Goal: Task Accomplishment & Management: Complete application form

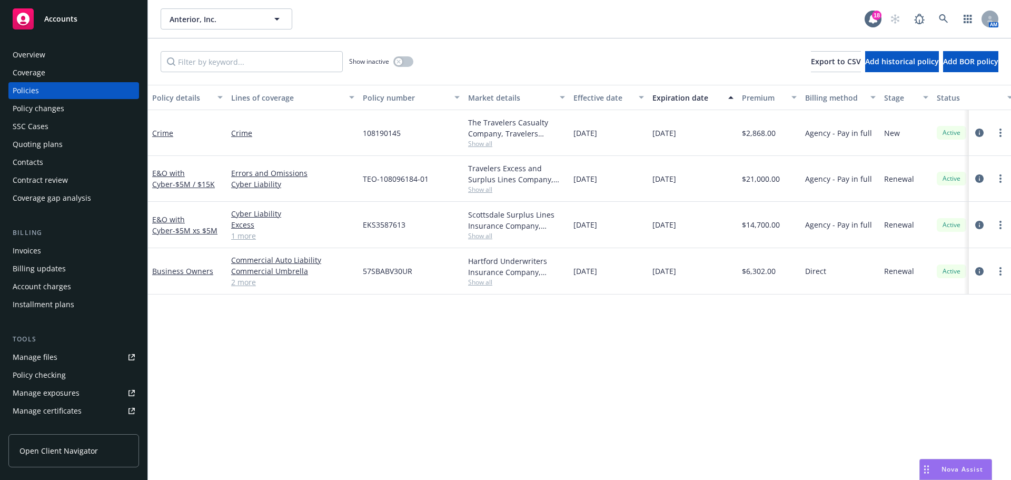
click at [60, 153] on div "Overview Coverage Policies Policy changes SSC Cases Quoting plans Contacts Cont…" at bounding box center [73, 126] width 131 height 160
click at [61, 145] on div "Quoting plans" at bounding box center [38, 144] width 50 height 17
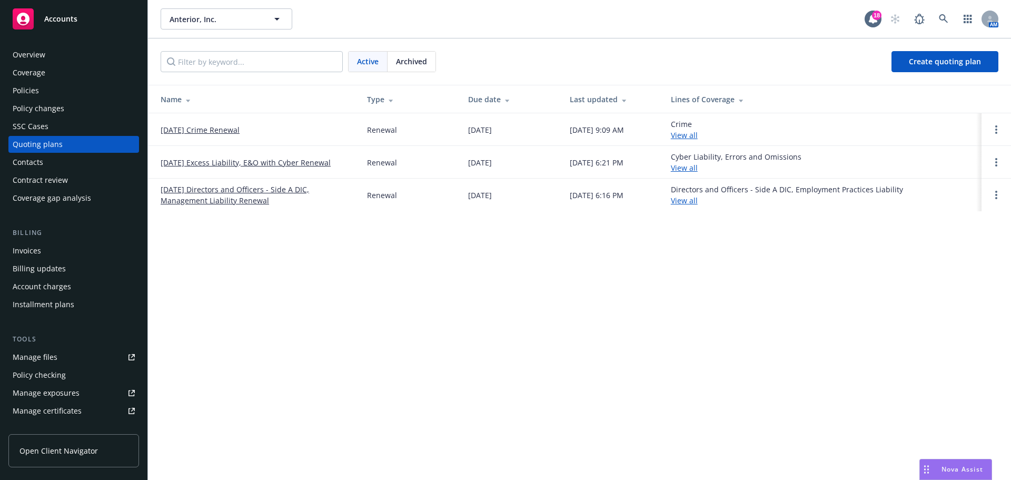
click at [224, 202] on link "[DATE] Directors and Officers - Side A DIC, Management Liability Renewal" at bounding box center [256, 195] width 190 height 22
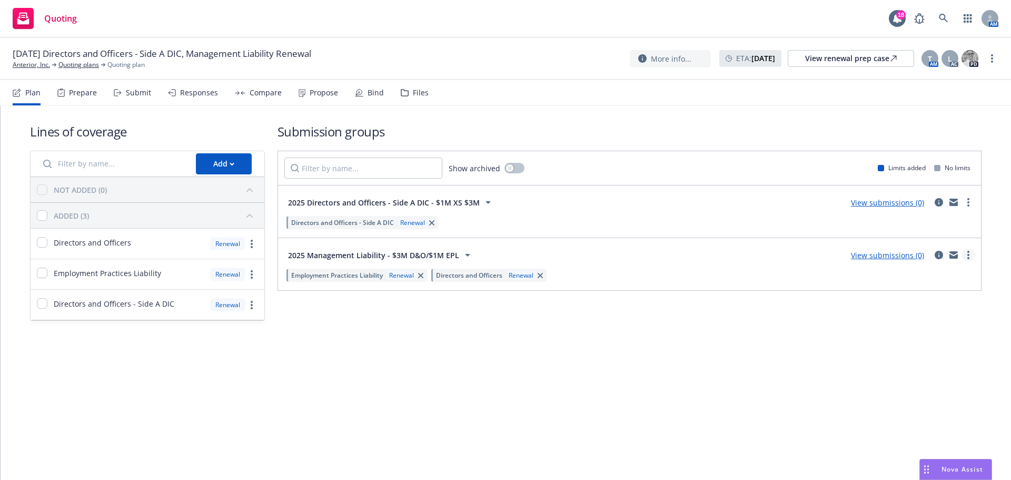
click at [962, 250] on div "View submissions (0)" at bounding box center [910, 255] width 130 height 13
click at [967, 250] on link "more" at bounding box center [968, 255] width 13 height 13
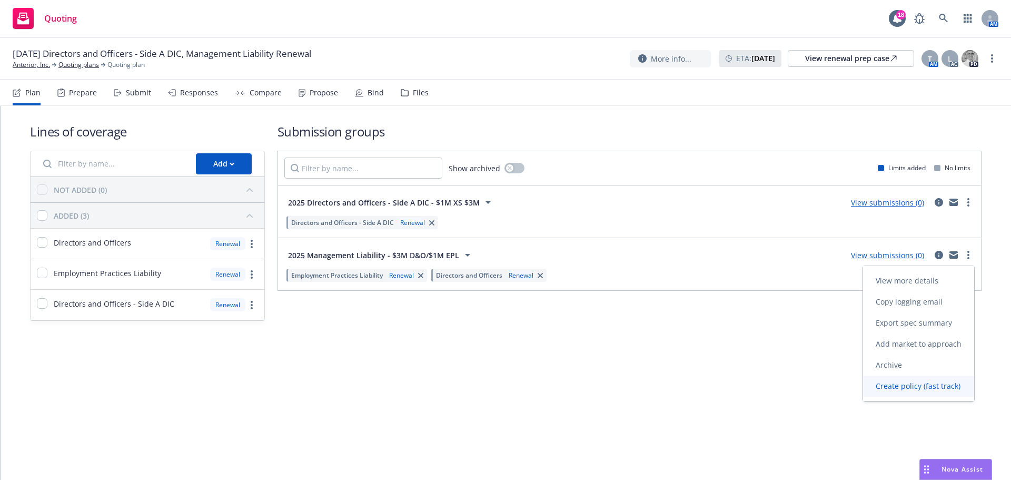
click at [918, 388] on span "Create policy (fast track)" at bounding box center [918, 386] width 110 height 10
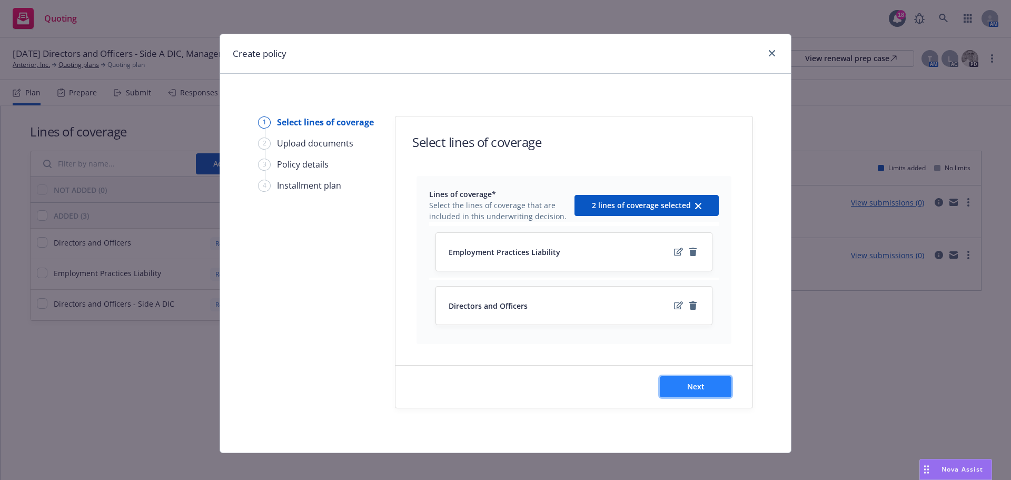
click at [714, 395] on button "Next" at bounding box center [696, 386] width 72 height 21
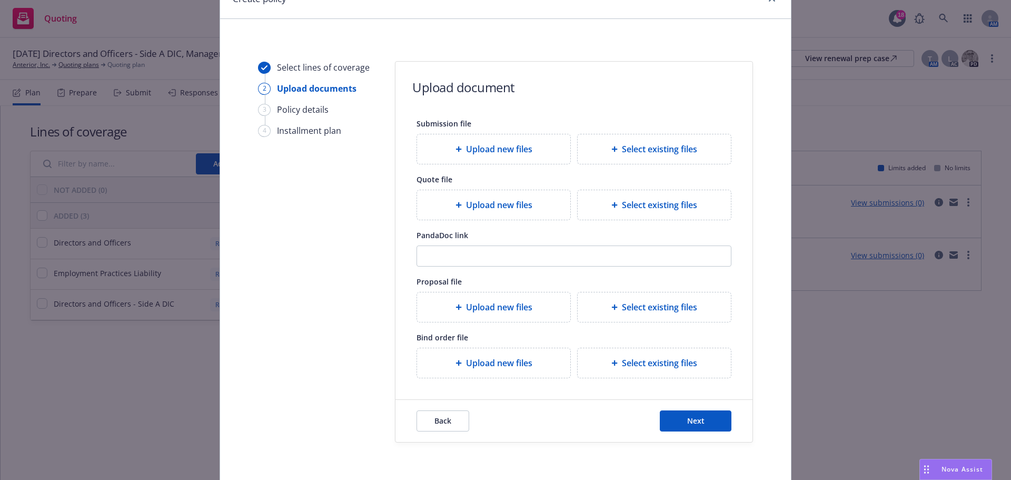
scroll to position [43, 0]
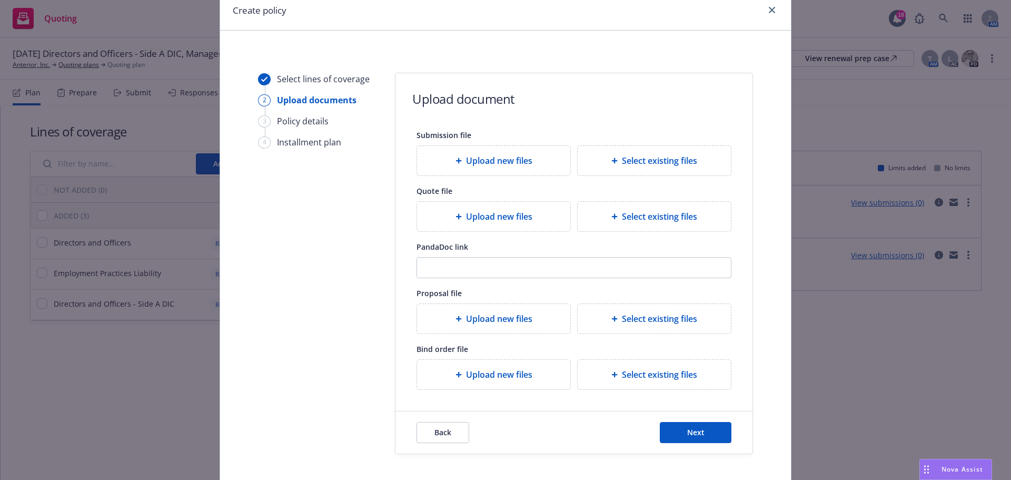
click at [533, 386] on div "Upload new files" at bounding box center [493, 374] width 153 height 29
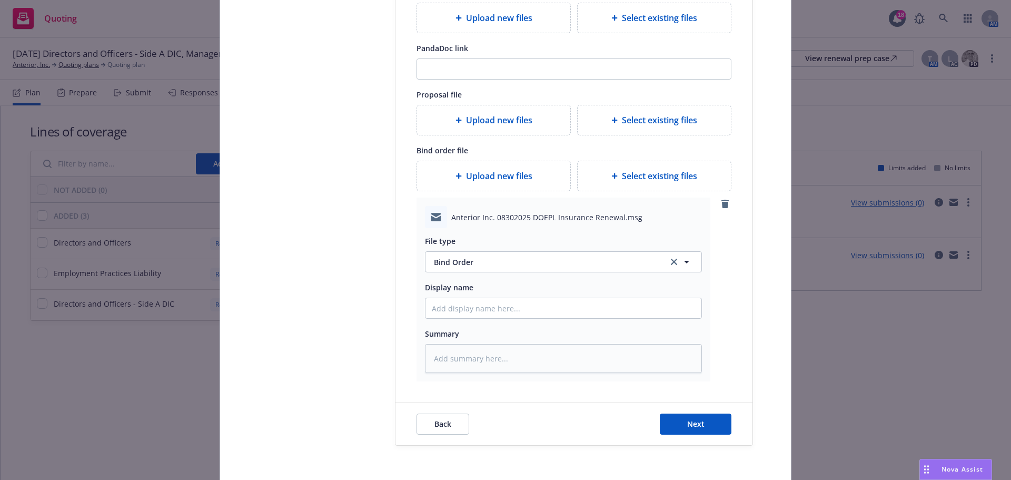
scroll to position [286, 0]
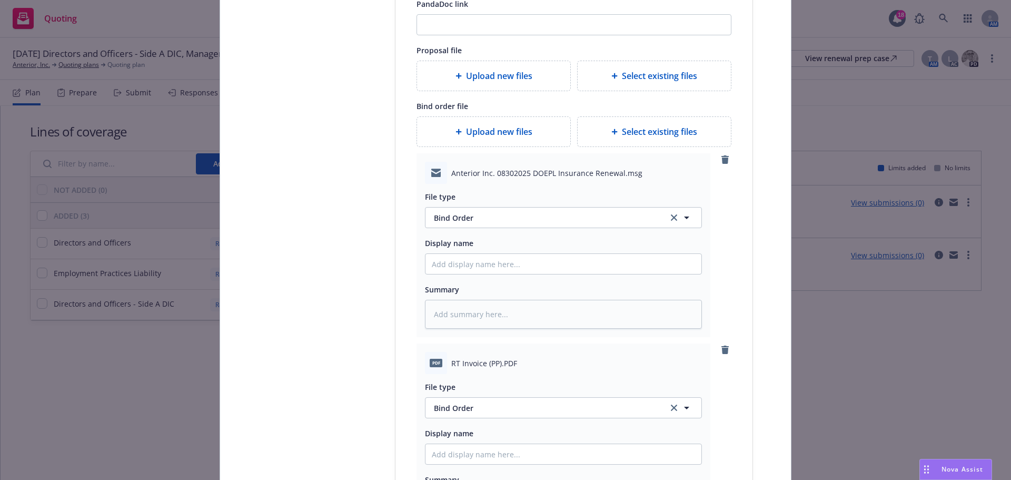
type textarea "x"
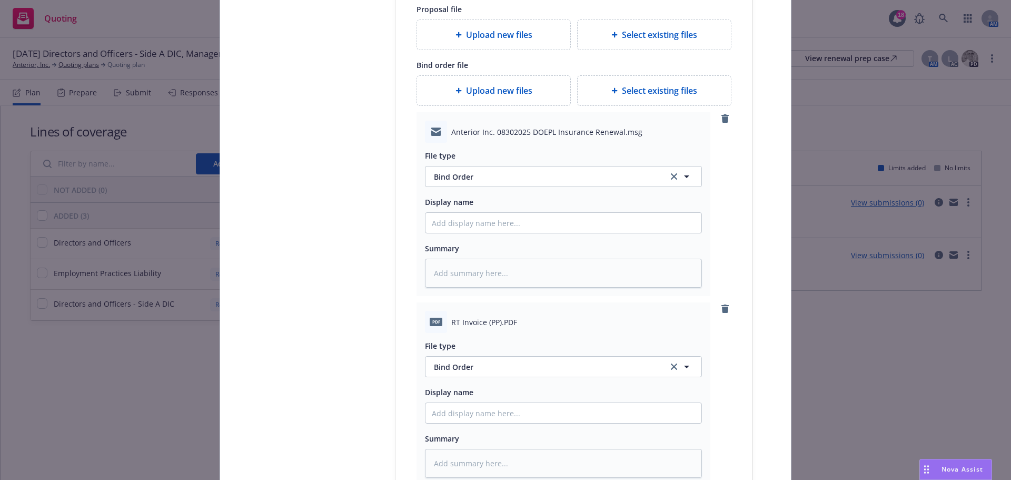
scroll to position [339, 0]
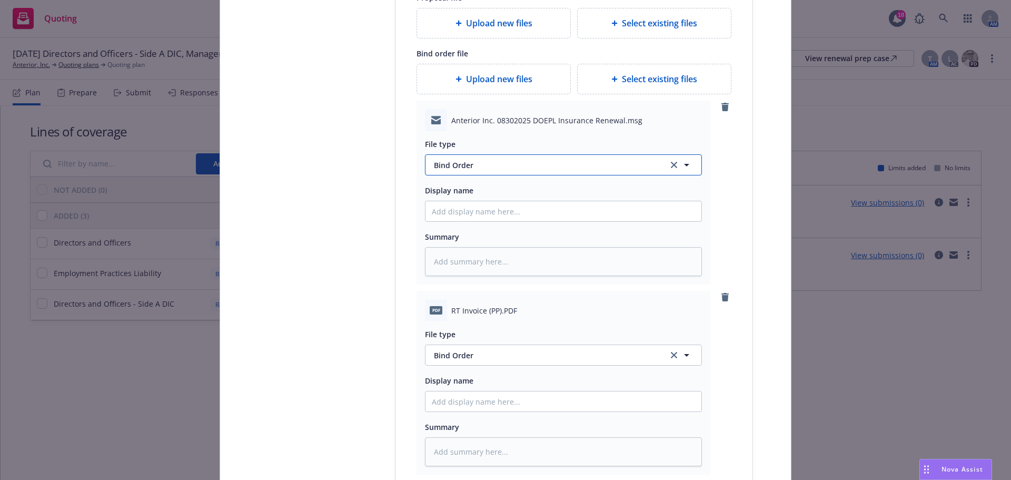
click at [536, 170] on span "Bind Order" at bounding box center [545, 165] width 222 height 11
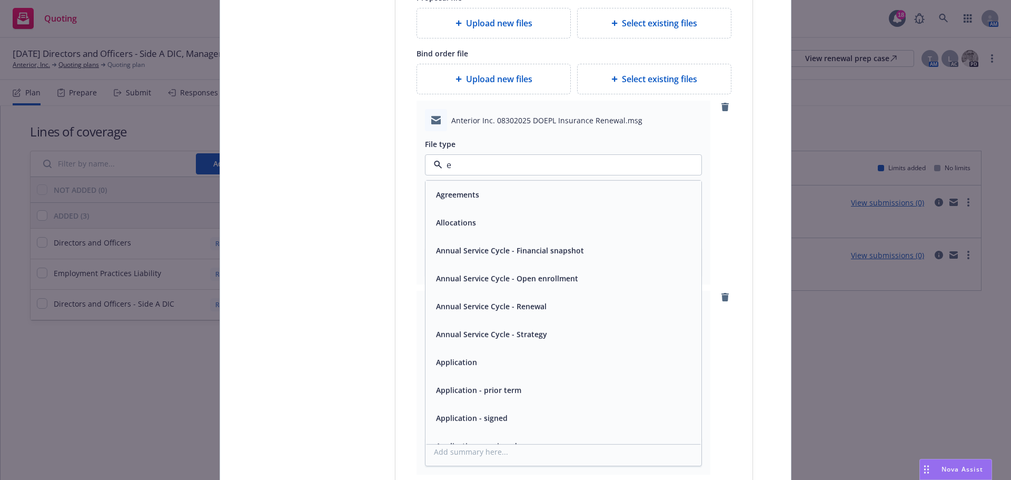
type input "em"
click at [510, 234] on div "Email" at bounding box center [564, 222] width 276 height 28
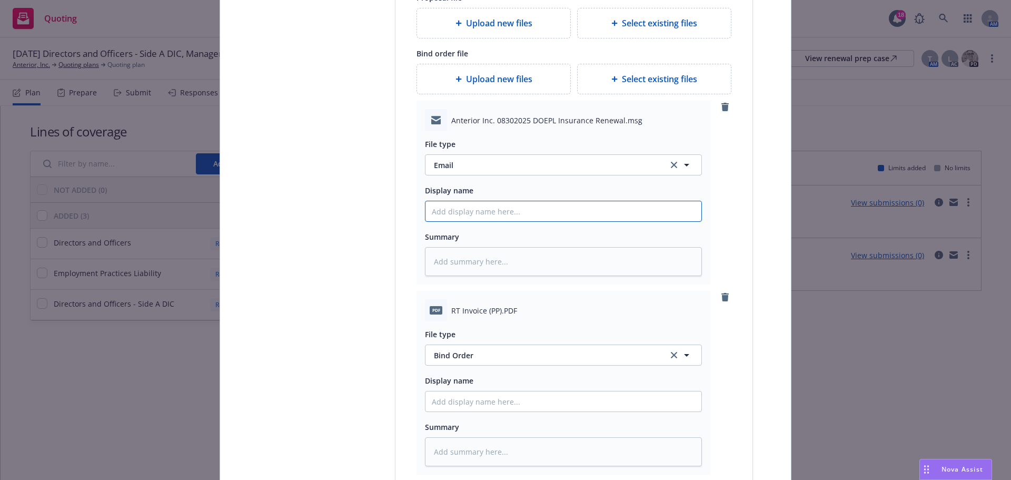
click at [513, 214] on input "Display name" at bounding box center [564, 211] width 276 height 20
type textarea "x"
type input "2"
type textarea "x"
type input "25"
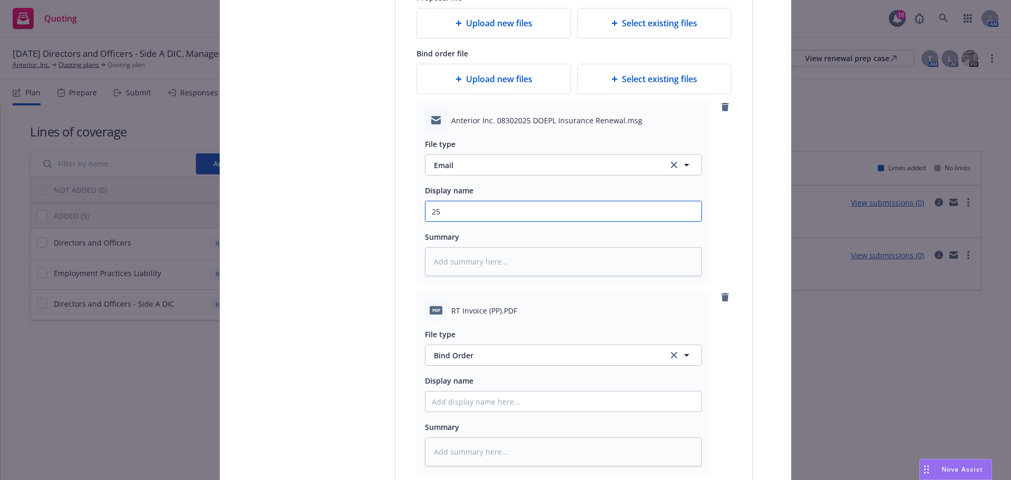
type textarea "x"
type input "25-"
type textarea "x"
type input "25-2"
type textarea "x"
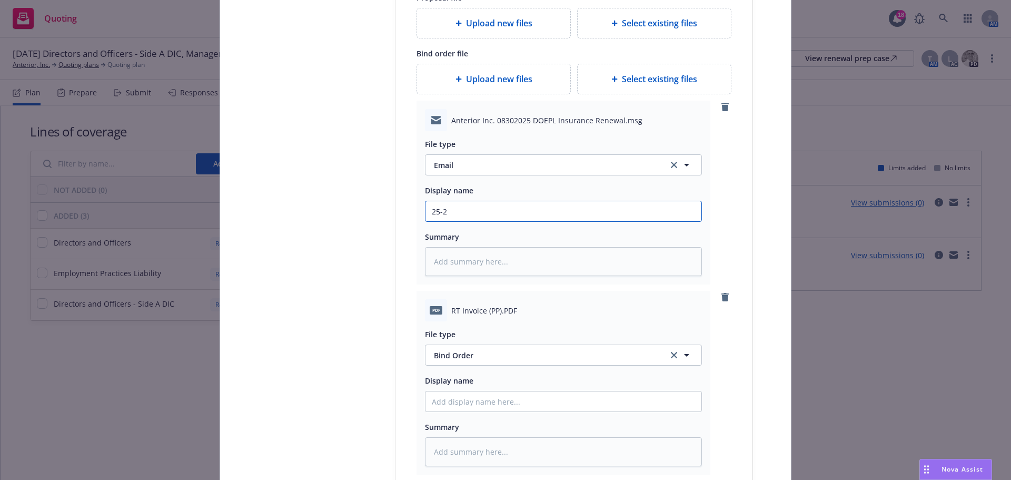
type input "25-26"
type textarea "x"
type input "25-26"
type textarea "x"
type input "25-26 D"
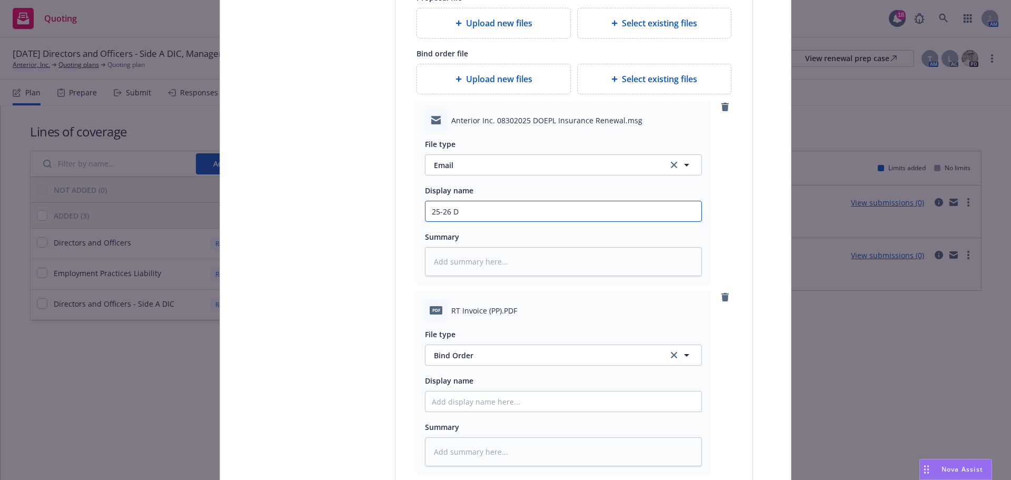
type textarea "x"
type input "25-26 D&"
type textarea "x"
type input "25-26 D&O"
type textarea "x"
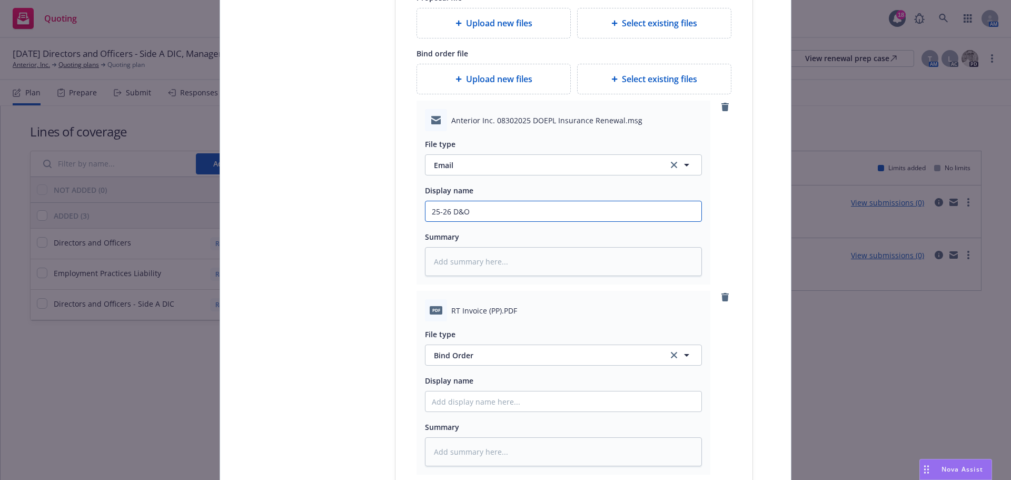
type input "25-26 D&O/"
type textarea "x"
type input "25-26 D&O/E"
type textarea "x"
type input "25-26 D&O/EP"
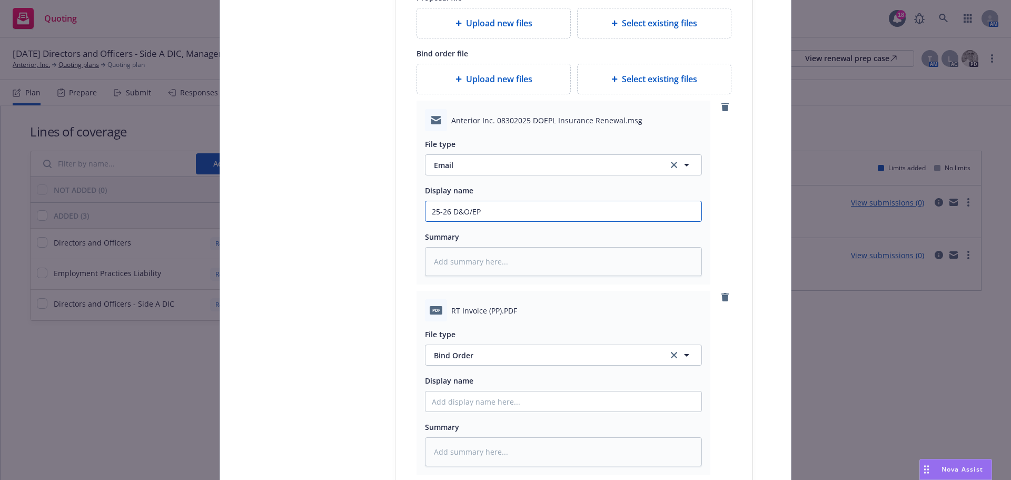
type textarea "x"
type input "25-26 D&O/EPL"
type textarea "x"
type input "25-26 D&O/EPL"
type textarea "x"
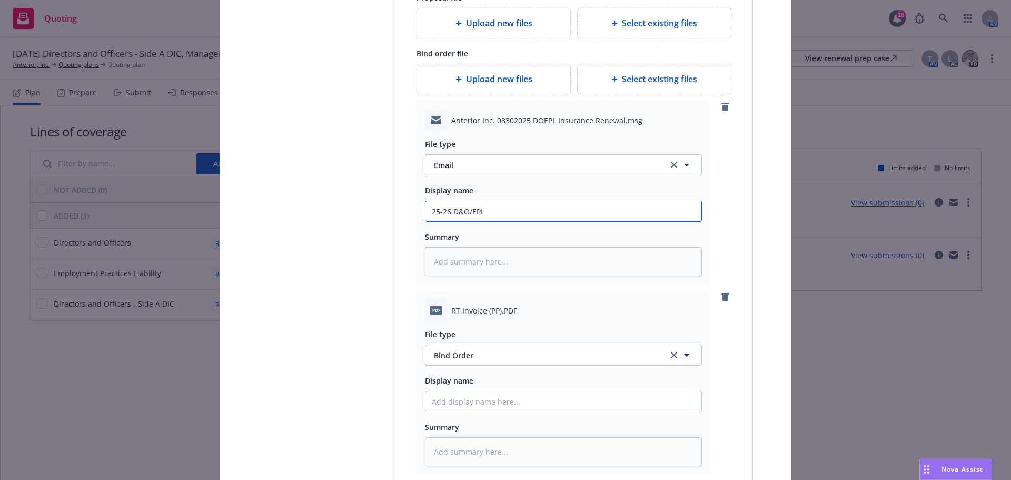
type input "25-26 D&O/EPL B"
type textarea "x"
type input "25-26 D&O/EPL Bi"
type textarea "x"
type input "25-26 D&O/EPL Bin"
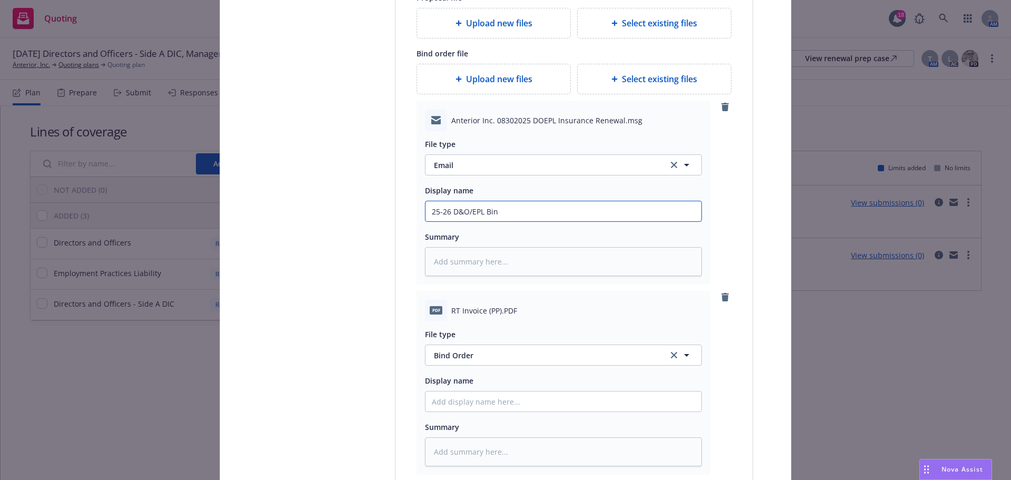
type textarea "x"
type input "25-26 D&O/EPL Bine"
type textarea "x"
type input "25-26 D&O/EPL Biner"
type textarea "x"
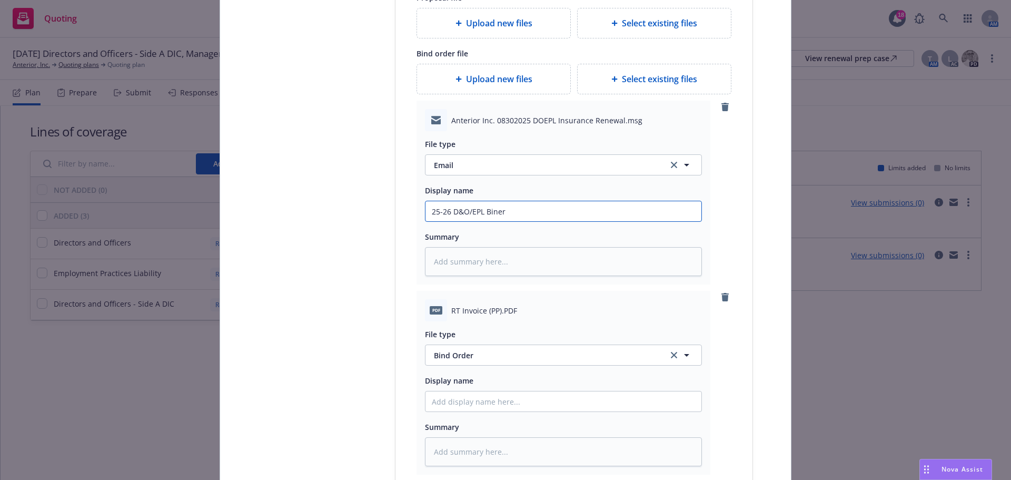
type input "25-26 D&O/EPL Bine"
type textarea "x"
type input "25-26 D&O/EPL Bin"
type textarea "x"
type input "25-26 D&O/EPL Bi"
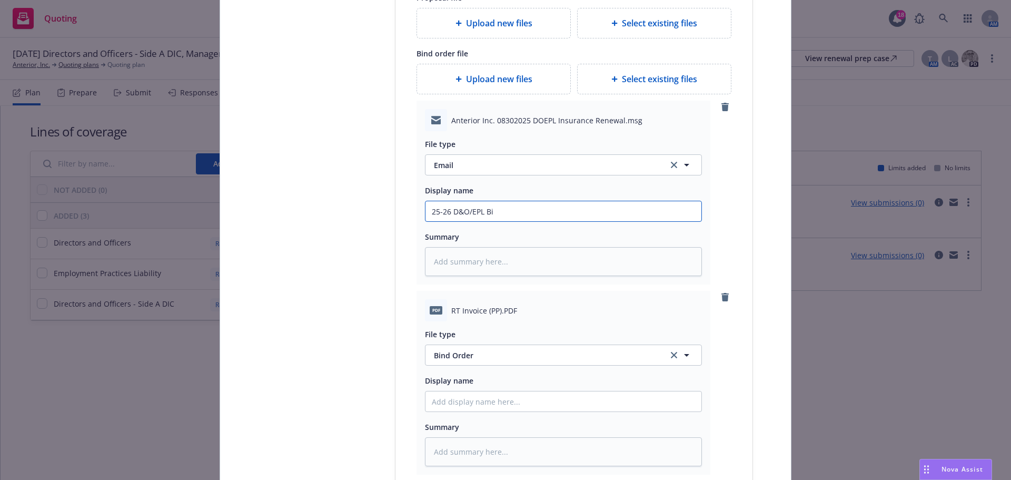
type textarea "x"
type input "25-26 D&O/EPL B"
type textarea "x"
type input "25-26 D&O/EPL E"
type textarea "x"
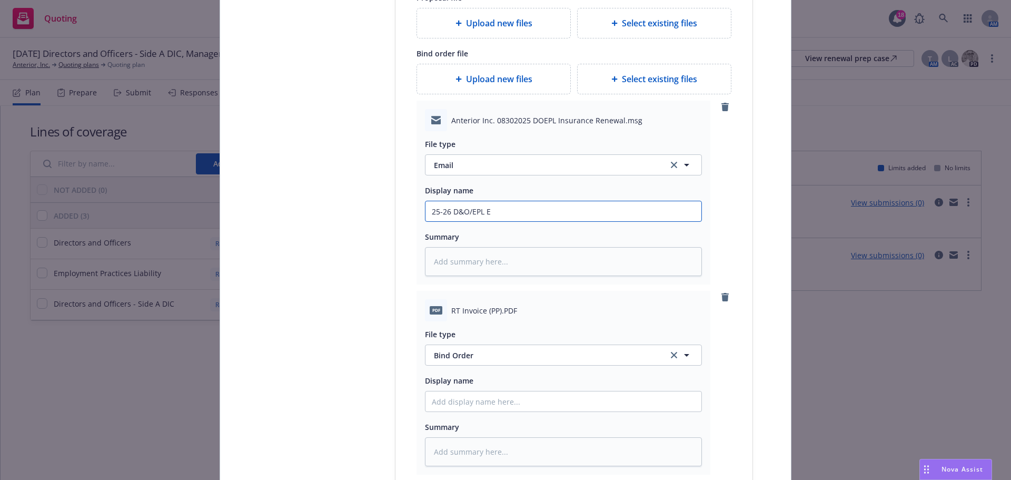
type input "25-26 D&O/EPL EL"
type textarea "x"
type input "25-26 D&O/EPL ELx"
type textarea "x"
type input "25-26 D&O/EPL EL"
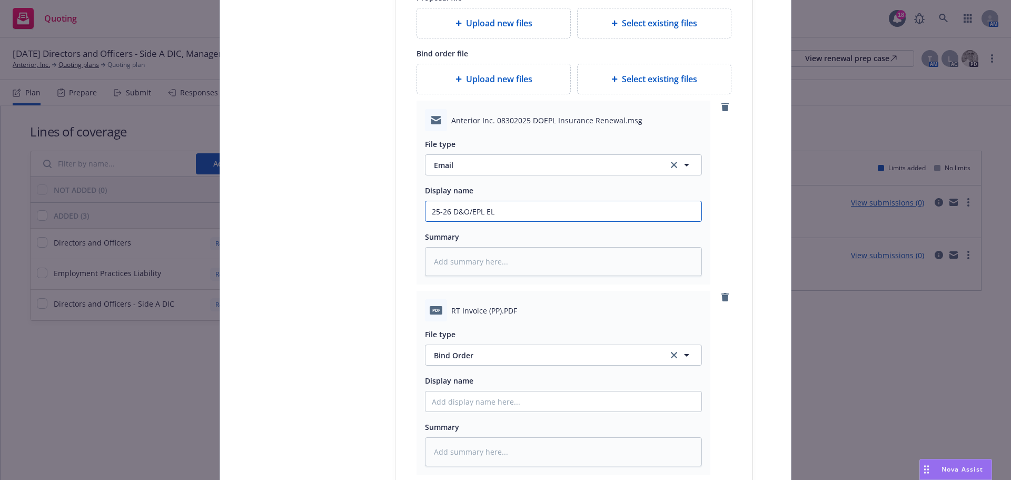
type textarea "x"
type input "25-26 D&O/EPL E"
type textarea "x"
type input "25-26 D&O/EPL"
type textarea "x"
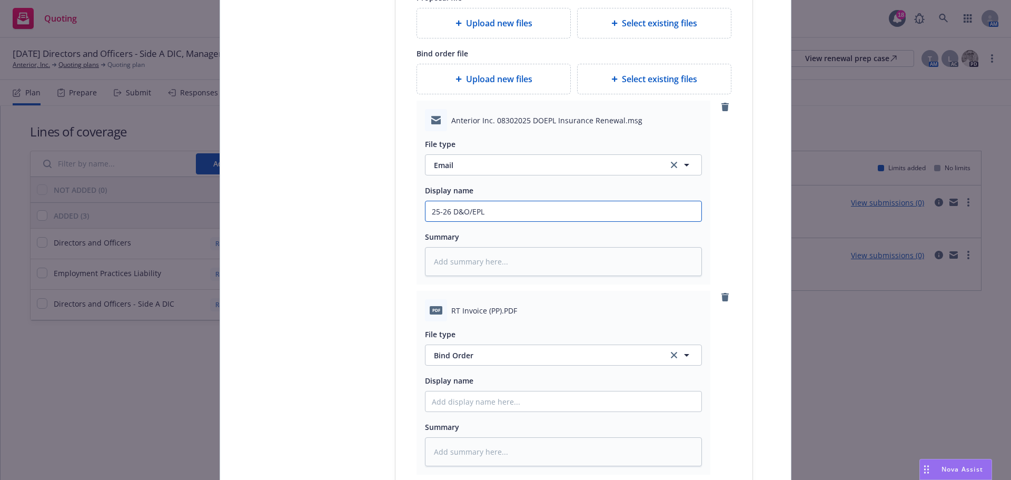
type input "25-26 D&O/EPL L"
type textarea "x"
type input "25-26 D&O/EPL Le"
type textarea "x"
type input "25-26 D&O/EPL Lex"
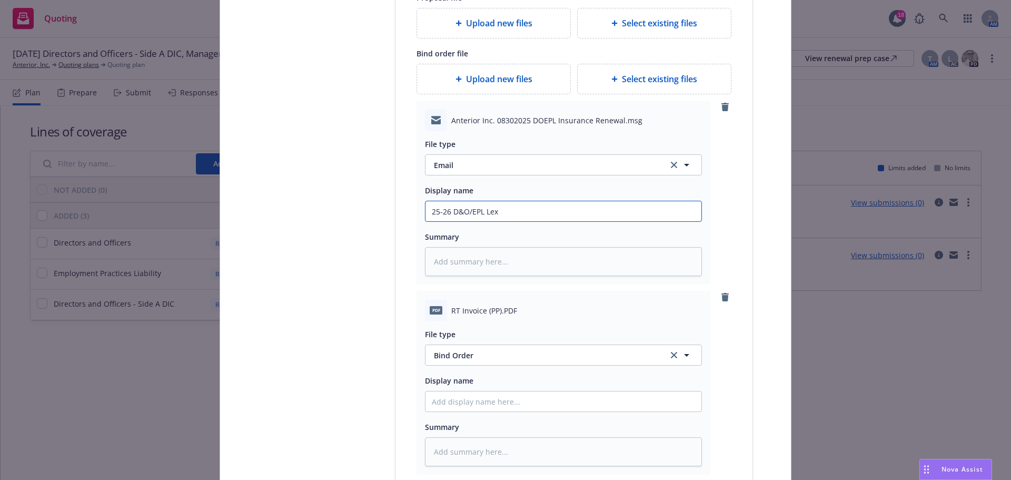
type textarea "x"
type input "25-26 D&O/EPL Lexi"
type textarea "x"
type input "25-26 D&O/EPL Lexin"
type textarea "x"
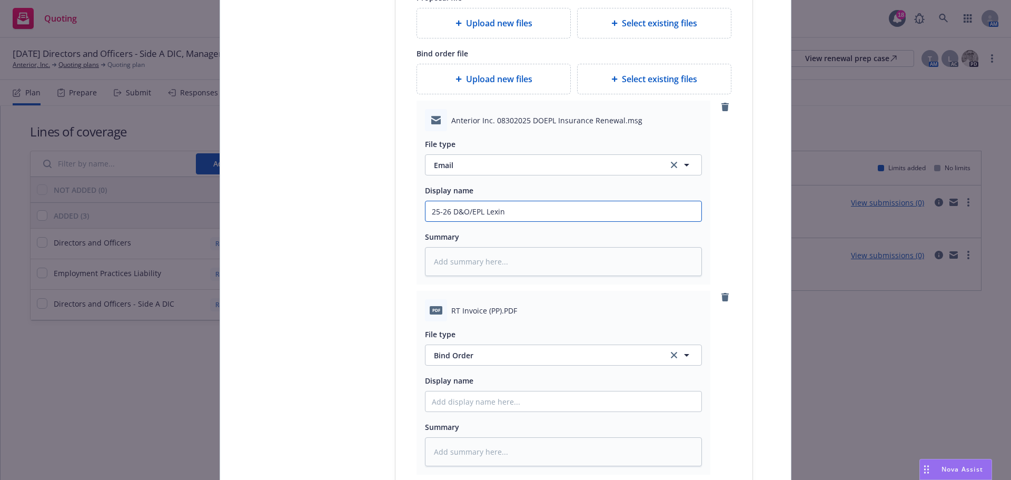
type input "25-26 D&O/EPL Lexing"
type textarea "x"
type input "25-26 D&O/EPL Lexingt"
type textarea "x"
type input "25-26 D&O/EPL Lexingto"
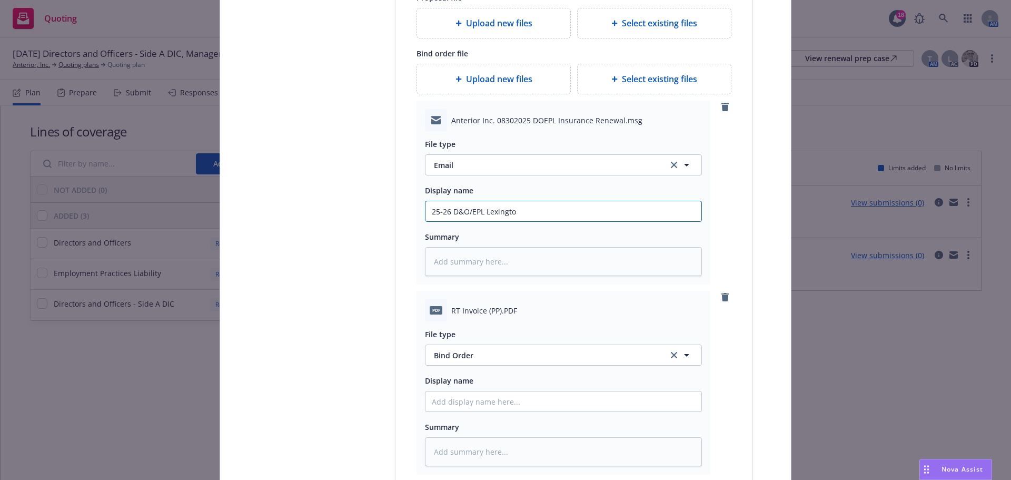
type textarea "x"
type input "25-26 D&O/EPL Lexington"
type textarea "x"
type input "25-26 D&O/EPL Lexington"
type textarea "x"
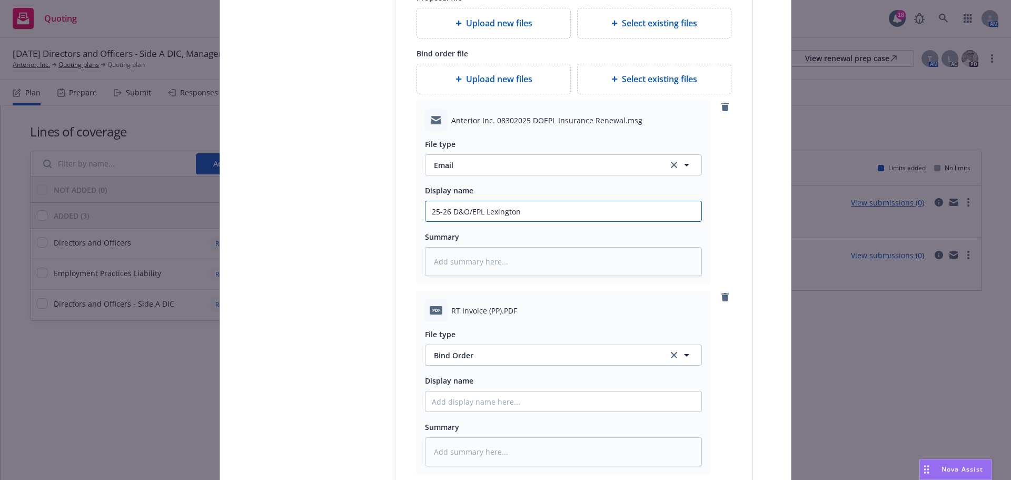
type input "25-26 D&O/EPL Lexington B"
type textarea "x"
type input "25-26 D&O/EPL Lexington Bi"
type textarea "x"
type input "25-26 D&O/EPL Lexington Bin"
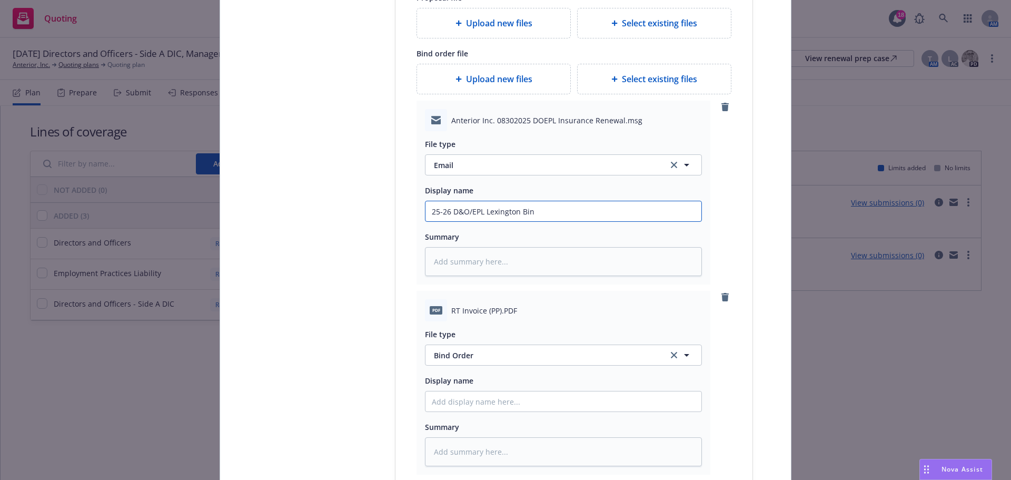
type textarea "x"
type input "25-26 D&O/EPL Lexington Bind"
type textarea "x"
type input "25-26 D&O/EPL Lexington Binde"
type textarea "x"
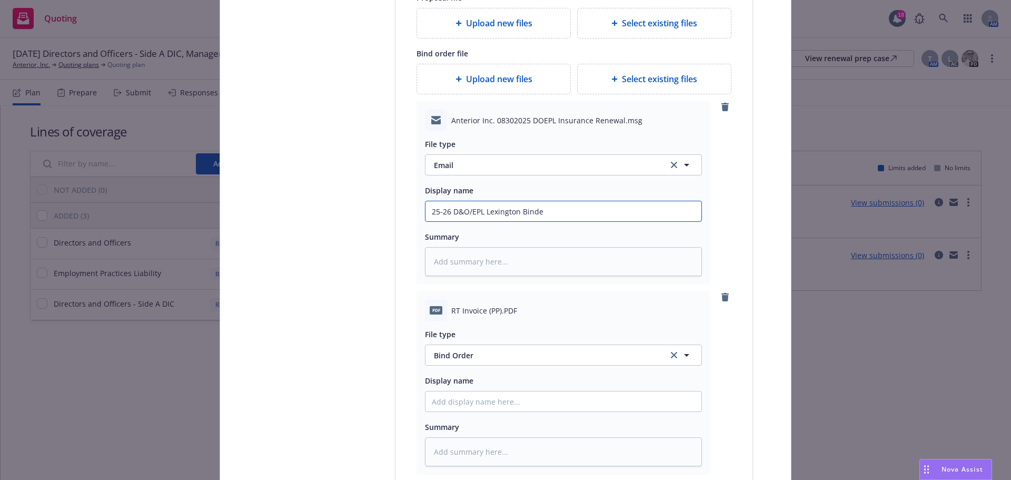
type input "25-26 D&O/EPL Lexington Binder"
type textarea "x"
type input "25-26 D&O/EPL Lexington Binder"
type textarea "x"
type input "25-26 D&O/EPL Lexington Binder &"
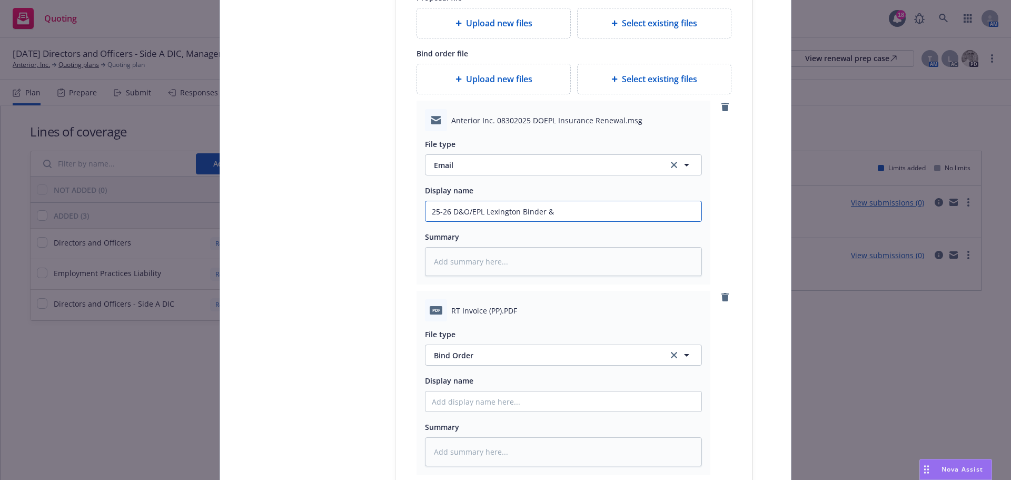
type textarea "x"
type input "25-26 D&O/EPL Lexington Binder &"
type textarea "x"
type input "25-26 D&O/EPL Lexington Binder & I"
type textarea "x"
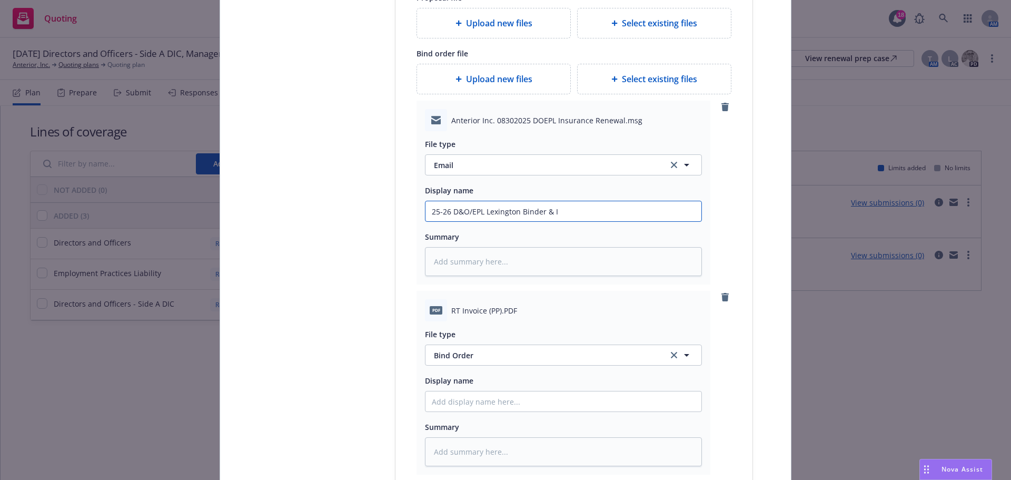
type input "25-26 D&O/EPL Lexington Binder & In"
type textarea "x"
type input "25-26 D&O/EPL Lexington Binder & Inv"
type textarea "x"
type input "25-26 D&O/EPL Lexington Binder & Invo"
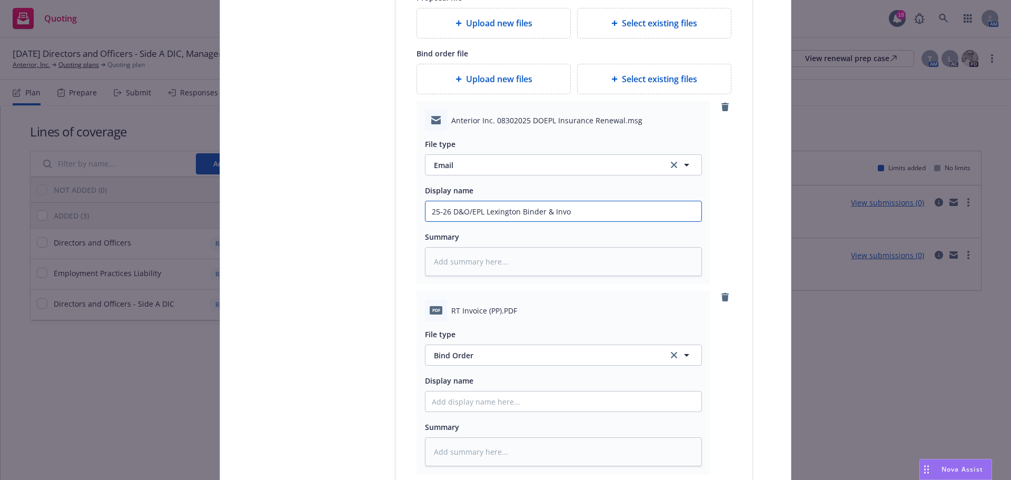
type textarea "x"
type input "25-26 D&O/EPL Lexington Binder & Invoi"
type textarea "x"
type input "25-26 D&O/EPL Lexington Binder & Invoic"
type textarea "x"
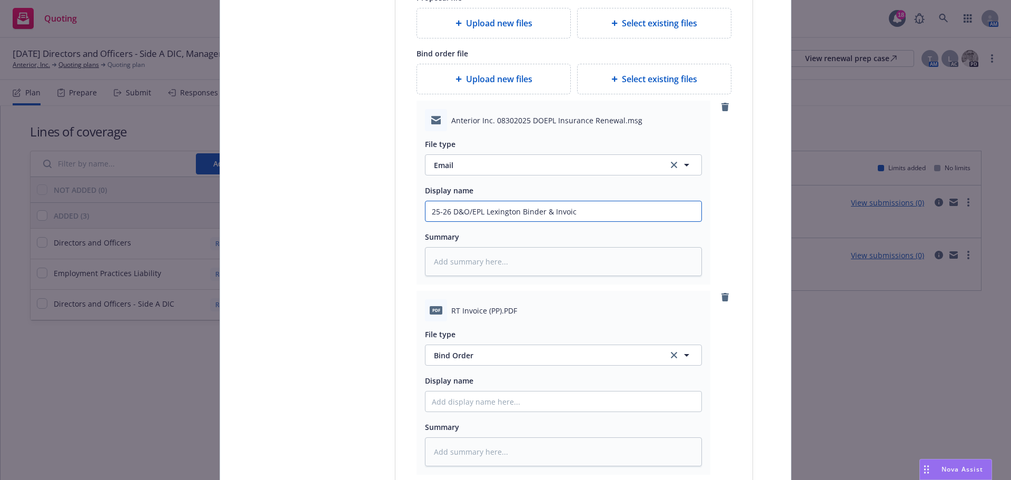
type input "25-26 D&O/EPL Lexington Binder & Invoice"
type textarea "x"
type input "25-26 D&O/EPL Lexington Binder & Invoice"
type textarea "x"
type input "25-26 D&O/EPL Lexington Binder & Invoice R"
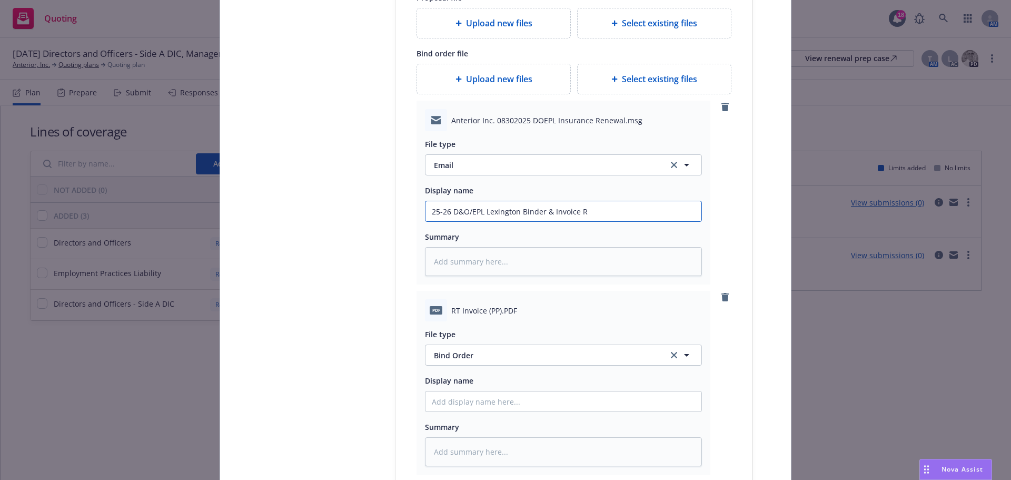
type textarea "x"
type input "25-26 D&O/EPL Lexington Binder & Invoice RC"
type textarea "x"
type input "25-26 D&O/EPL Lexington Binder & Invoice RCD"
type textarea "x"
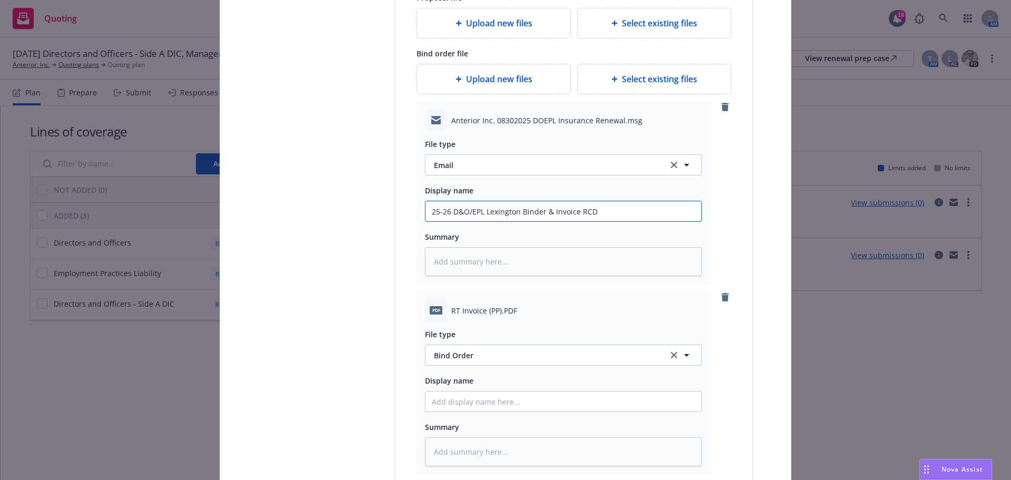
type input "25-26 D&O/EPL Lexington Binder & Invoice RCD"
type textarea "x"
type input "25-26 D&O/EPL Lexington Binder & Invoice RCD"
type textarea "x"
type input "25-26 D&O/EPL Lexington Binder & Invoice RC"
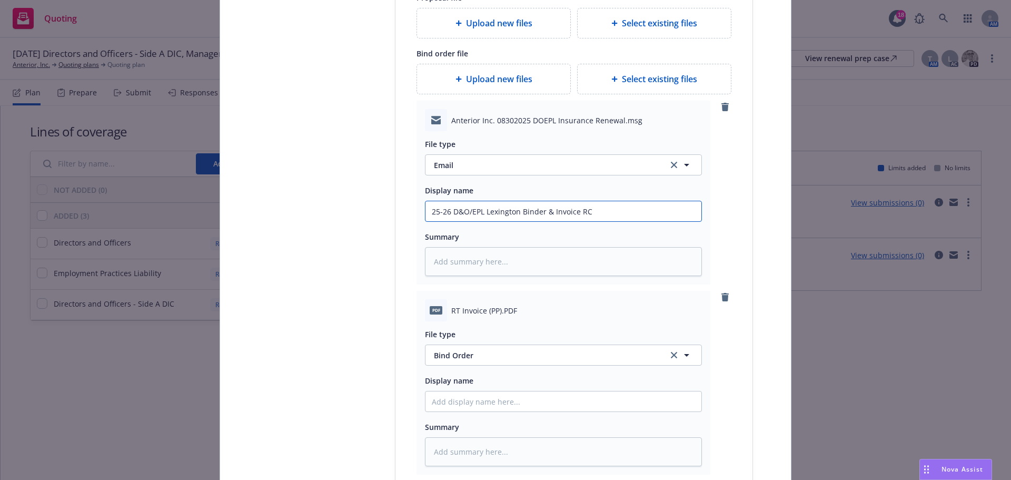
type textarea "x"
type input "25-26 D&O/EPL Lexington Binder & Invoice RCV"
type textarea "x"
type input "25-26 D&O/EPL Lexington Binder & Invoice RCVD"
type textarea "x"
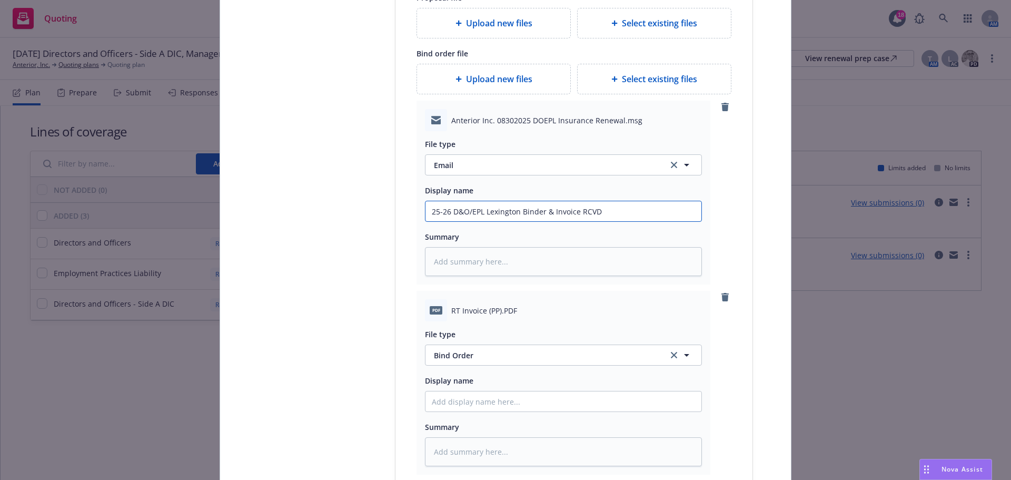
type input "25-26 D&O/EPL Lexington Binder & Invoice RCVD"
type textarea "x"
type input "25-26 D&O/EPL Lexington Binder & Invoice RCVD f"
type textarea "x"
type input "25-26 D&O/EPL Lexington Binder & Invoice RCVD fr"
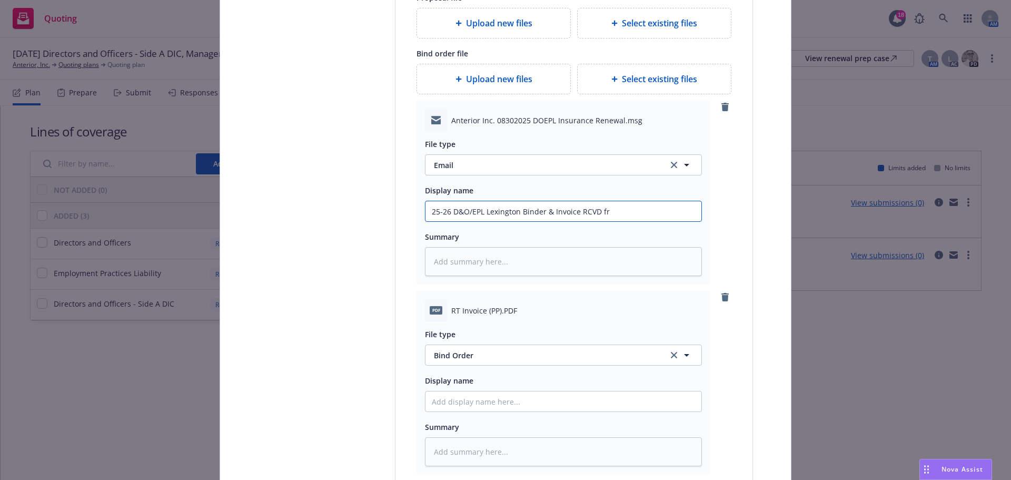
type textarea "x"
type input "25-26 D&O/EPL Lexington Binder & Invoice RCVD fro"
type textarea "x"
type input "25-26 D&O/EPL Lexington Binder & Invoice RCVD from"
type textarea "x"
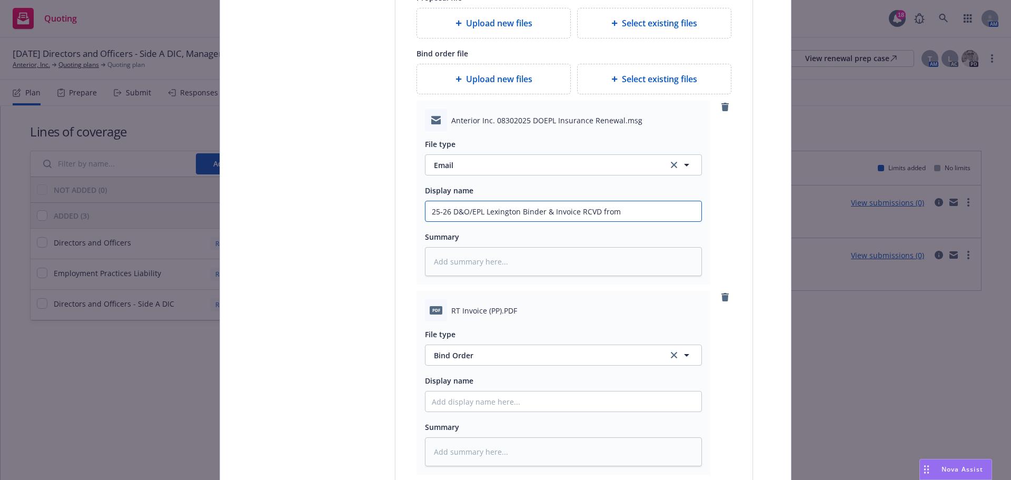
type input "25-26 D&O/EPL Lexington Binder & Invoice RCVD fromR"
type textarea "x"
type input "25-26 D&O/EPL Lexington Binder & Invoice RCVD fromRT"
type textarea "x"
type input "25-26 D&O/EPL Lexington Binder & Invoice RCVD fromR"
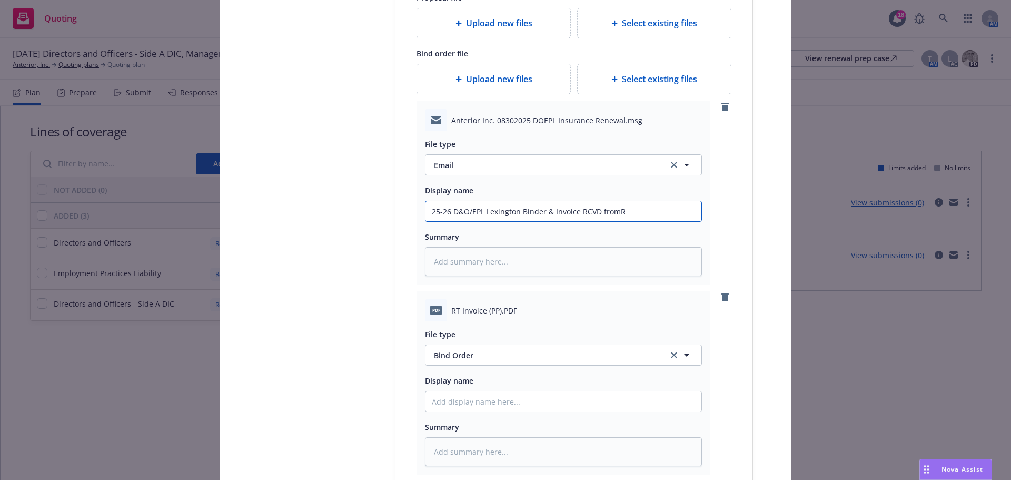
type textarea "x"
type input "25-26 D&O/EPL Lexington Binder & Invoice RCVD from"
type textarea "x"
type input "25-26 D&O/EPL Lexington Binder & Invoice RCVD from"
type textarea "x"
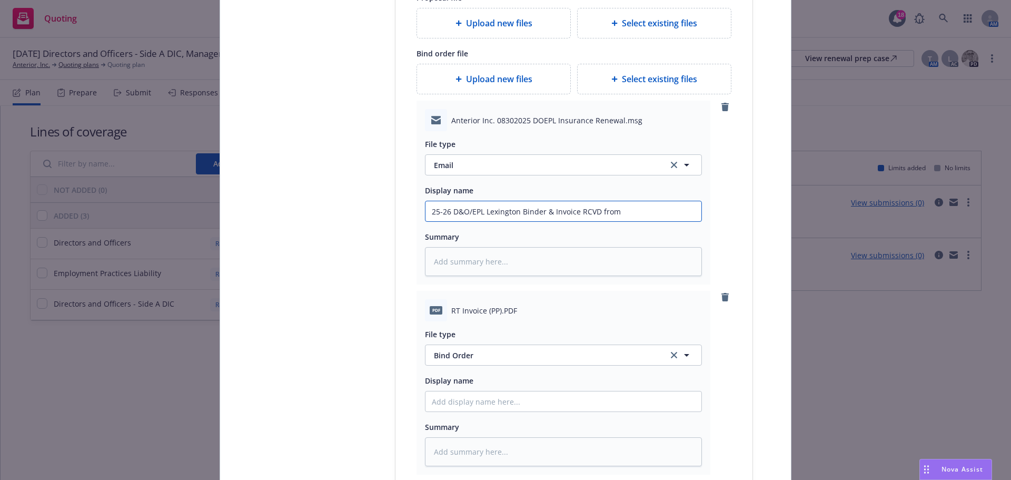
type input "25-26 D&O/EPL Lexington Binder & Invoice RCVD from R"
type textarea "x"
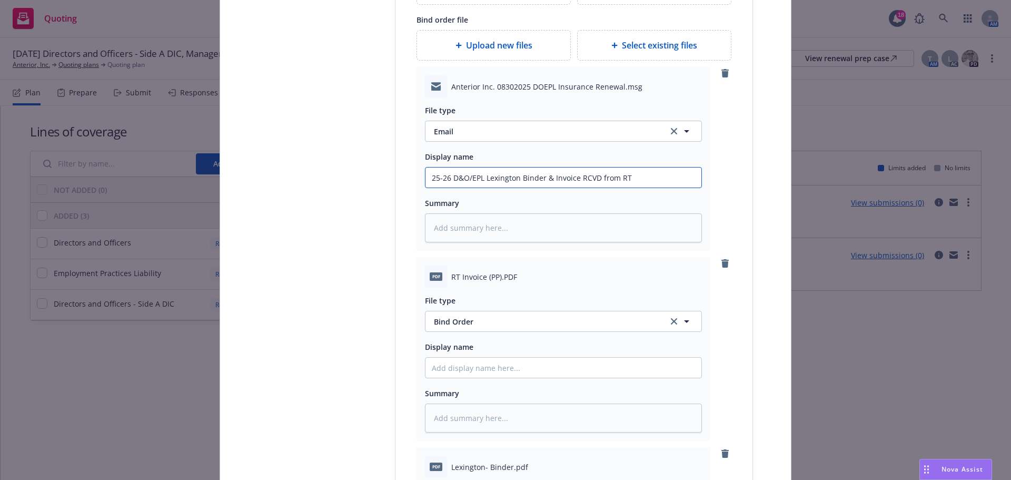
scroll to position [391, 0]
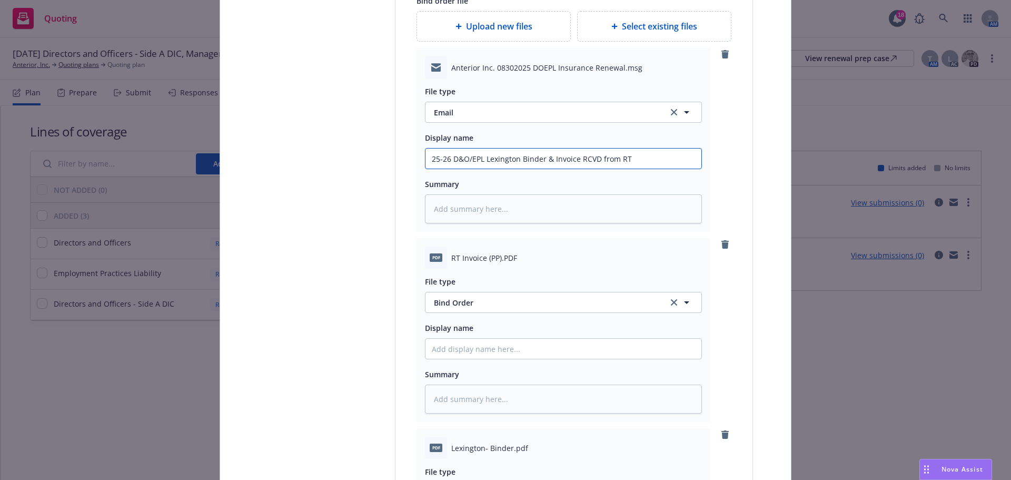
type input "25-26 D&O/EPL Lexington Binder & Invoice RCVD from RT"
click at [496, 306] on span "Bind Order" at bounding box center [545, 302] width 222 height 11
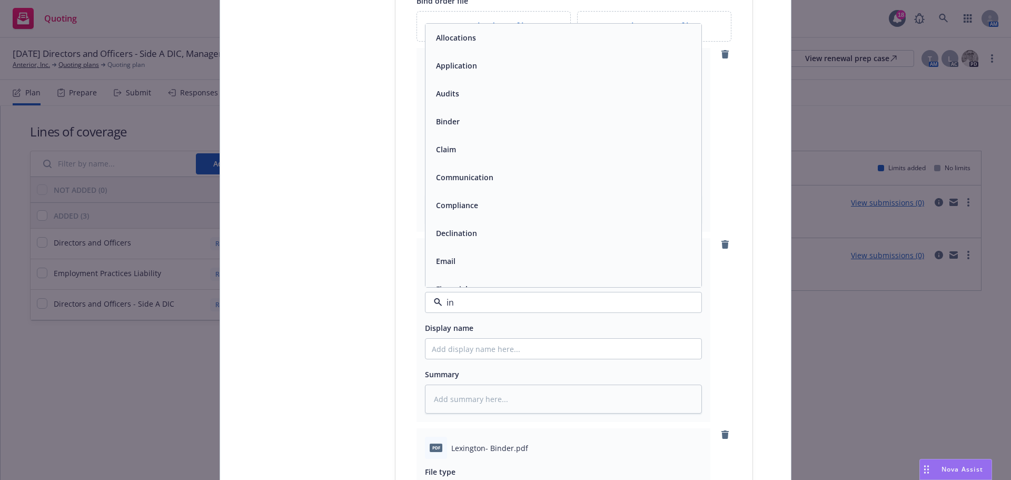
type input "inv"
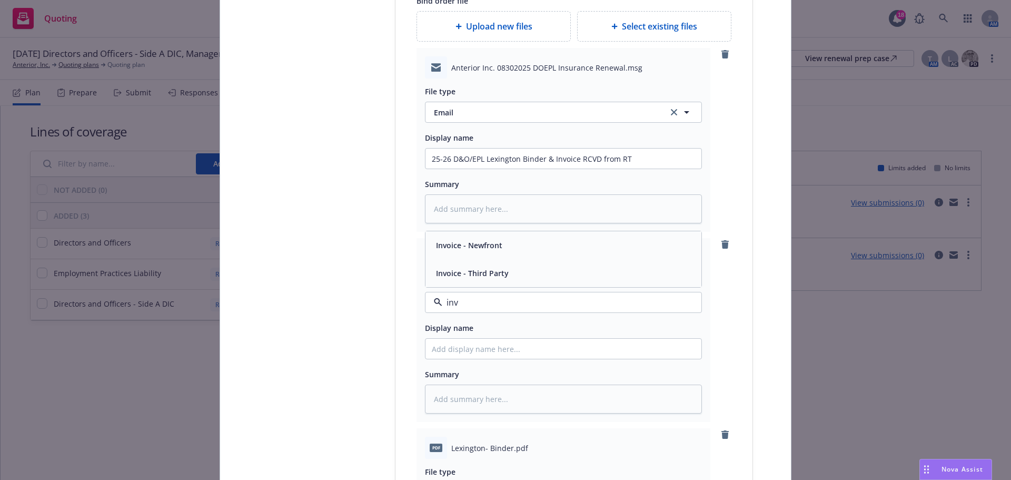
click at [495, 269] on span "Invoice - Third Party" at bounding box center [472, 273] width 73 height 11
click at [497, 344] on input "Display name" at bounding box center [564, 349] width 276 height 20
type textarea "x"
type input "2"
type textarea "x"
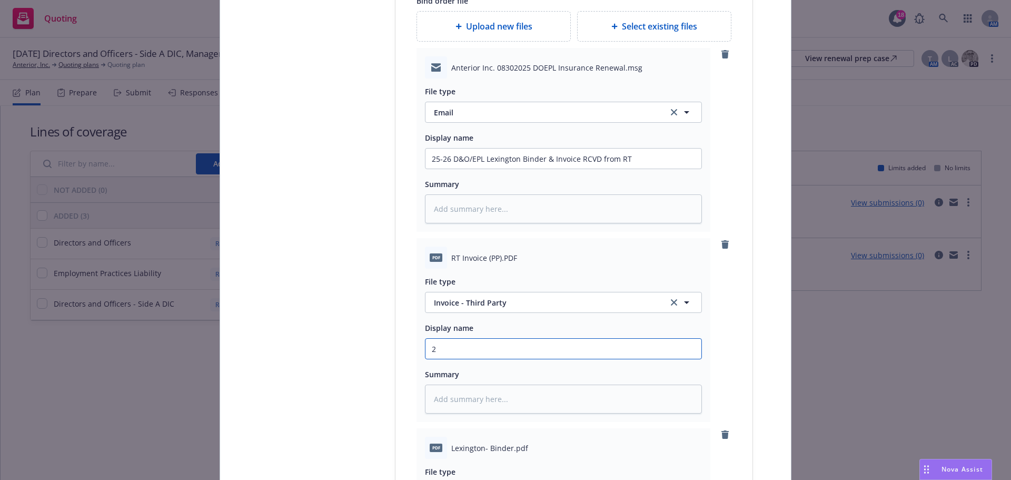
type input "25"
type textarea "x"
type input "25-"
type textarea "x"
type input "25-2"
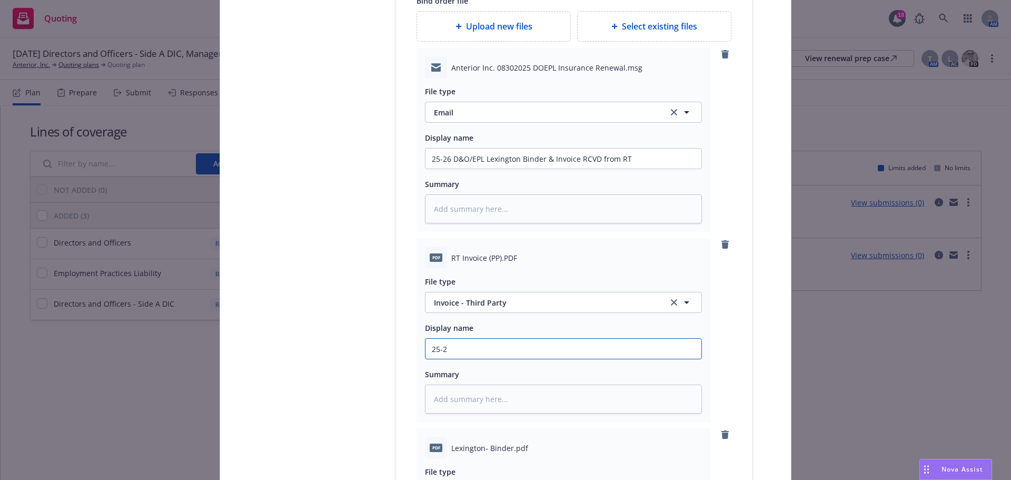
type textarea "x"
type input "25-26"
type textarea "x"
type input "25-26"
click at [499, 356] on input "25-26" at bounding box center [564, 349] width 276 height 20
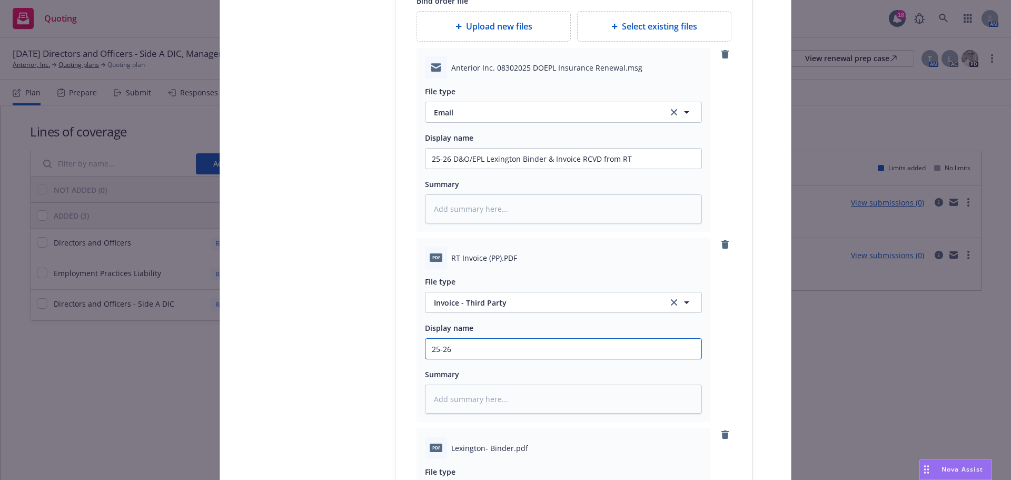
type textarea "x"
type input "25-26 D"
type textarea "x"
type input "25-26 D&"
type textarea "x"
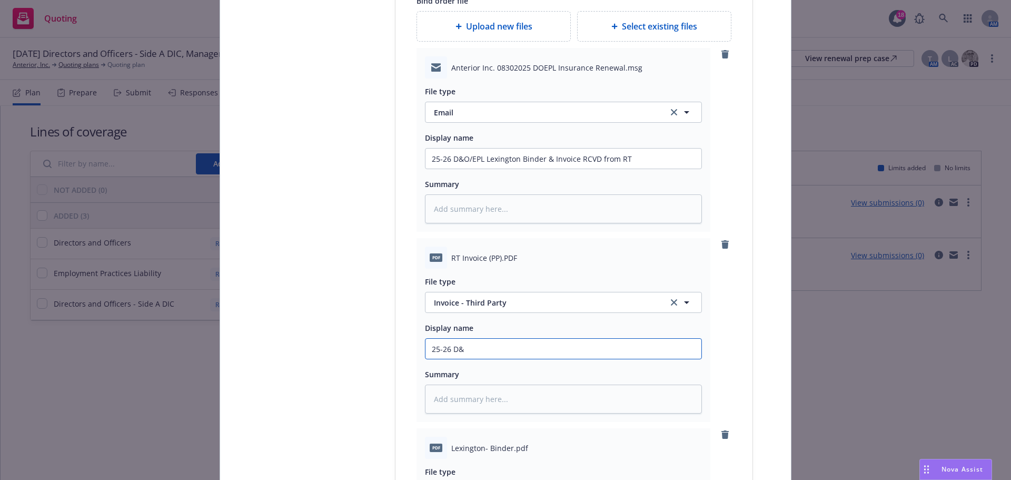
type input "25-26 D&O"
type textarea "x"
type input "25-26 D&O:"
type textarea "x"
type input "25-26 D&O:."
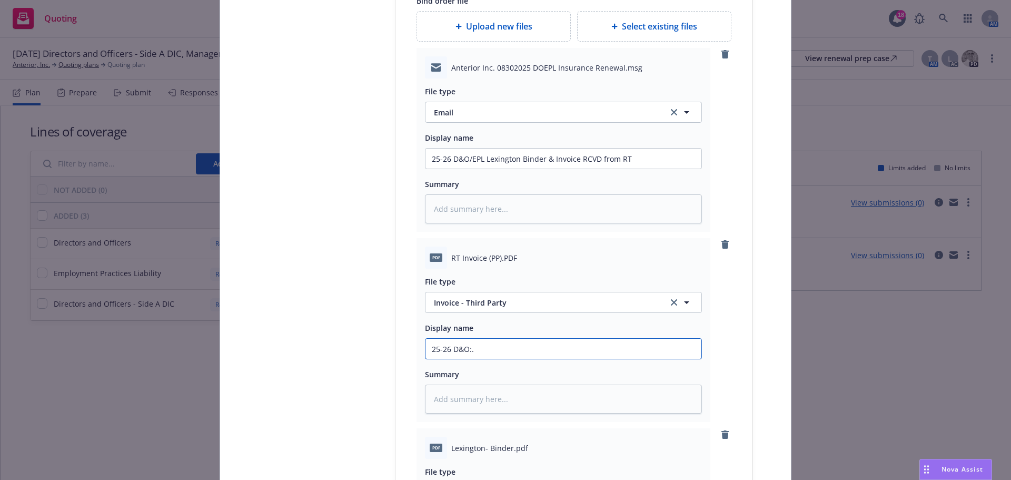
type textarea "x"
type input "25-26 D&O:"
type textarea "x"
type input "25-26 D&O"
type textarea "x"
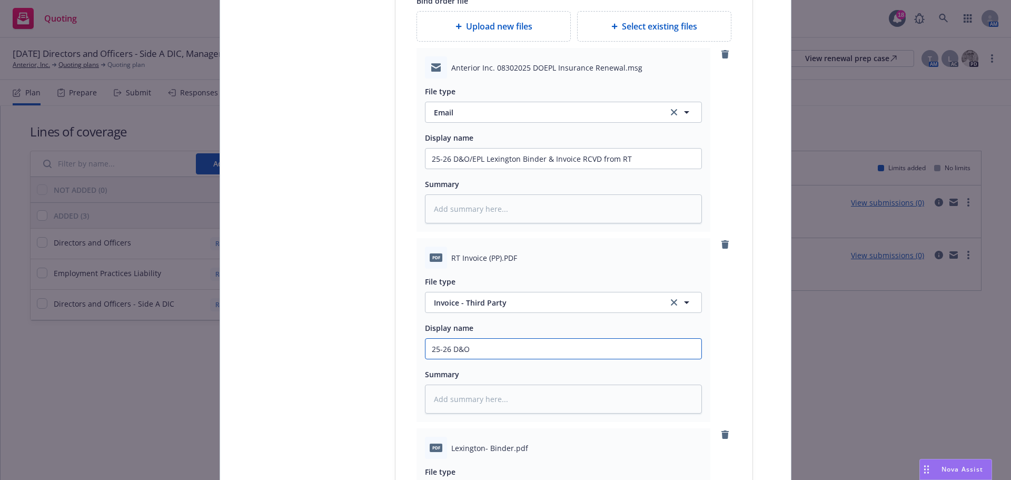
type input "25-26 D&O,"
type textarea "x"
type input "25-26 D&O"
type textarea "x"
type input "25-26 D&O/"
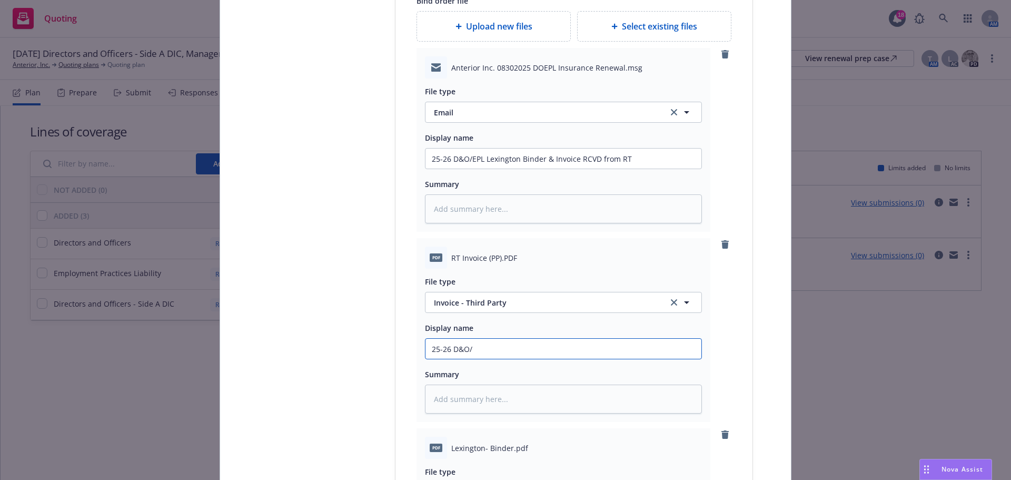
type textarea "x"
type input "25-26 D&O/E"
type textarea "x"
type input "25-26 D&O/EP"
type textarea "x"
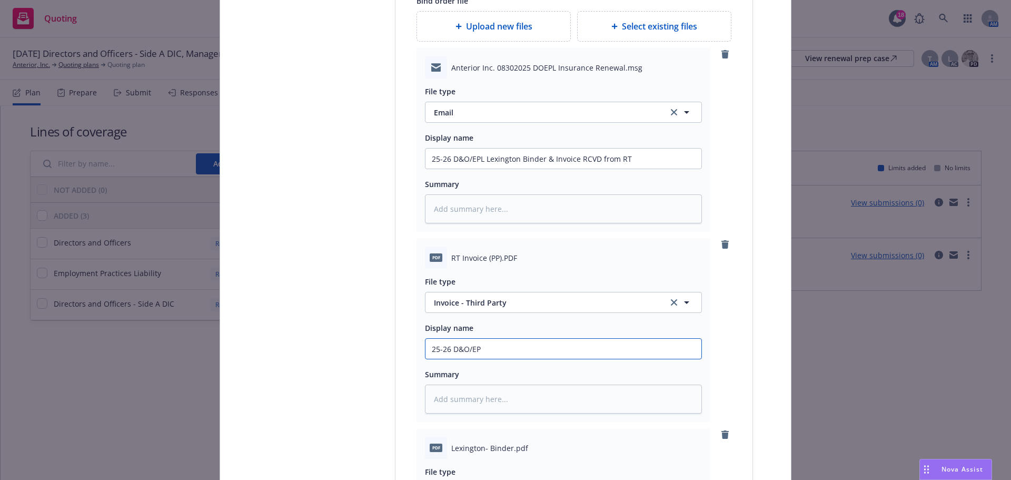
type input "25-26 D&O/EPL"
type textarea "x"
type input "25-26 D&O/EPL"
type textarea "x"
type input "25-26 D&O/EPL I"
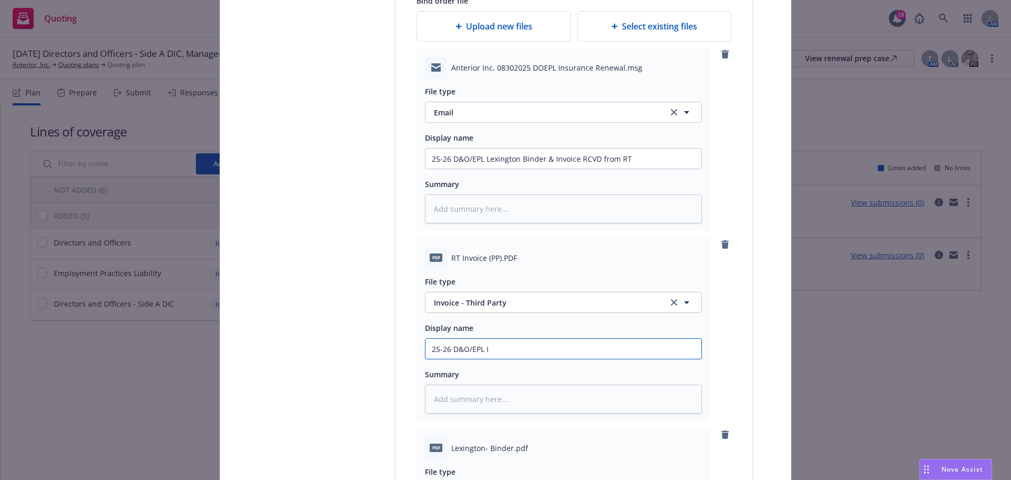
type textarea "x"
type input "25-26 D&O/EPL"
type textarea "x"
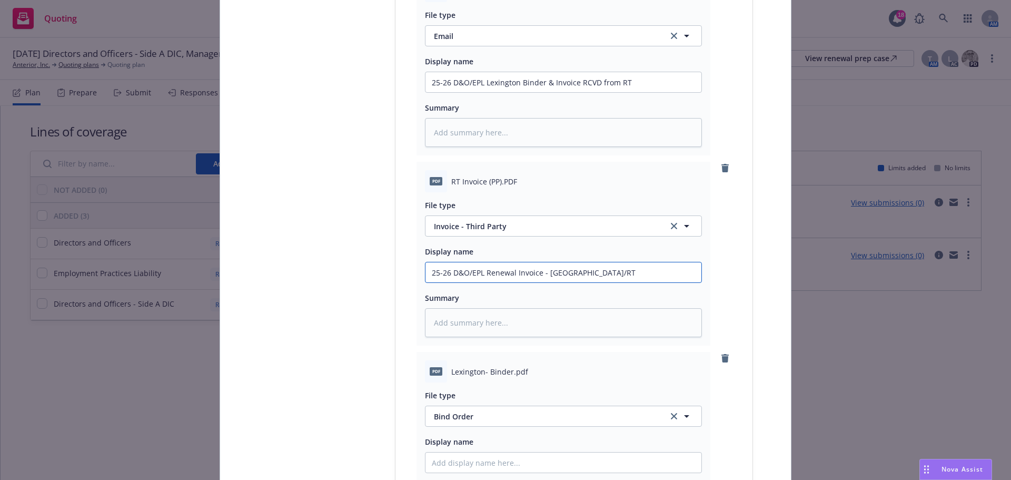
scroll to position [549, 0]
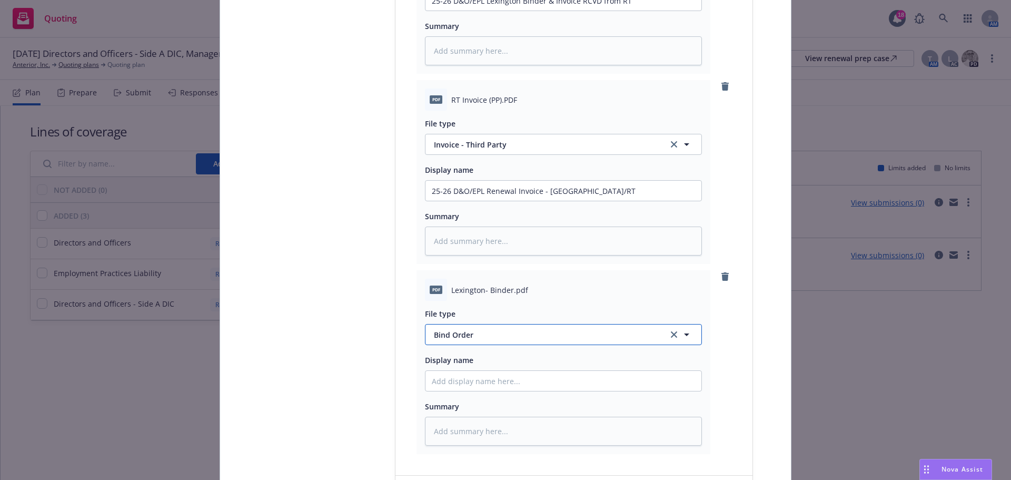
click at [475, 337] on span "Bind Order" at bounding box center [545, 334] width 222 height 11
click at [476, 282] on div "Binder" at bounding box center [563, 277] width 263 height 15
click at [482, 381] on input "Display name" at bounding box center [564, 381] width 276 height 20
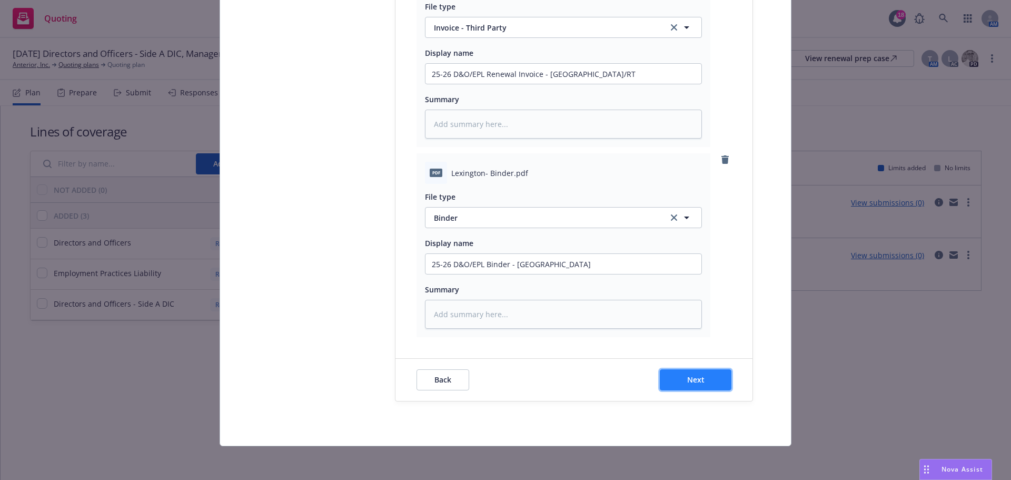
click at [670, 376] on button "Next" at bounding box center [696, 379] width 72 height 21
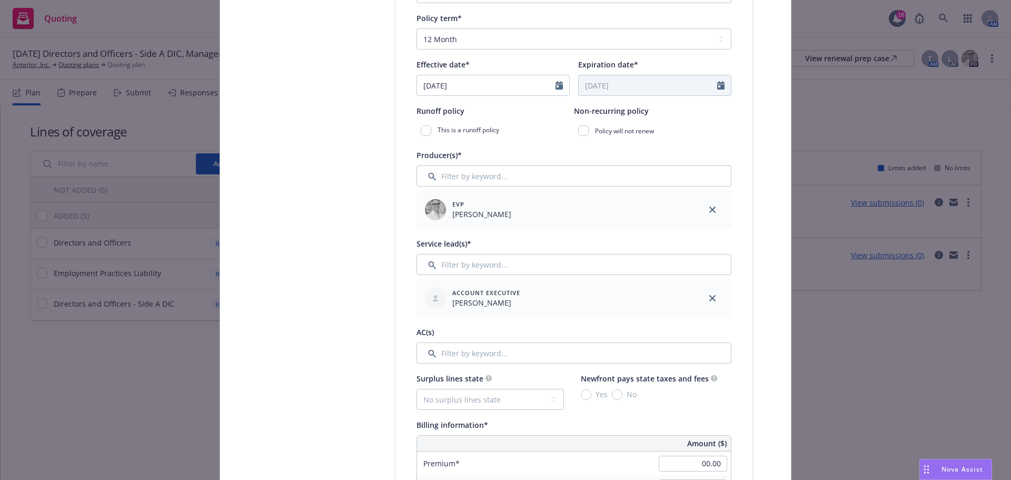
scroll to position [53, 0]
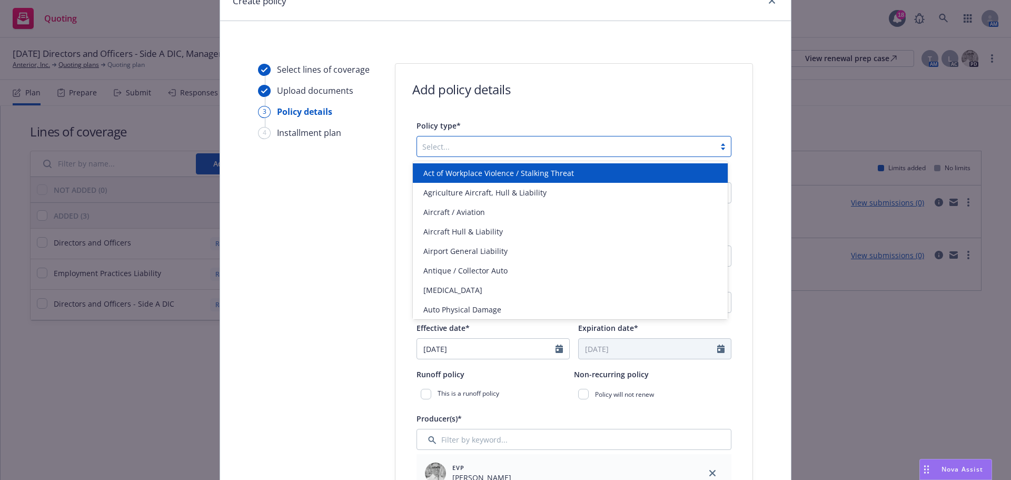
click at [534, 141] on div at bounding box center [566, 146] width 288 height 13
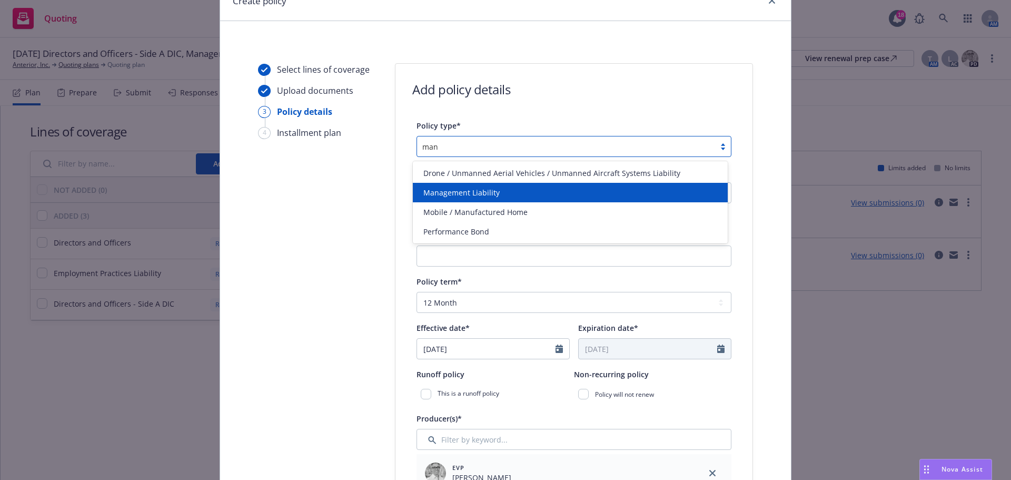
click at [508, 200] on div "Management Liability" at bounding box center [570, 192] width 315 height 19
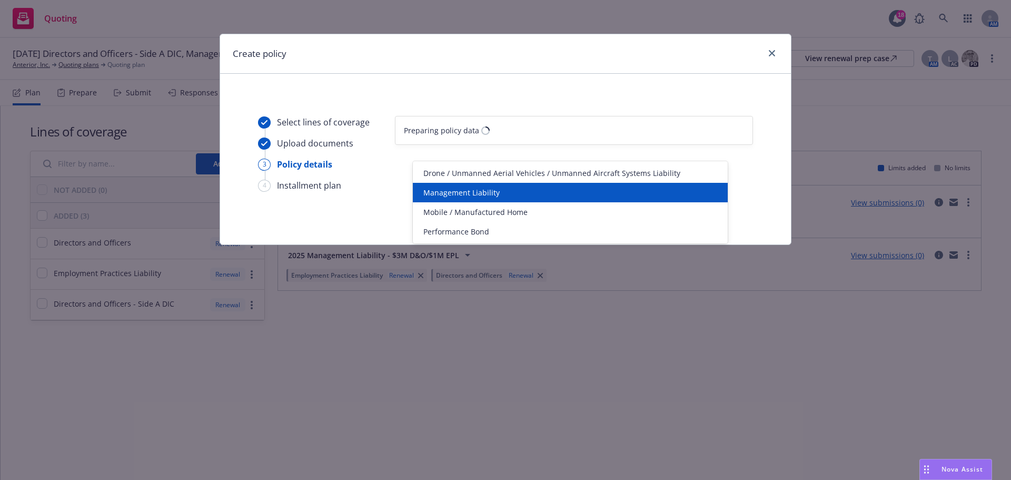
scroll to position [0, 0]
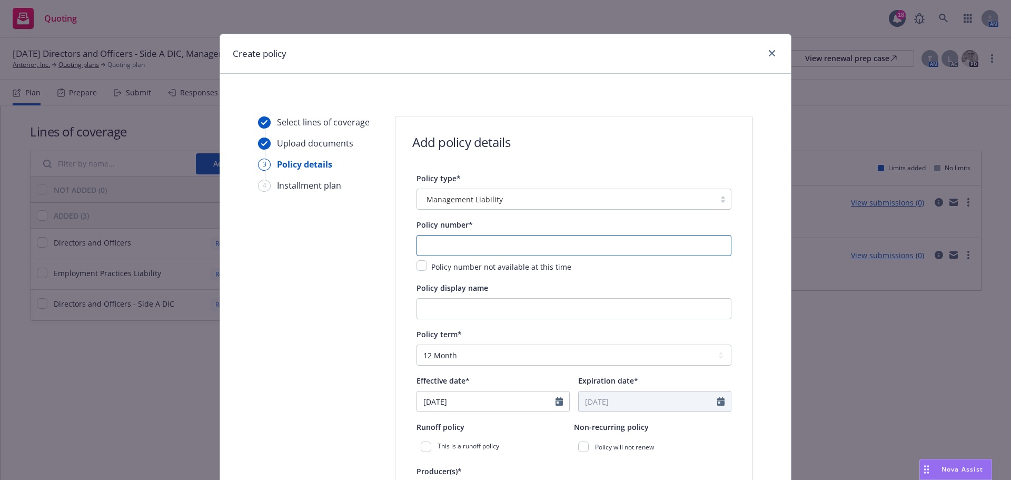
click at [507, 245] on input "text" at bounding box center [574, 245] width 315 height 21
drag, startPoint x: 732, startPoint y: 242, endPoint x: 694, endPoint y: 246, distance: 38.2
click at [694, 246] on input "text" at bounding box center [574, 245] width 315 height 21
paste input "013982446"
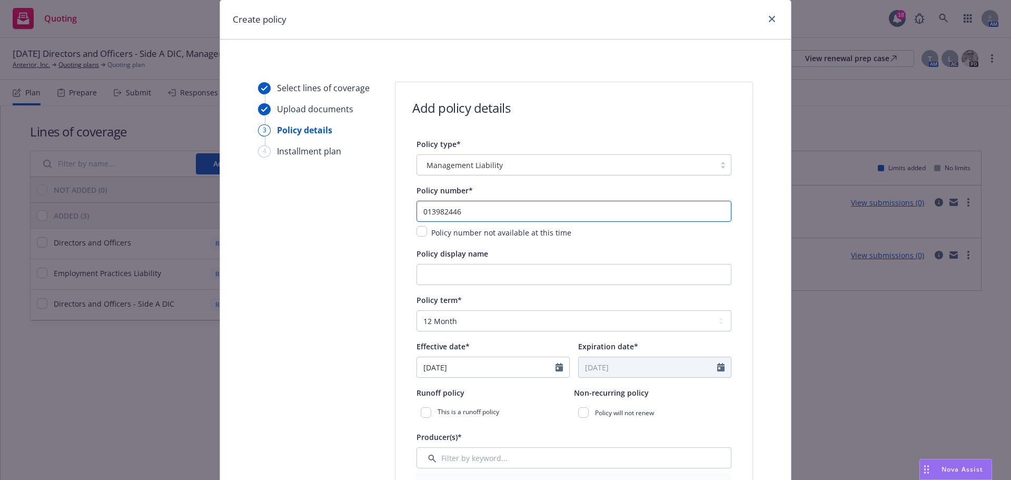
scroll to position [53, 0]
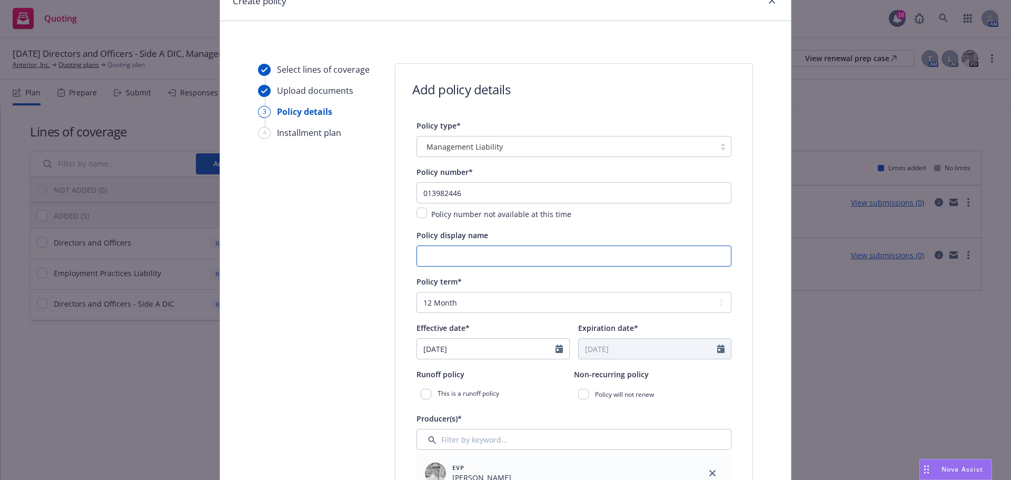
click at [580, 259] on input "Policy display name" at bounding box center [574, 255] width 315 height 21
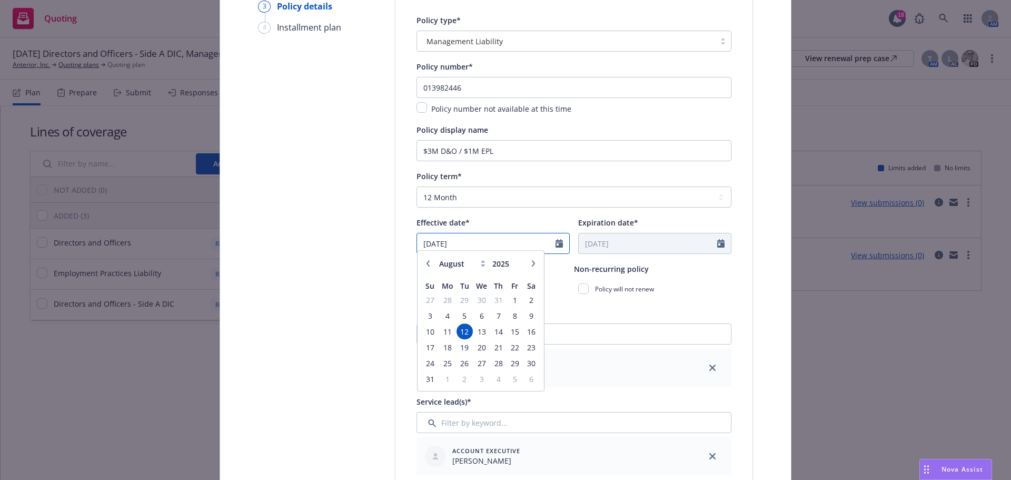
click at [550, 245] on input "08/12/2025" at bounding box center [486, 243] width 139 height 20
click at [525, 365] on span "30" at bounding box center [532, 368] width 14 height 13
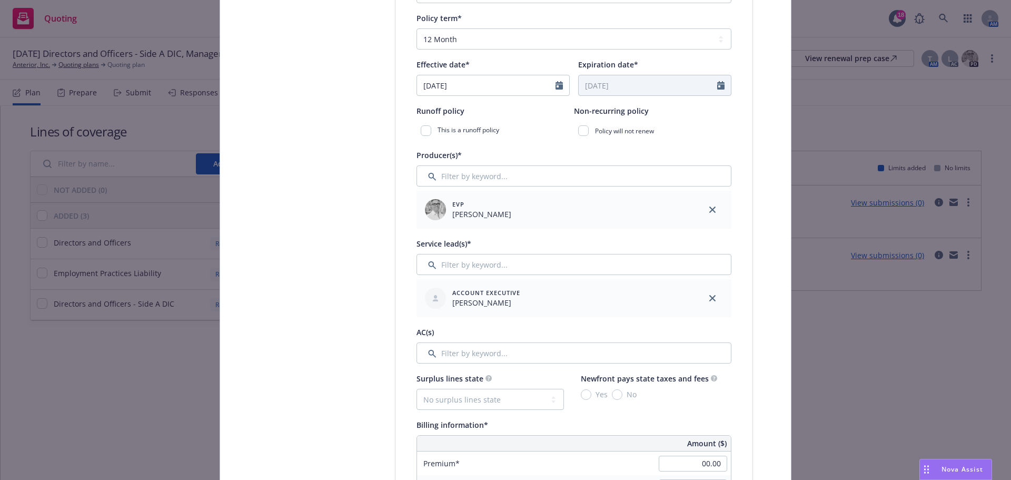
scroll to position [369, 0]
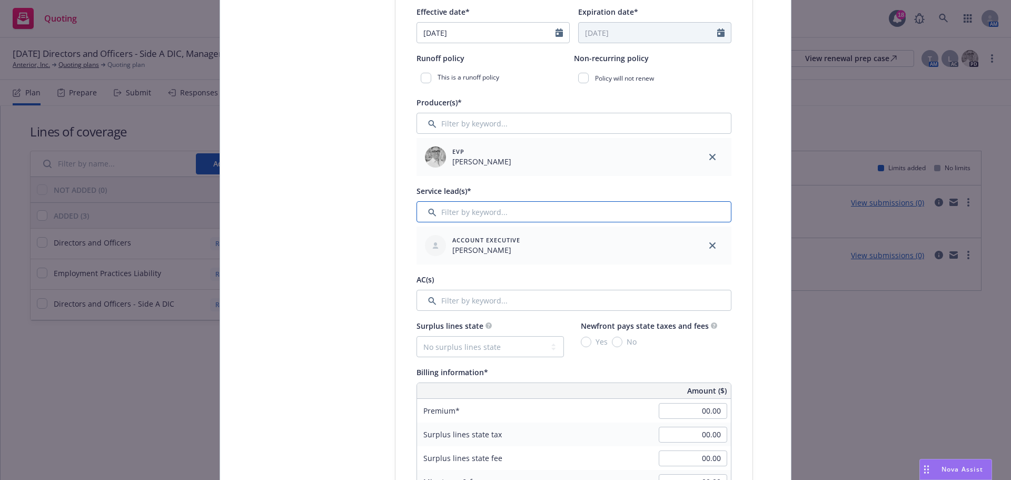
click at [671, 210] on input "Filter by keyword..." at bounding box center [574, 211] width 315 height 21
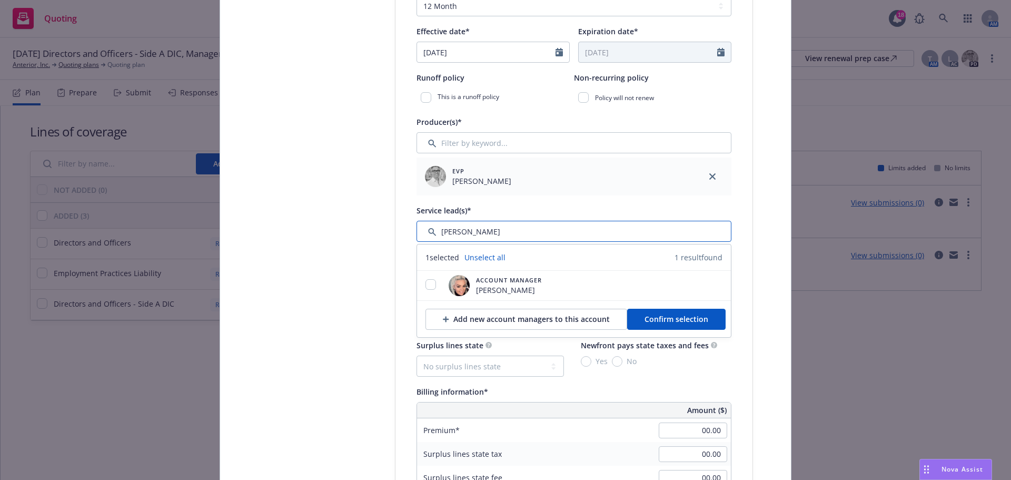
scroll to position [316, 0]
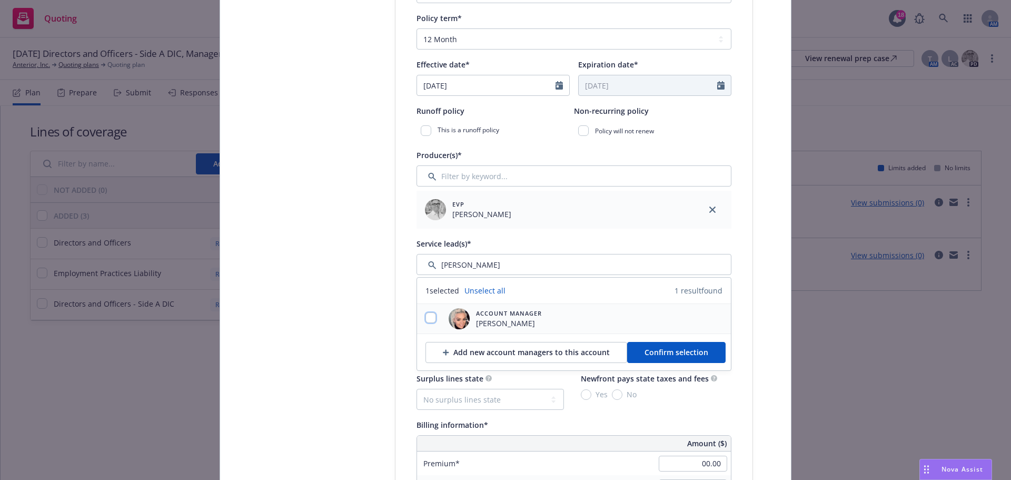
click at [427, 318] on input "checkbox" at bounding box center [431, 317] width 11 height 11
click at [670, 364] on div "Add new account managers to this account Confirm selection" at bounding box center [574, 351] width 314 height 37
click at [671, 358] on button "Confirm selection" at bounding box center [676, 352] width 99 height 21
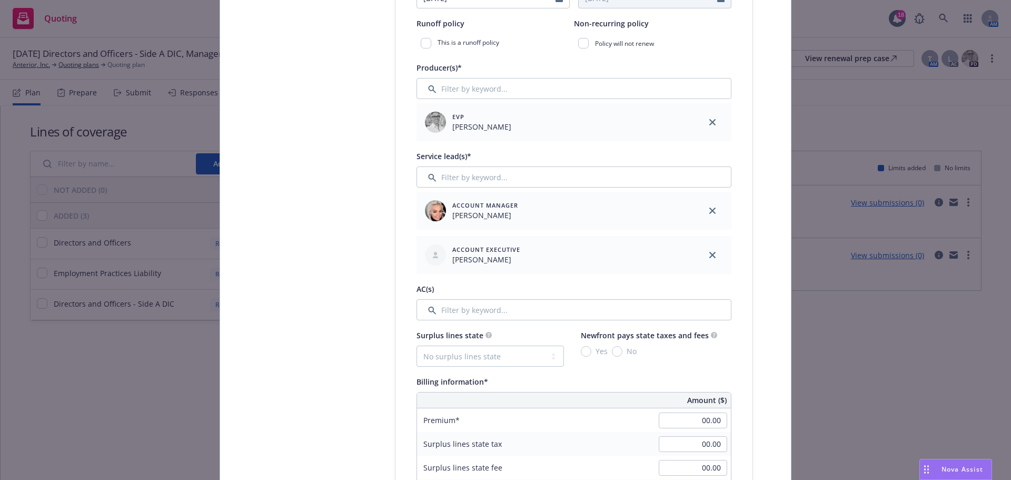
scroll to position [421, 0]
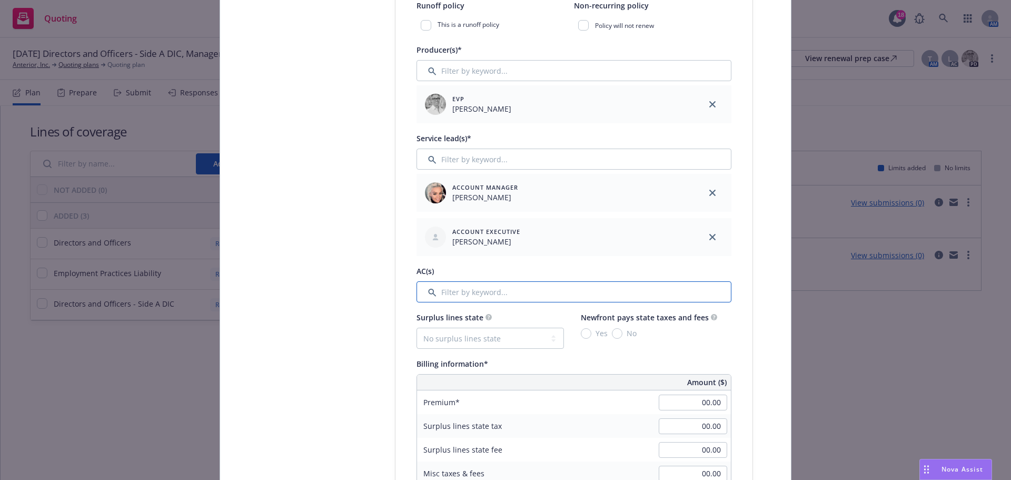
click at [621, 285] on input "Filter by keyword..." at bounding box center [574, 291] width 315 height 21
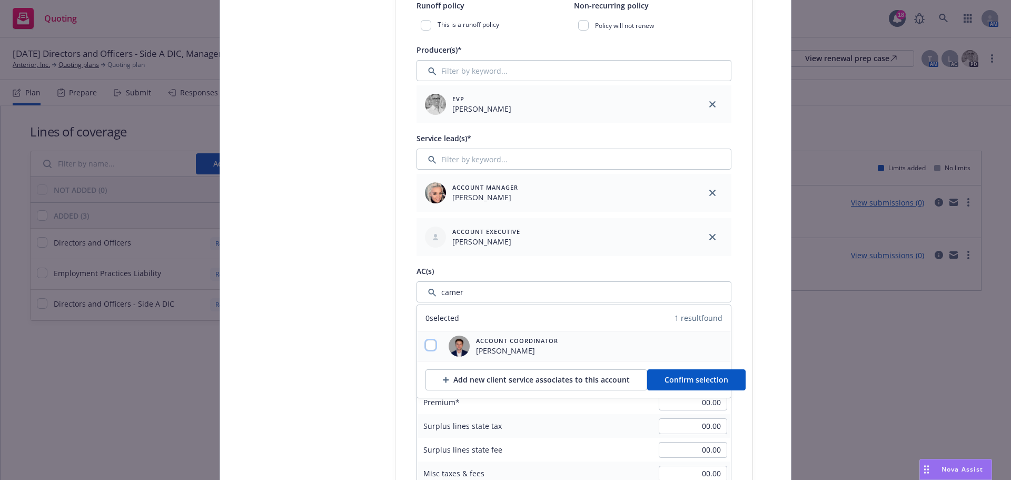
click at [429, 342] on input "checkbox" at bounding box center [431, 345] width 11 height 11
click at [670, 375] on span "Confirm selection" at bounding box center [697, 380] width 64 height 10
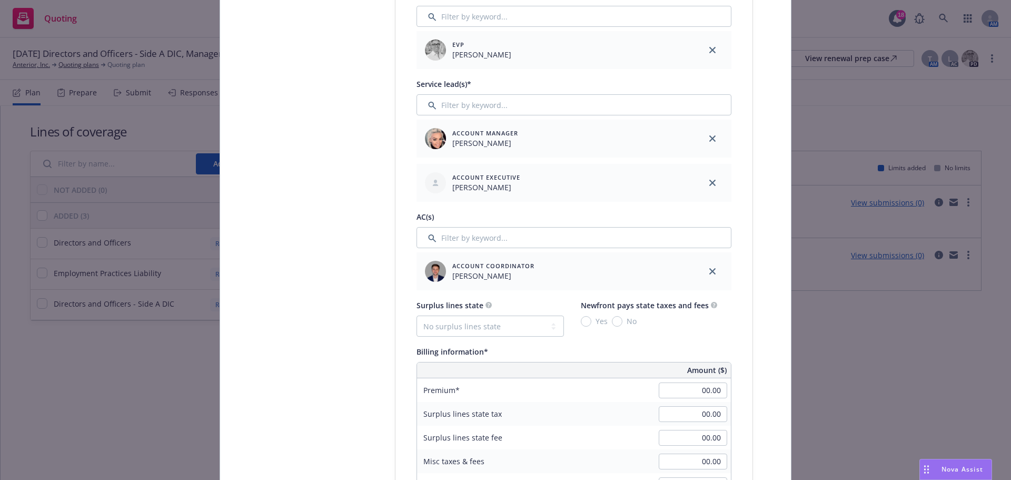
scroll to position [527, 0]
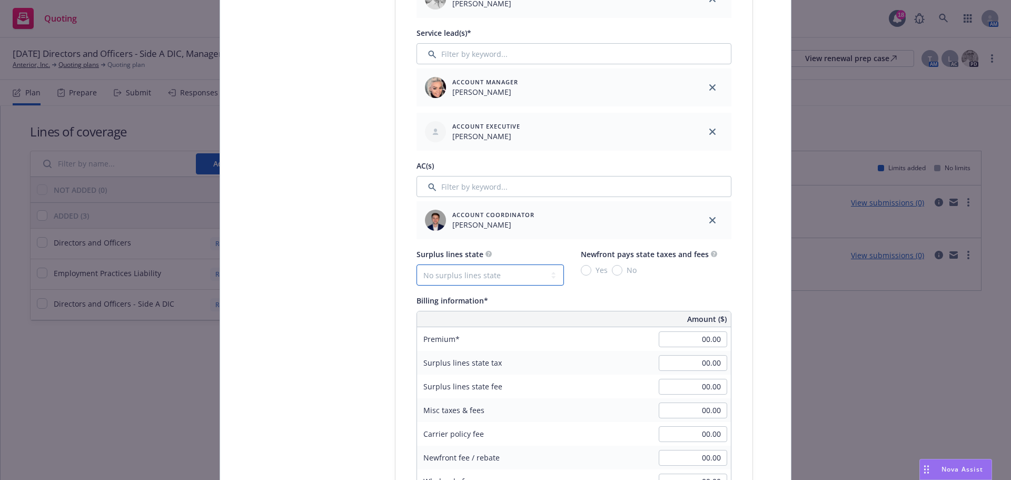
click at [535, 281] on select "No surplus lines state Alaska Alabama Arkansas Arizona California Colorado Conn…" at bounding box center [490, 274] width 147 height 21
click at [417, 264] on select "No surplus lines state Alaska Alabama Arkansas Arizona California Colorado Conn…" at bounding box center [490, 274] width 147 height 21
click at [612, 269] on input "No" at bounding box center [617, 270] width 11 height 11
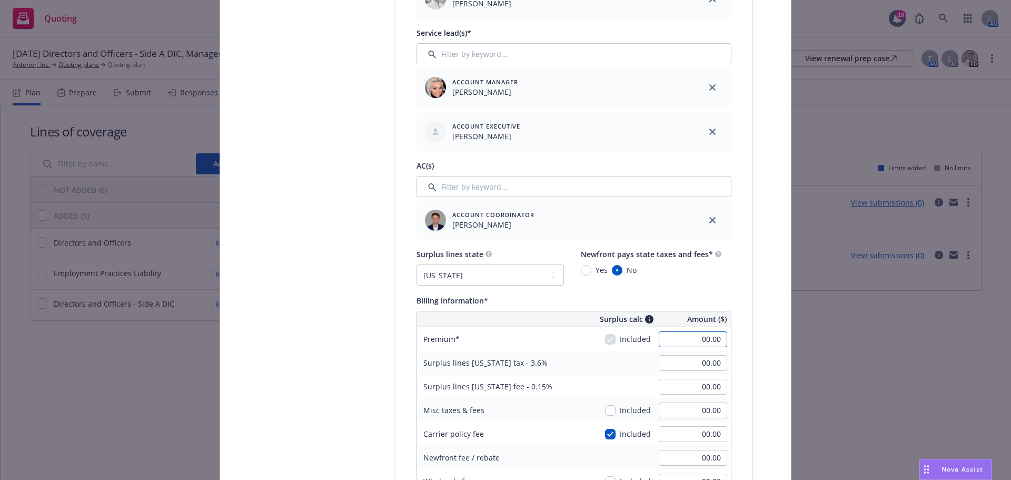
click at [695, 346] on input "00.00" at bounding box center [693, 339] width 68 height 16
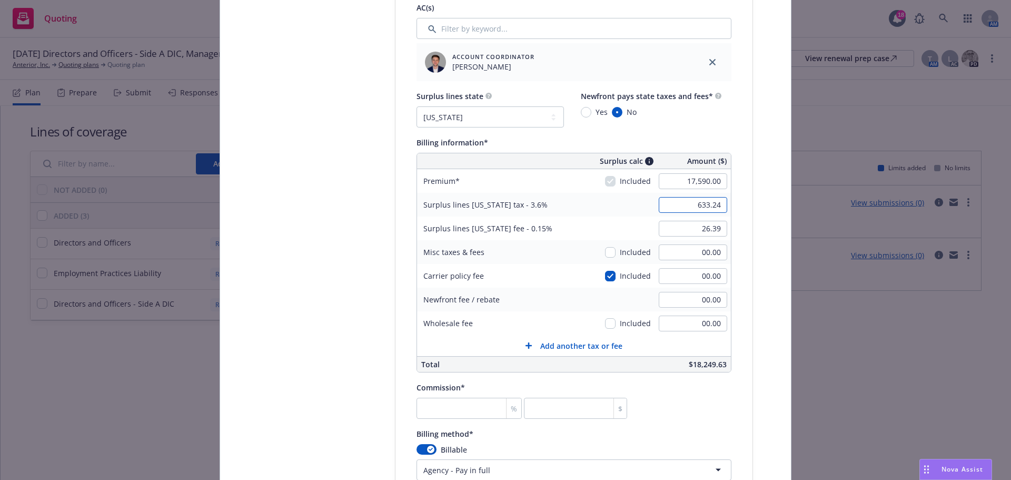
scroll to position [737, 0]
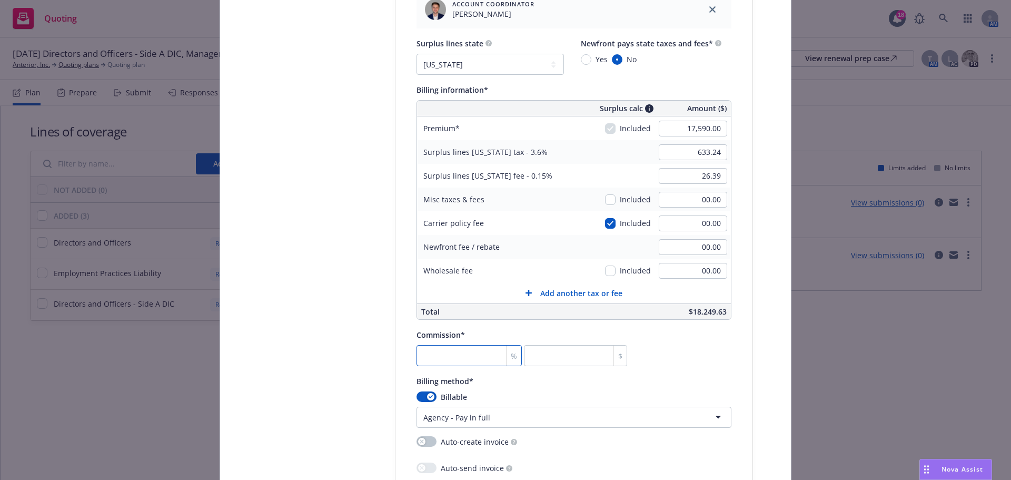
click at [475, 356] on input "number" at bounding box center [469, 355] width 105 height 21
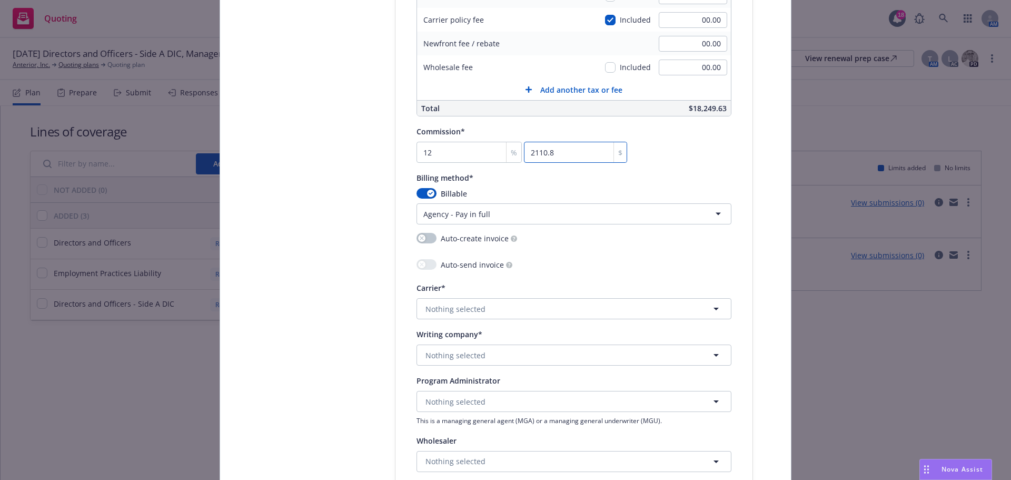
scroll to position [1001, 0]
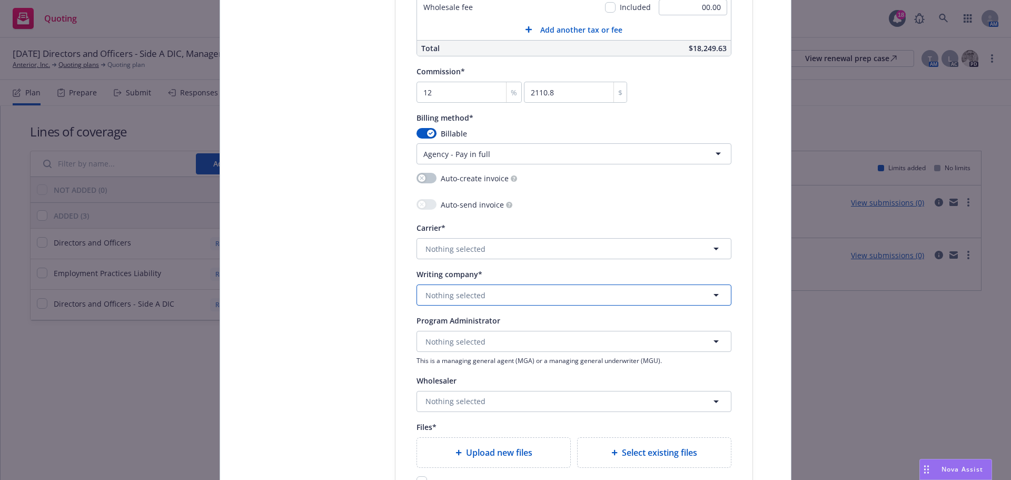
click at [509, 296] on button "Nothing selected" at bounding box center [574, 294] width 315 height 21
click at [497, 212] on strong "Lexington Insurance Company" at bounding box center [483, 214] width 110 height 10
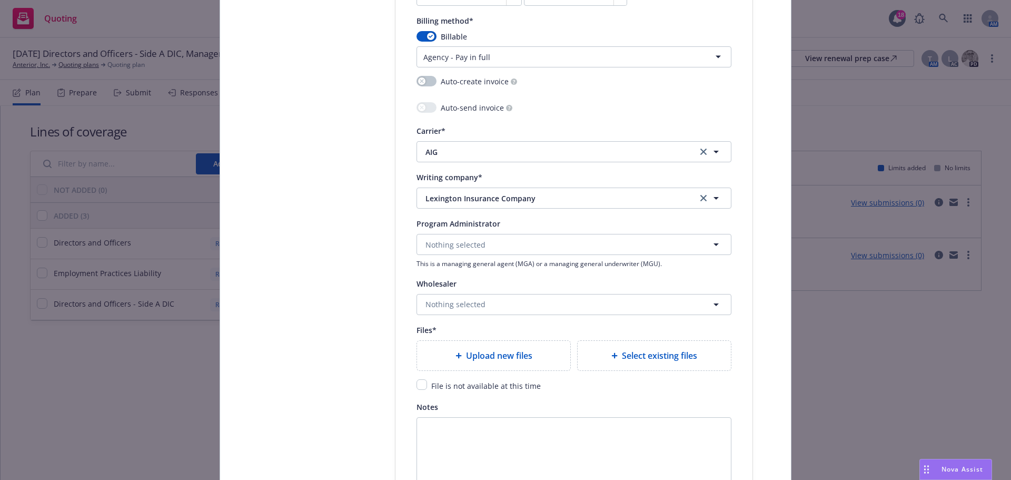
scroll to position [1106, 0]
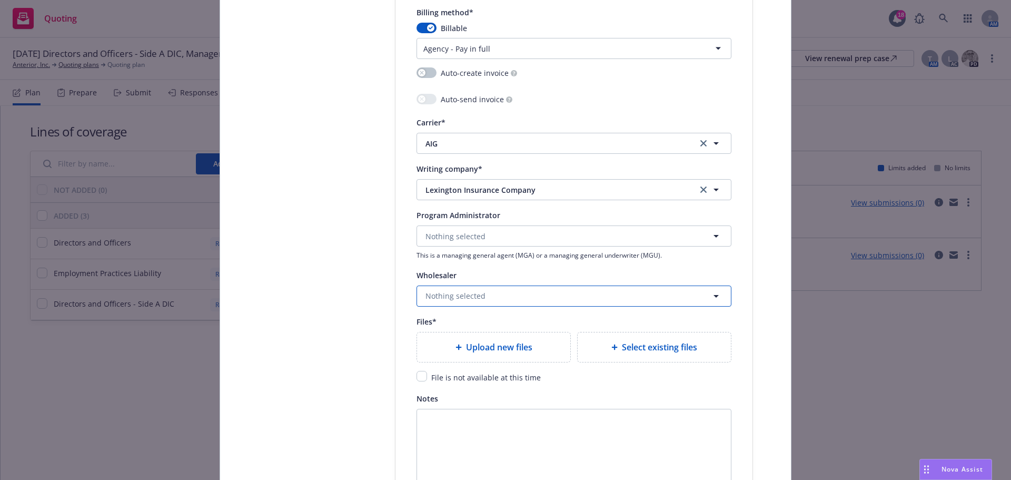
click at [498, 293] on button "Nothing selected" at bounding box center [574, 295] width 315 height 21
click at [498, 262] on span "Wholesaler" at bounding box center [529, 266] width 202 height 11
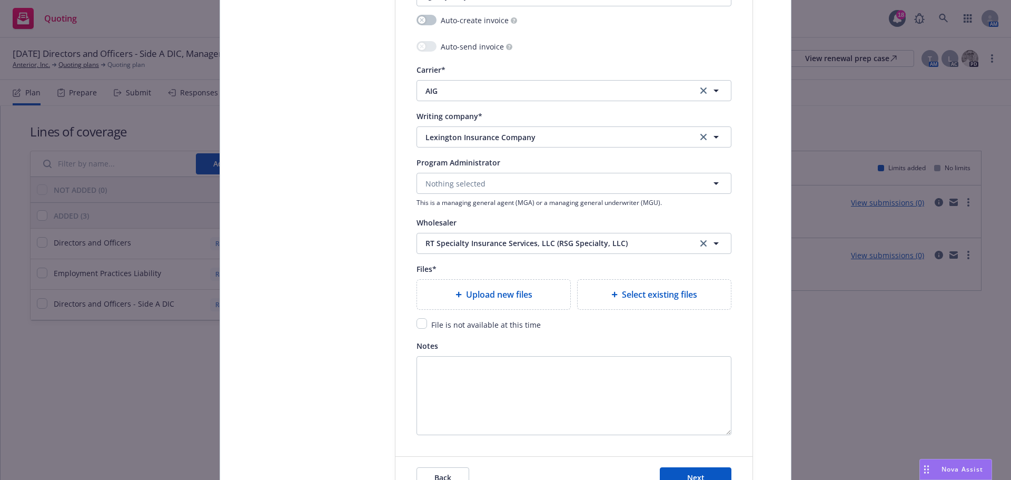
scroll to position [1212, 0]
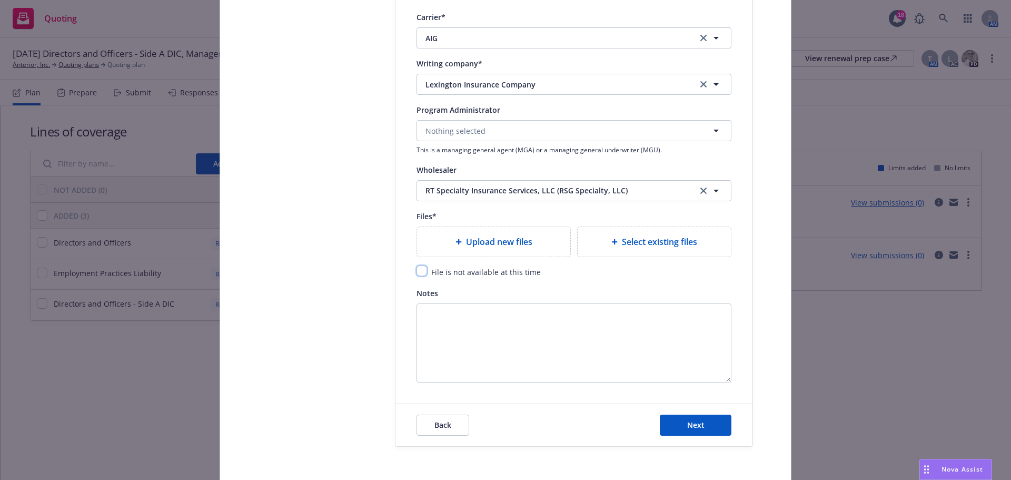
click at [423, 273] on input "checkbox" at bounding box center [422, 270] width 11 height 11
click at [683, 413] on div "Back Next" at bounding box center [574, 425] width 357 height 42
click at [687, 424] on span "Next" at bounding box center [695, 425] width 17 height 10
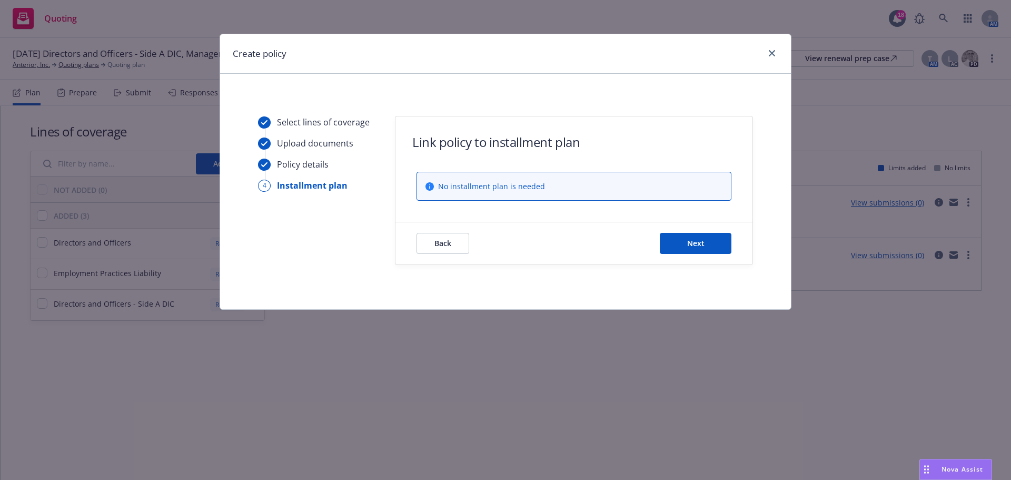
scroll to position [0, 0]
click at [672, 249] on button "Next" at bounding box center [696, 243] width 72 height 21
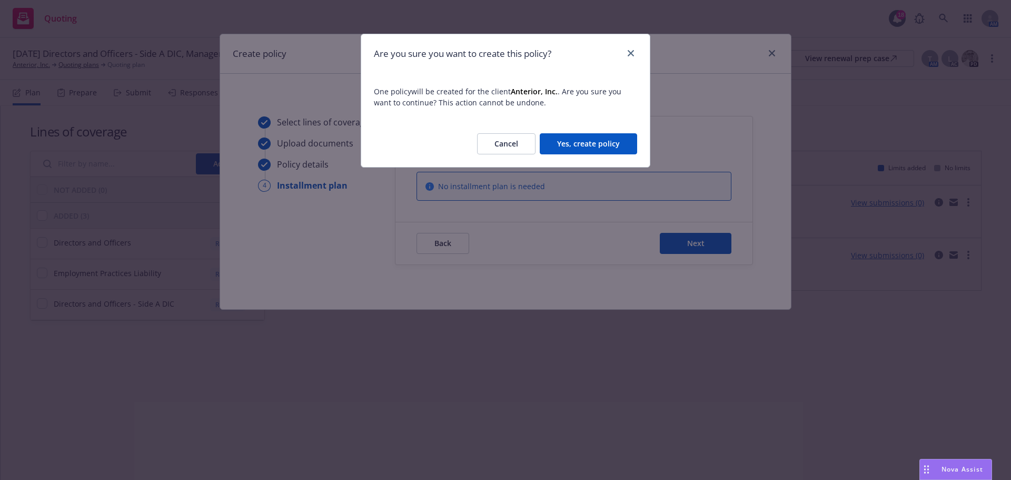
click at [611, 146] on button "Yes, create policy" at bounding box center [588, 143] width 97 height 21
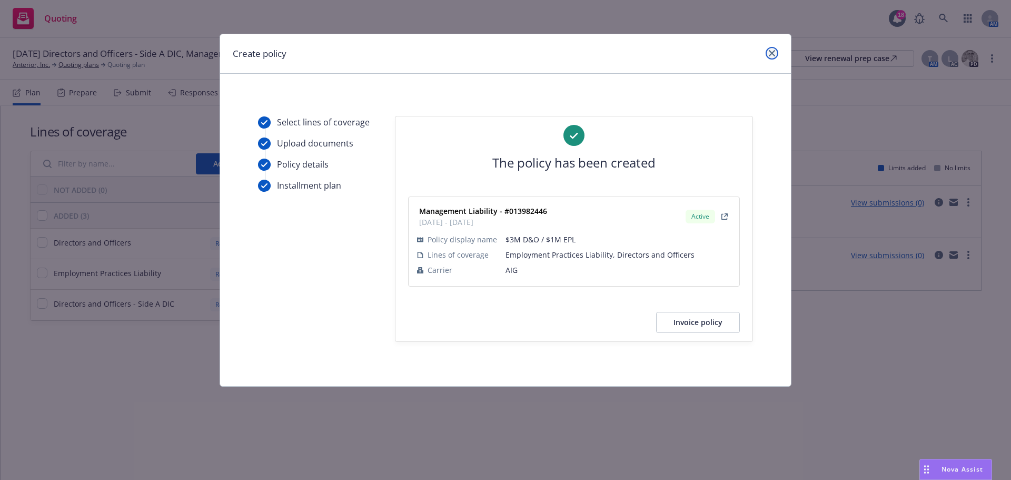
click at [771, 50] on icon "close" at bounding box center [772, 53] width 6 height 6
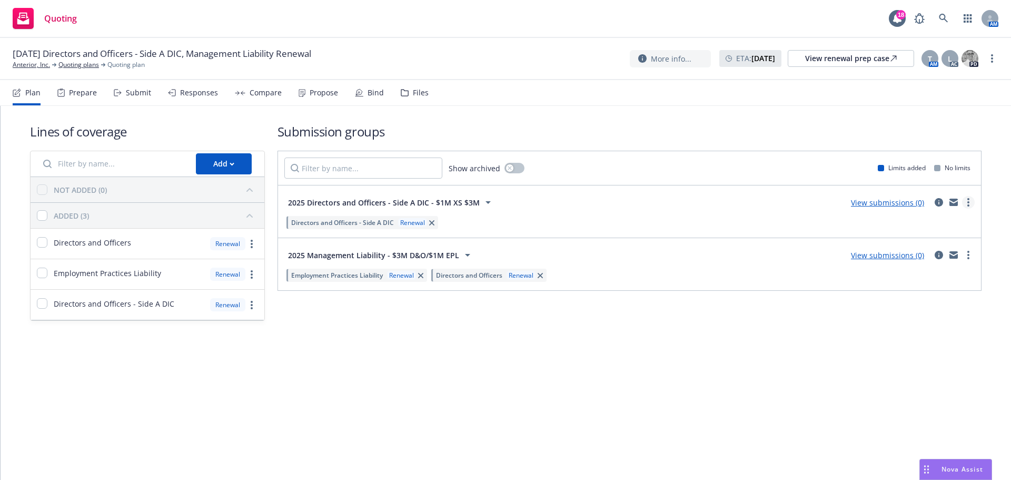
click at [967, 200] on link "more" at bounding box center [968, 202] width 13 height 13
click at [893, 328] on span "Create policy (fast track)" at bounding box center [918, 333] width 110 height 10
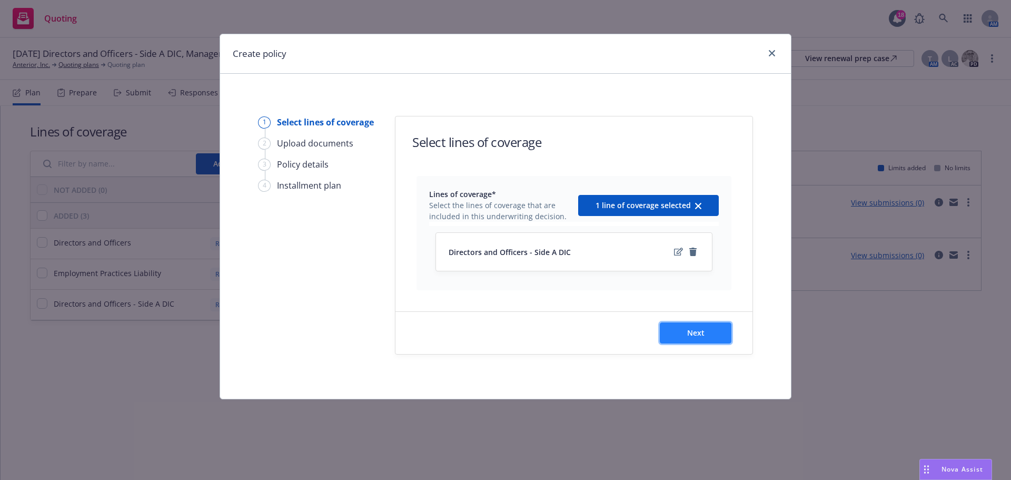
click at [686, 341] on button "Next" at bounding box center [696, 332] width 72 height 21
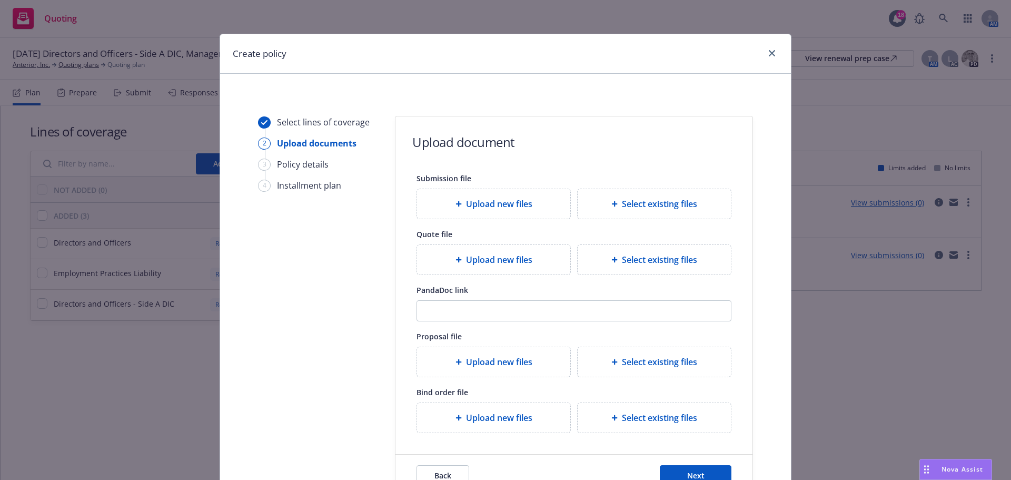
scroll to position [96, 0]
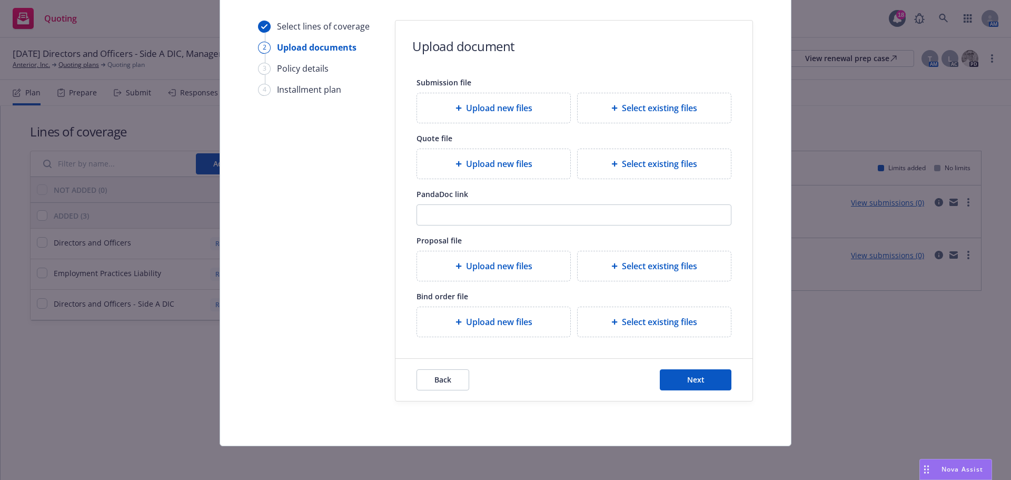
click at [516, 318] on span "Upload new files" at bounding box center [499, 322] width 66 height 13
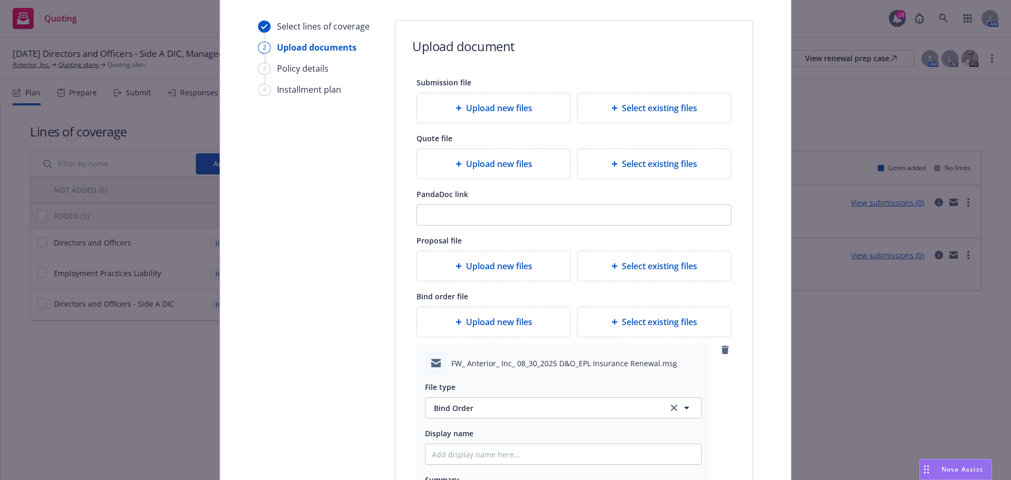
scroll to position [149, 0]
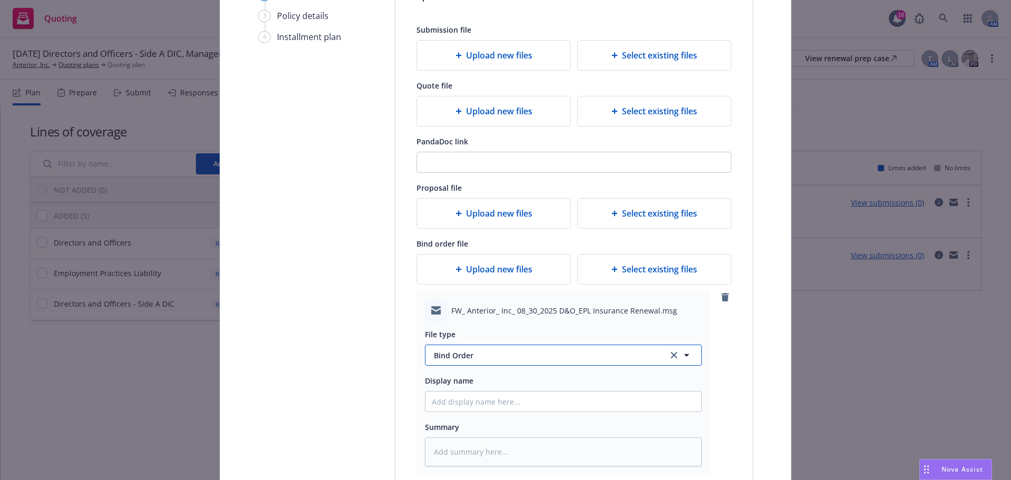
click at [508, 354] on span "Bind Order" at bounding box center [545, 355] width 222 height 11
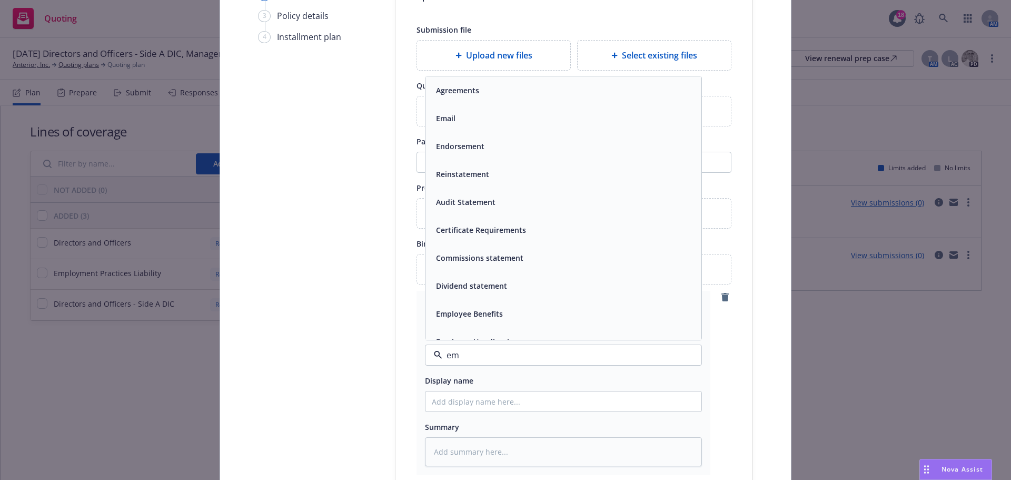
click at [524, 119] on div "Email" at bounding box center [563, 118] width 263 height 15
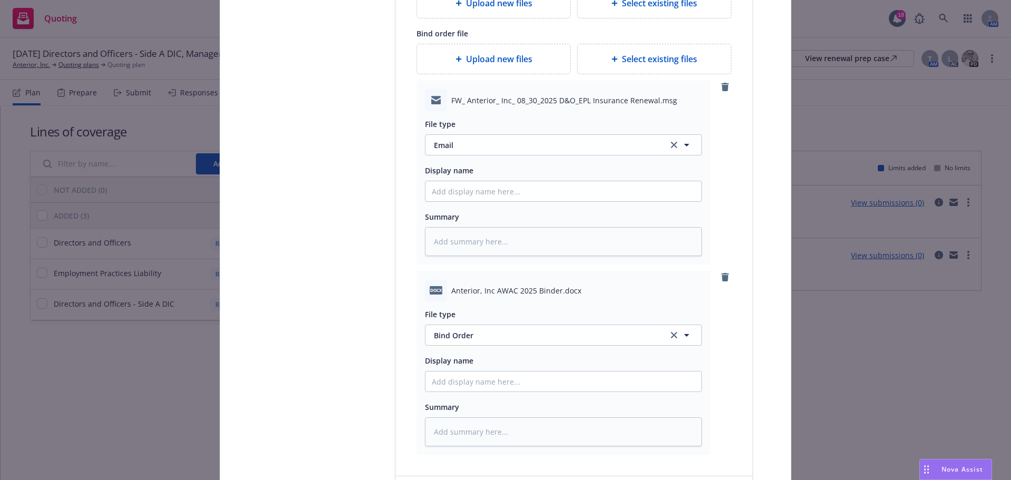
scroll to position [359, 0]
click at [480, 192] on input "Display name" at bounding box center [564, 191] width 276 height 20
click at [518, 374] on input "Display name" at bounding box center [564, 381] width 276 height 20
click at [511, 338] on span "Bind Order" at bounding box center [545, 334] width 222 height 11
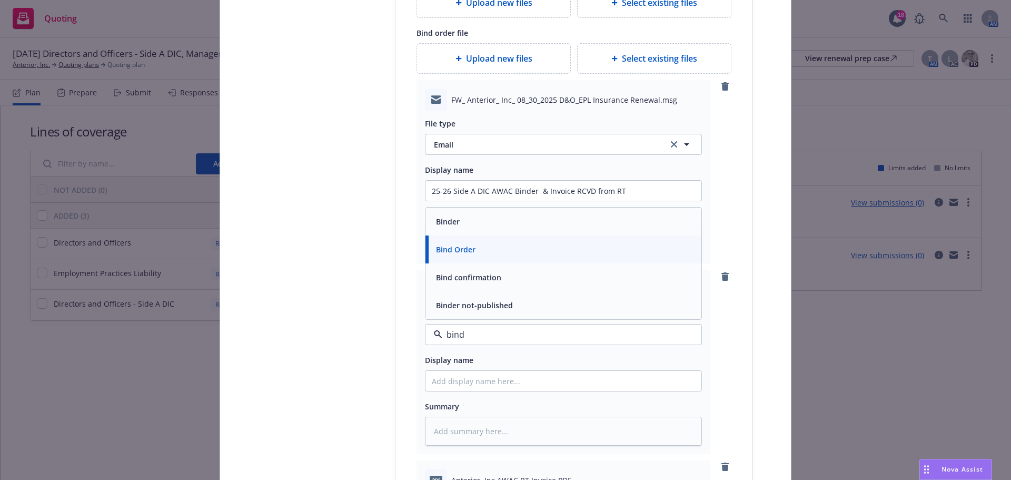
click at [452, 253] on span "Bind Order" at bounding box center [456, 249] width 40 height 11
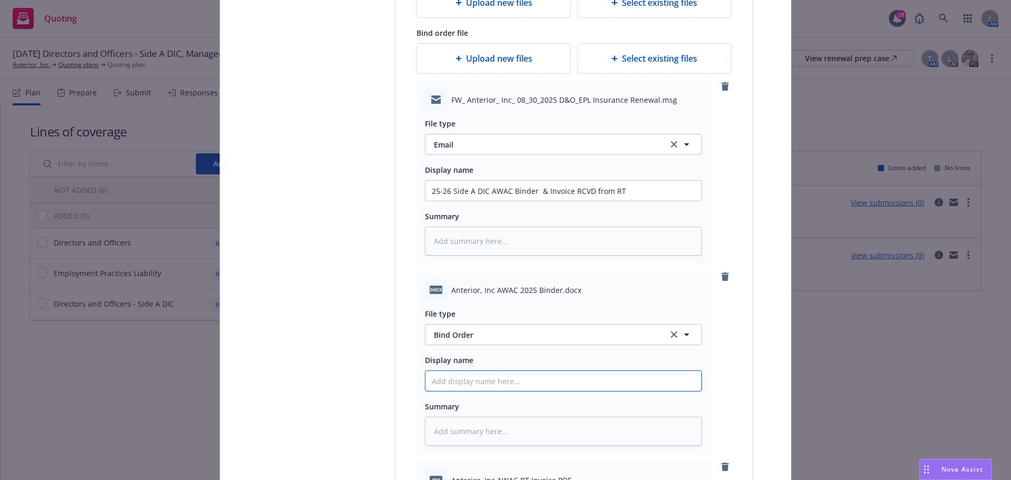
click at [469, 379] on input "Display name" at bounding box center [564, 381] width 276 height 20
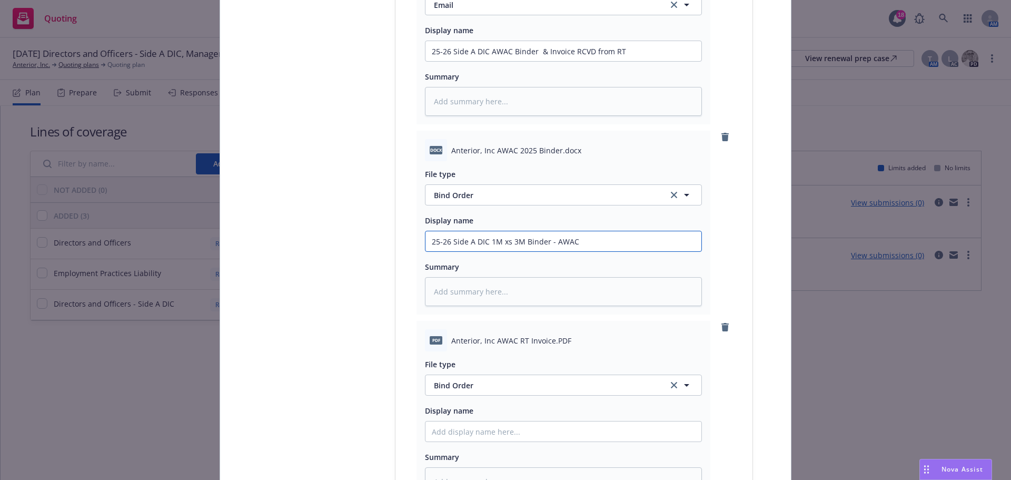
scroll to position [517, 0]
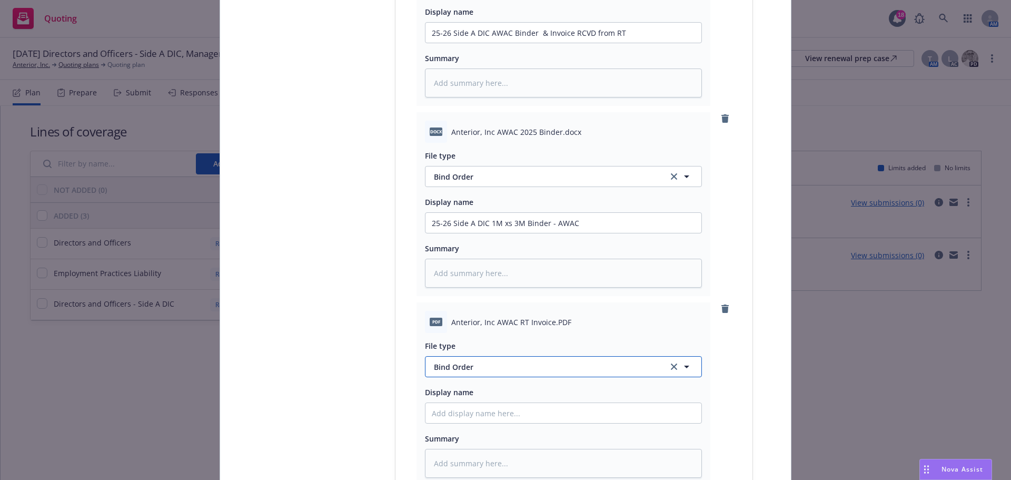
click at [501, 368] on span "Bind Order" at bounding box center [545, 366] width 222 height 11
click at [465, 337] on span "Invoice - Third Party" at bounding box center [472, 337] width 73 height 11
click at [457, 406] on input "Display name" at bounding box center [564, 413] width 276 height 20
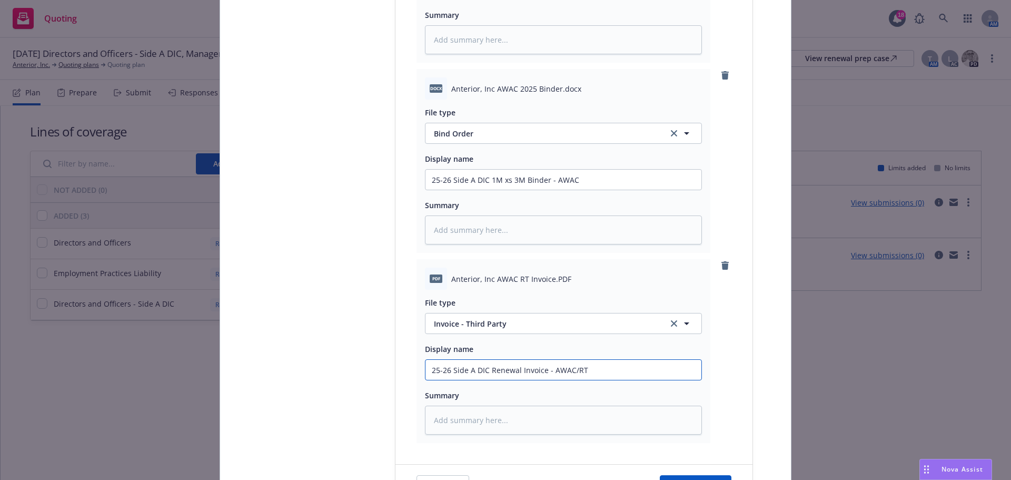
scroll to position [623, 0]
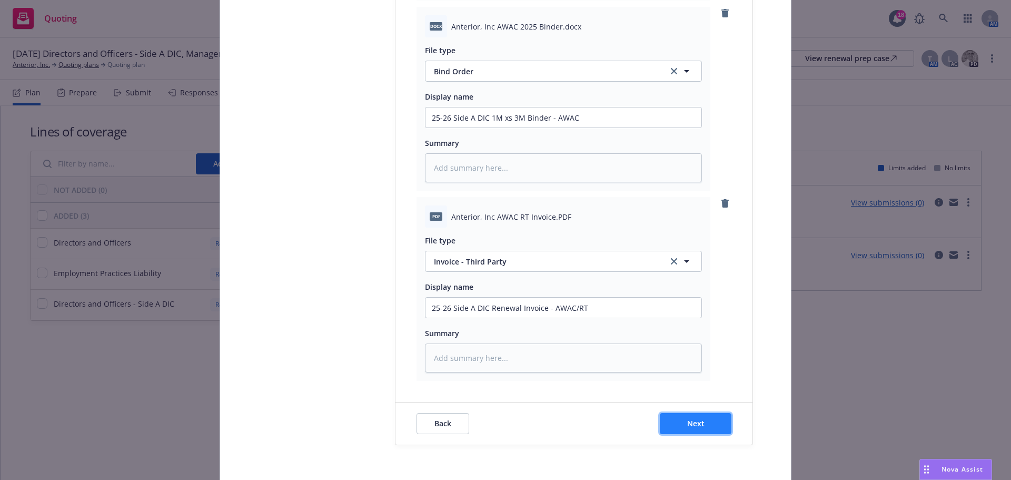
click at [715, 428] on button "Next" at bounding box center [696, 423] width 72 height 21
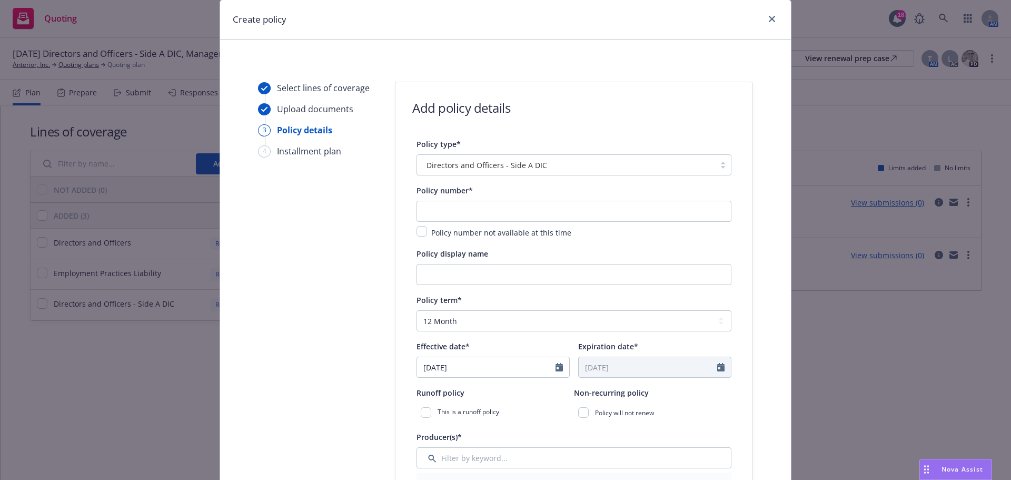
scroll to position [53, 0]
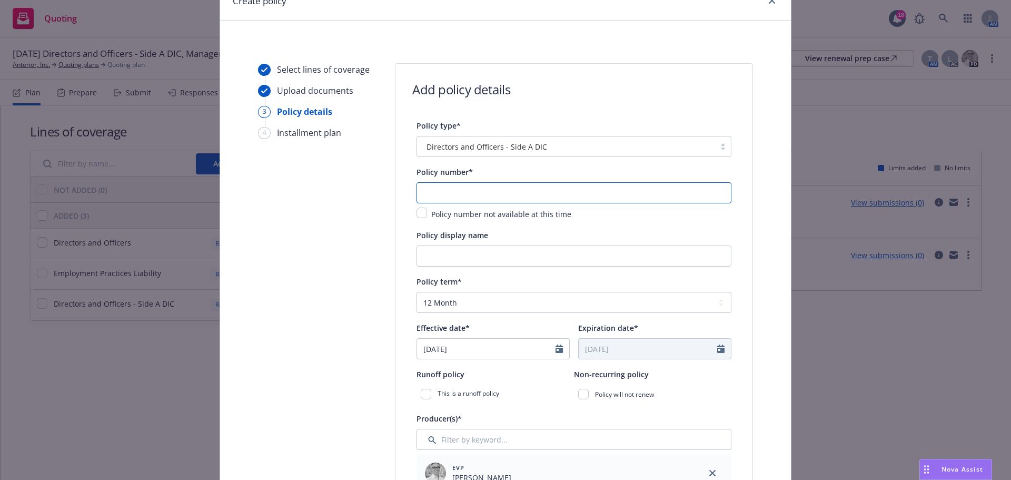
click at [456, 189] on input "text" at bounding box center [574, 192] width 315 height 21
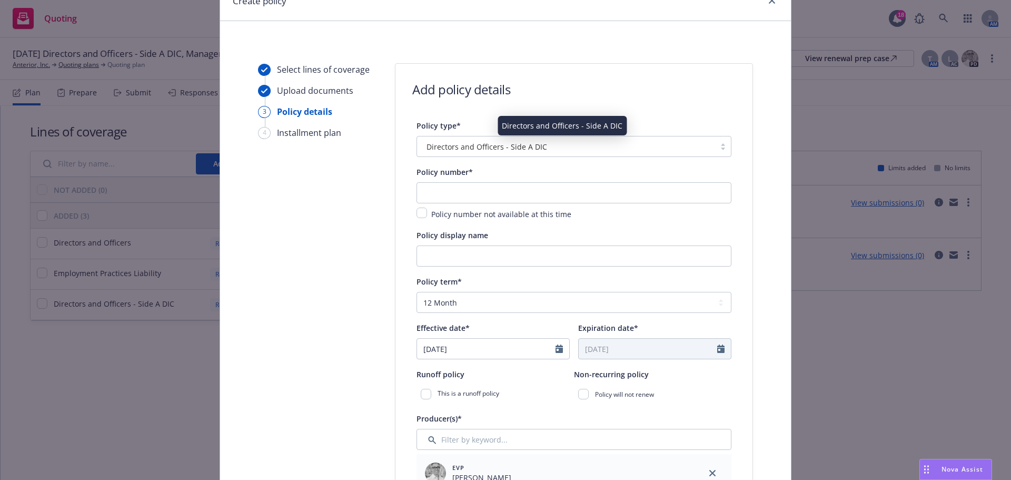
click at [476, 151] on span "Directors and Officers - Side A DIC" at bounding box center [487, 146] width 121 height 11
click at [486, 120] on div "Policy type*" at bounding box center [574, 125] width 315 height 13
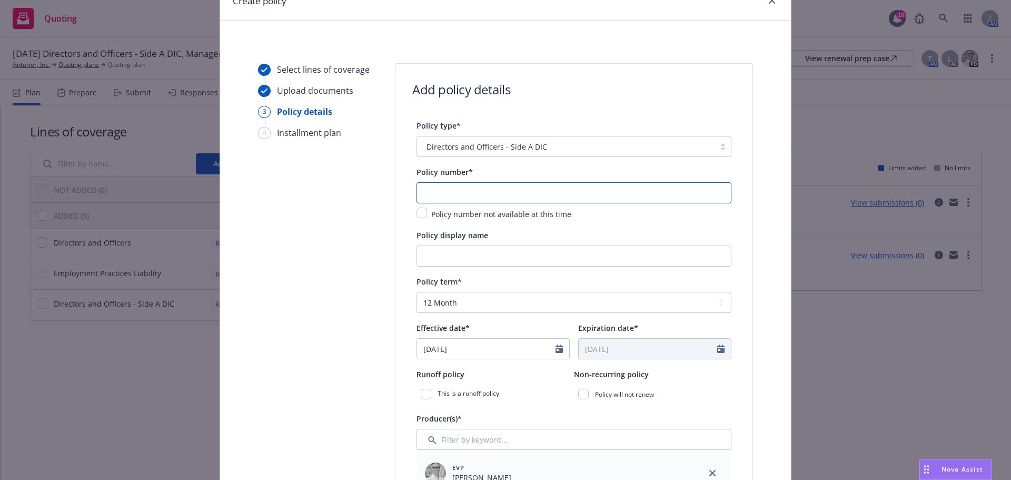
click at [533, 195] on input "text" at bounding box center [574, 192] width 315 height 21
click at [718, 198] on input "text" at bounding box center [574, 192] width 315 height 21
paste input "0314-3841"
click at [505, 257] on input "Policy display name" at bounding box center [574, 255] width 315 height 21
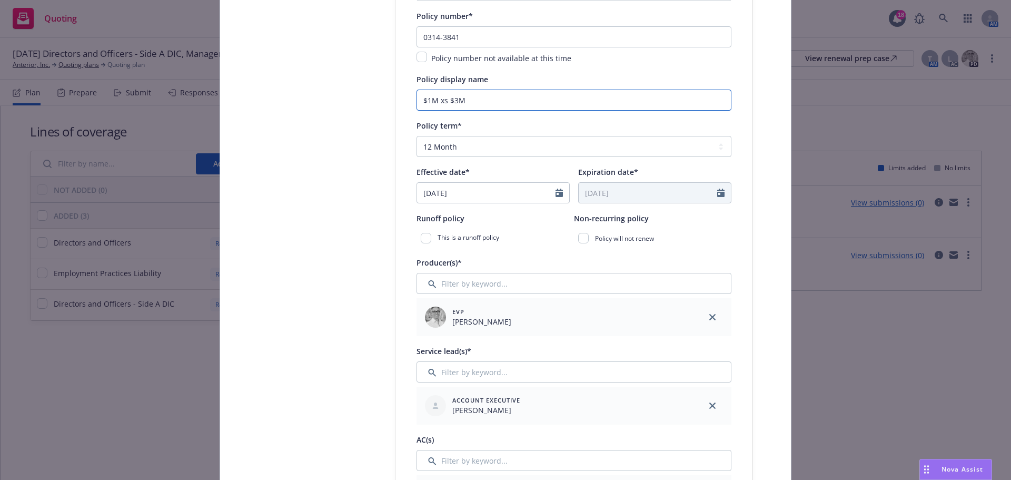
scroll to position [263, 0]
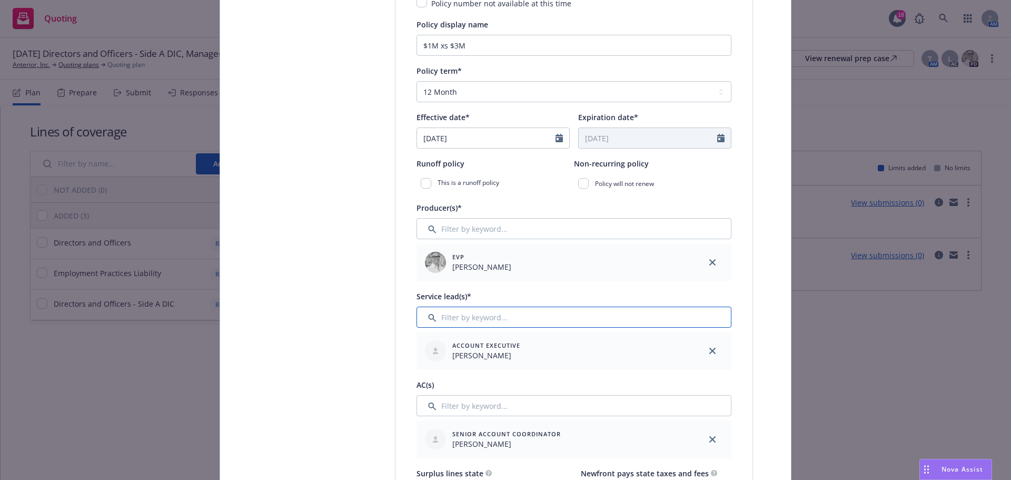
click at [547, 320] on input "Filter by keyword..." at bounding box center [574, 317] width 315 height 21
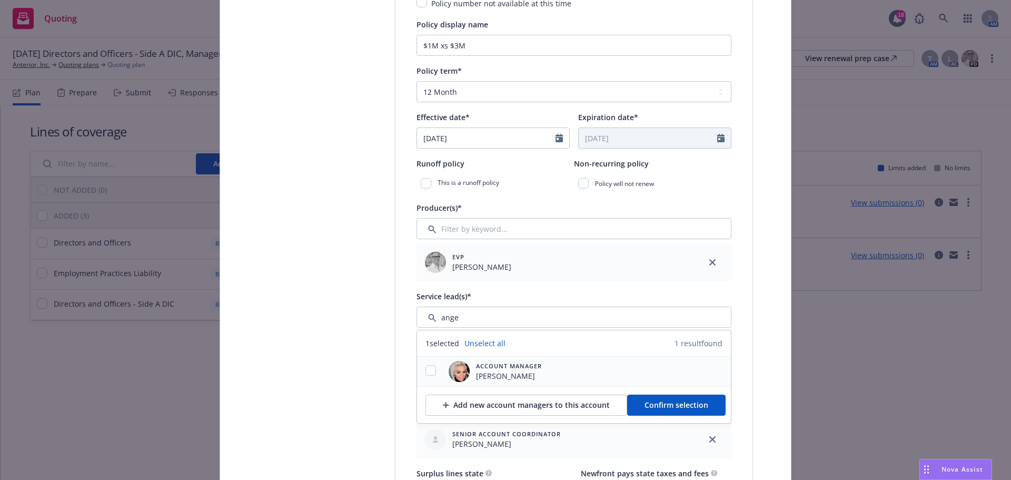
click at [434, 372] on div at bounding box center [430, 371] width 27 height 13
click at [431, 373] on input "checkbox" at bounding box center [431, 370] width 11 height 11
click at [645, 409] on span "Confirm selection" at bounding box center [677, 405] width 64 height 10
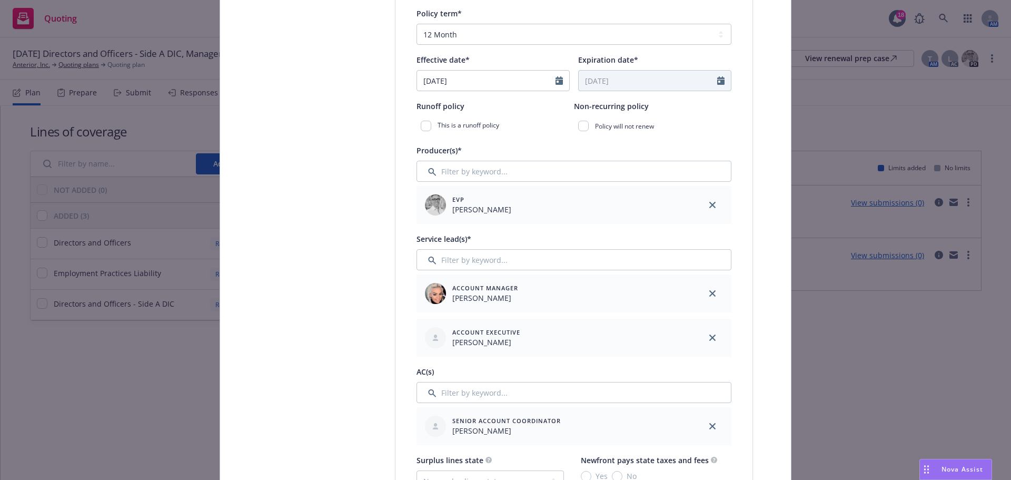
scroll to position [369, 0]
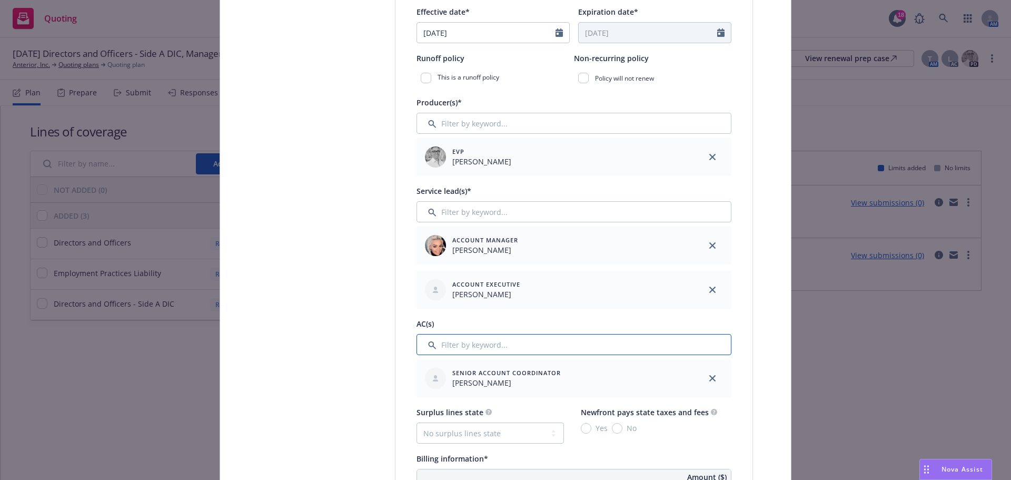
click at [532, 348] on input "Filter by keyword..." at bounding box center [574, 344] width 315 height 21
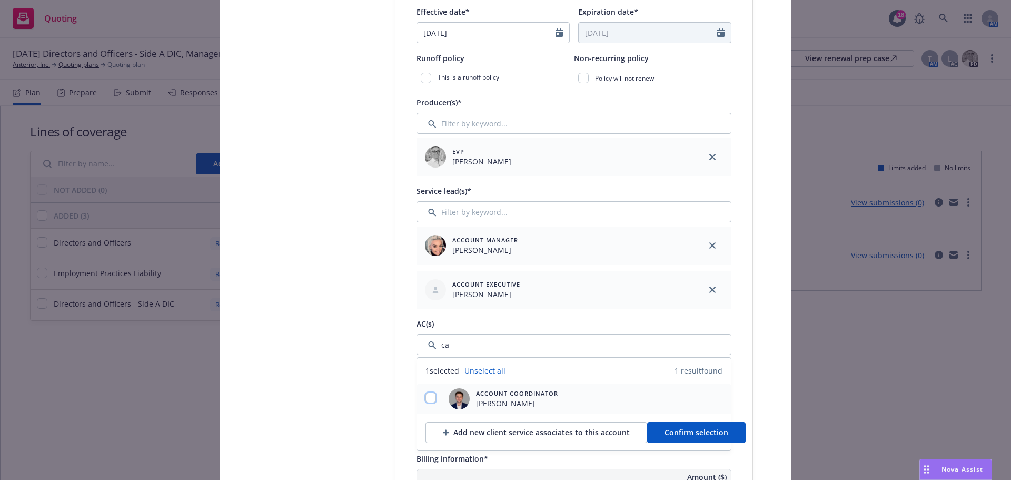
click at [432, 398] on input "checkbox" at bounding box center [431, 397] width 11 height 11
click at [670, 422] on button "Confirm selection" at bounding box center [696, 432] width 99 height 21
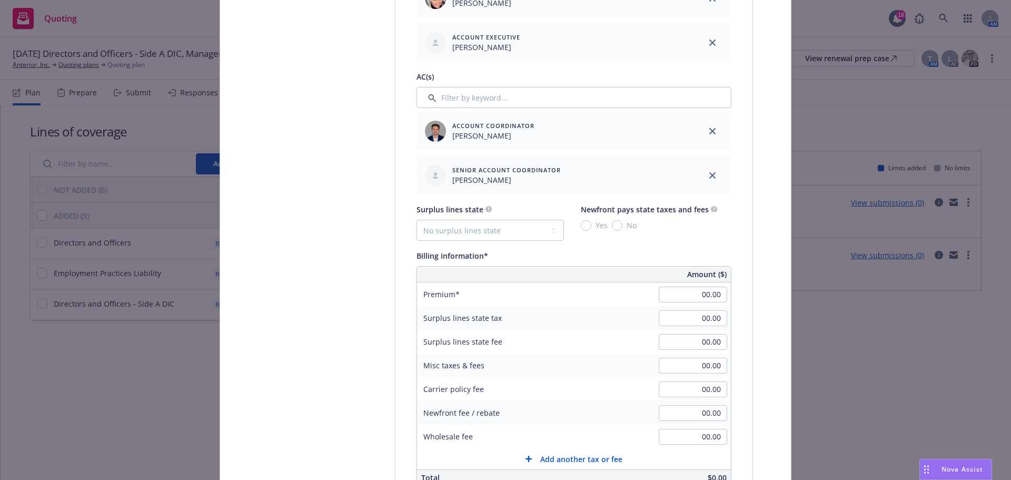
scroll to position [632, 0]
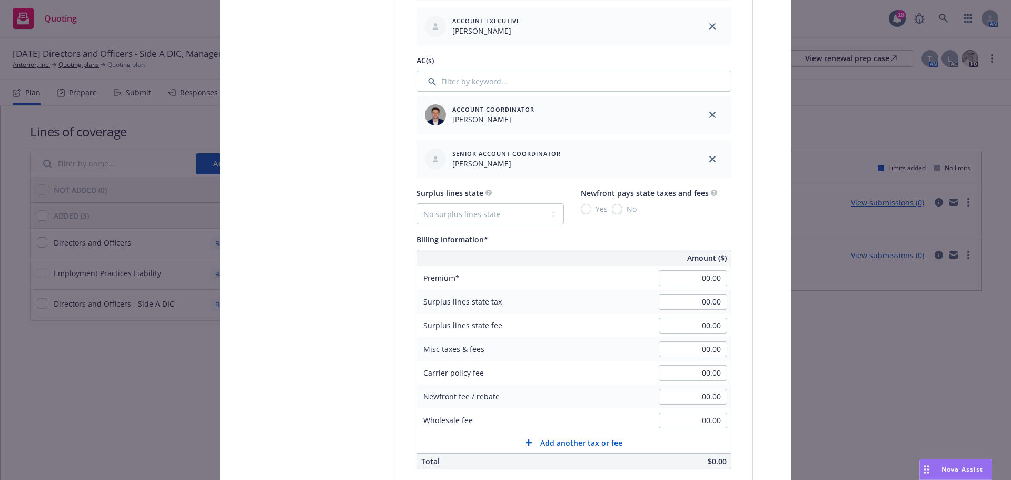
click at [526, 227] on div "Surplus lines state No surplus lines state Alaska Alabama Arkansas Arizona Cali…" at bounding box center [574, 327] width 315 height 283
click at [524, 220] on select "No surplus lines state Alaska Alabama Arkansas Arizona California Colorado Conn…" at bounding box center [490, 213] width 147 height 21
click at [417, 203] on select "No surplus lines state Alaska Alabama Arkansas Arizona California Colorado Conn…" at bounding box center [490, 213] width 147 height 21
click at [623, 208] on span "No" at bounding box center [630, 208] width 14 height 11
click at [619, 208] on input "No" at bounding box center [617, 209] width 11 height 11
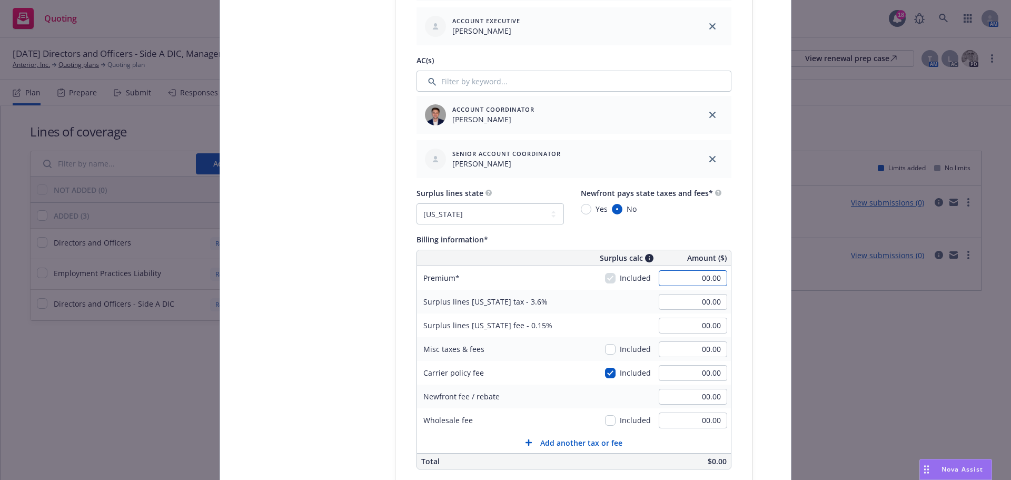
click at [676, 271] on input "00.00" at bounding box center [693, 278] width 68 height 16
click at [489, 211] on select "No surplus lines state Alaska Alabama Arkansas Arizona California Colorado Conn…" at bounding box center [490, 213] width 147 height 21
click at [615, 206] on input "No" at bounding box center [617, 209] width 11 height 11
click at [527, 210] on select "No surplus lines state Alaska Alabama Arkansas Arizona California Colorado Conn…" at bounding box center [490, 213] width 147 height 21
click at [417, 203] on select "No surplus lines state Alaska Alabama Arkansas Arizona California Colorado Conn…" at bounding box center [490, 213] width 147 height 21
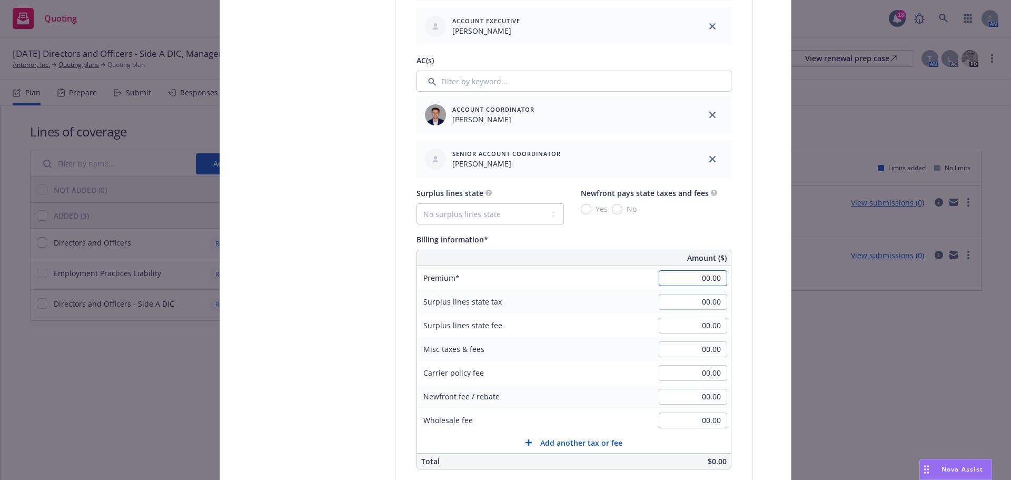
click at [697, 285] on input "00.00" at bounding box center [693, 278] width 68 height 16
drag, startPoint x: 693, startPoint y: 283, endPoint x: 782, endPoint y: 268, distance: 89.8
click at [756, 270] on div "Select lines of coverage Upload documents 3 Policy details 4 Installment plan A…" at bounding box center [506, 277] width 546 height 1586
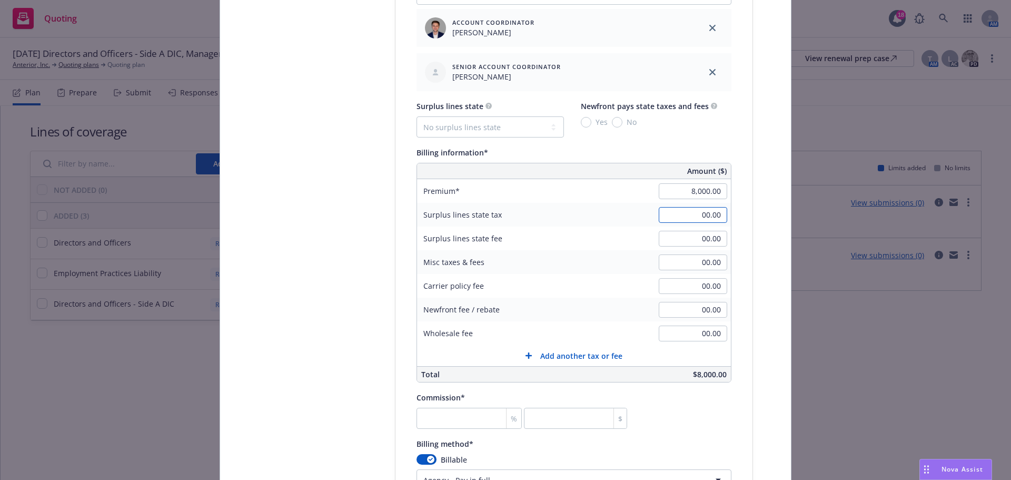
scroll to position [737, 0]
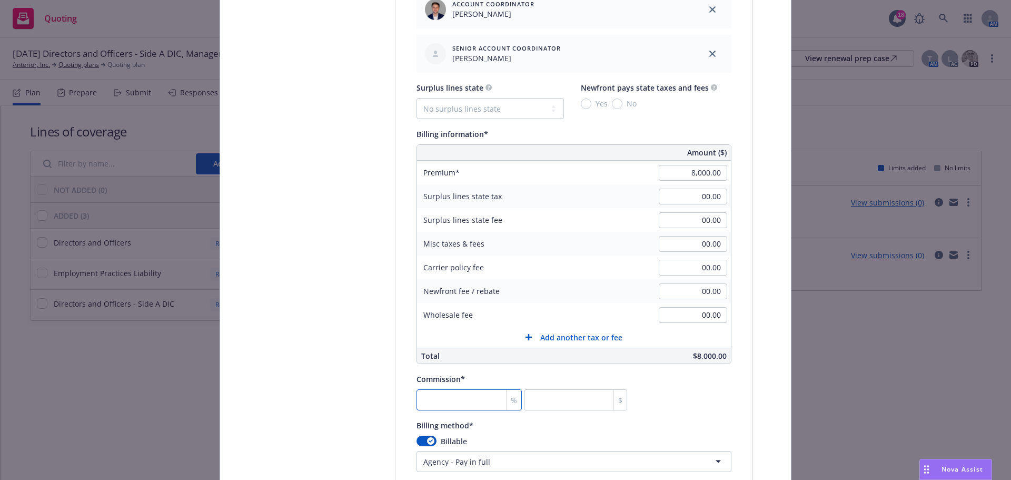
click at [438, 397] on input "number" at bounding box center [469, 399] width 105 height 21
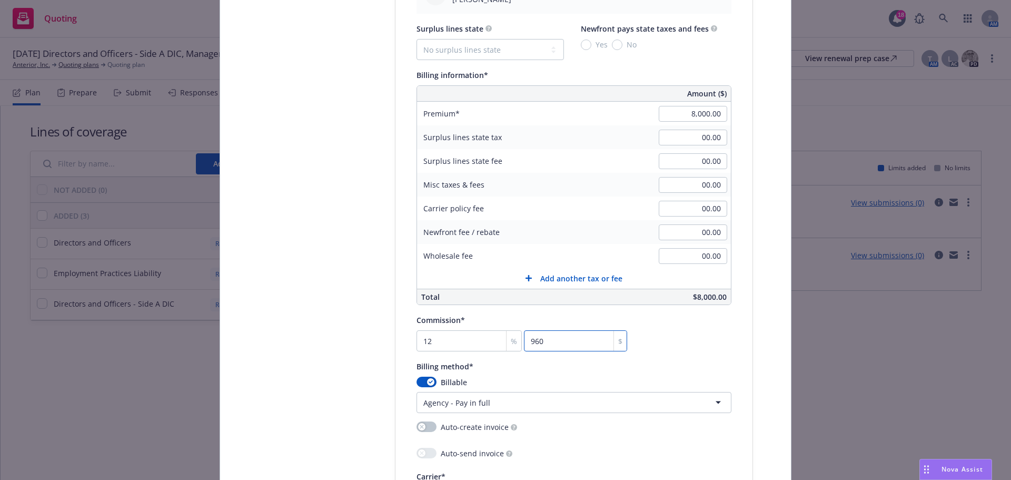
scroll to position [948, 0]
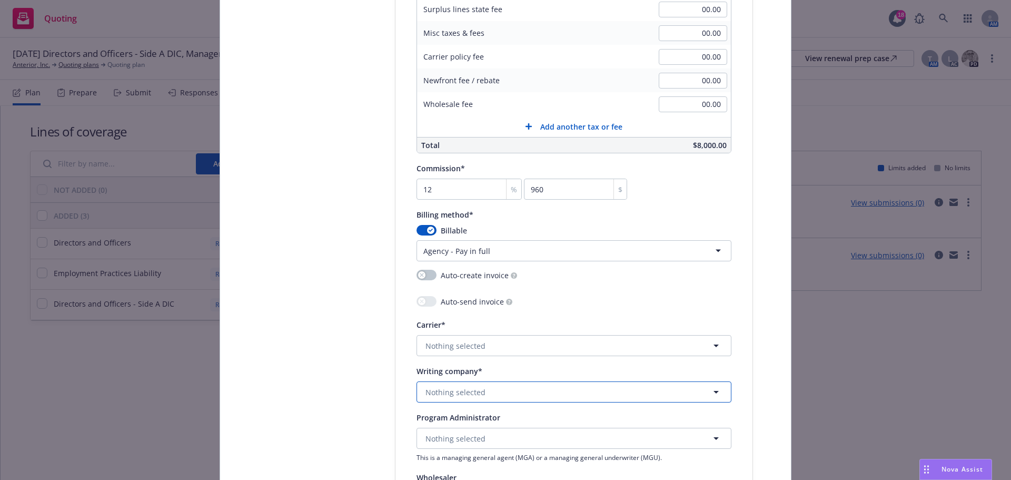
click at [485, 395] on button "Nothing selected" at bounding box center [574, 391] width 315 height 21
click at [509, 349] on strong "Allied World Insurance Company" at bounding box center [486, 351] width 117 height 10
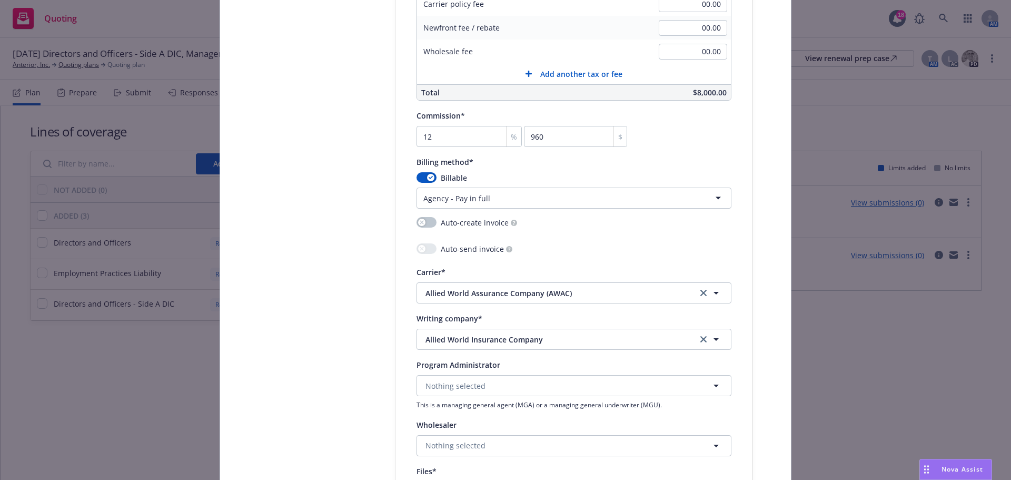
scroll to position [1054, 0]
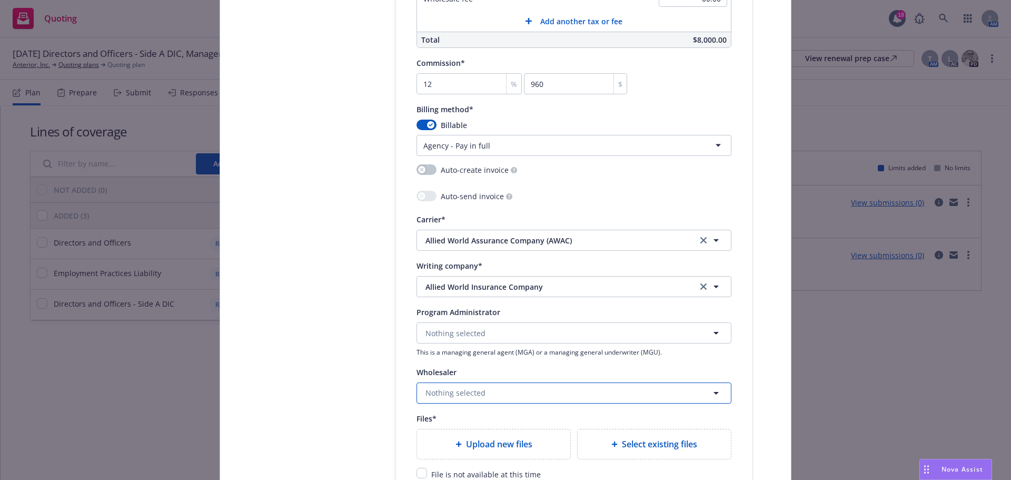
click at [555, 390] on button "Nothing selected" at bounding box center [574, 392] width 315 height 21
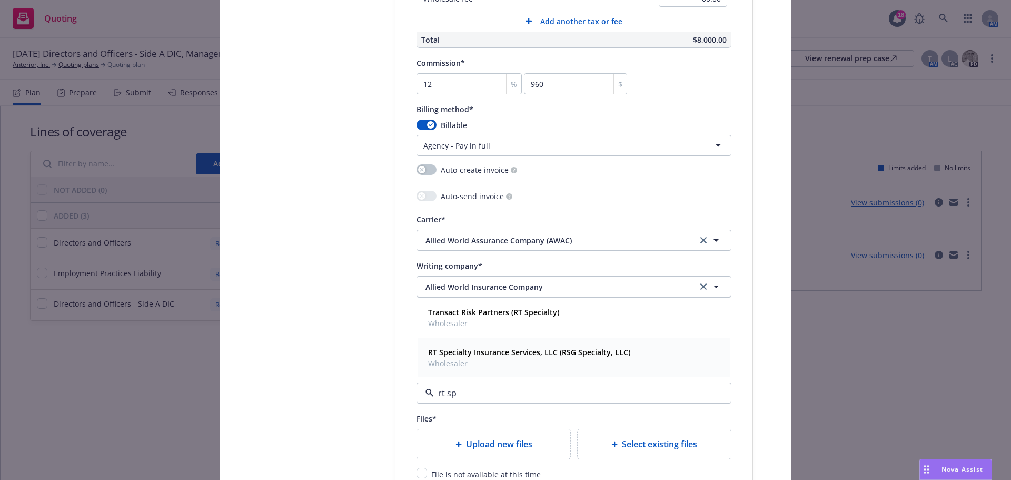
click at [560, 356] on strong "RT Specialty Insurance Services, LLC (RSG Specialty, LLC)" at bounding box center [529, 352] width 202 height 10
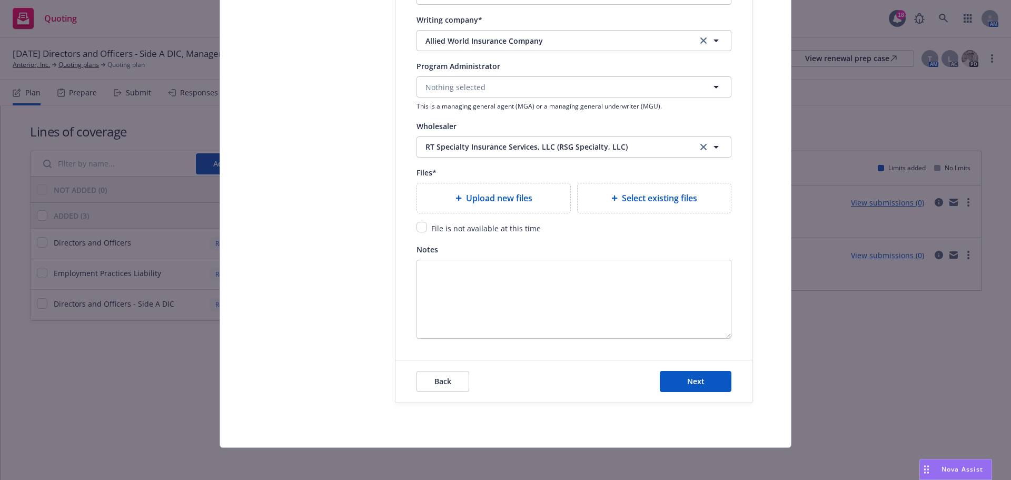
scroll to position [1301, 0]
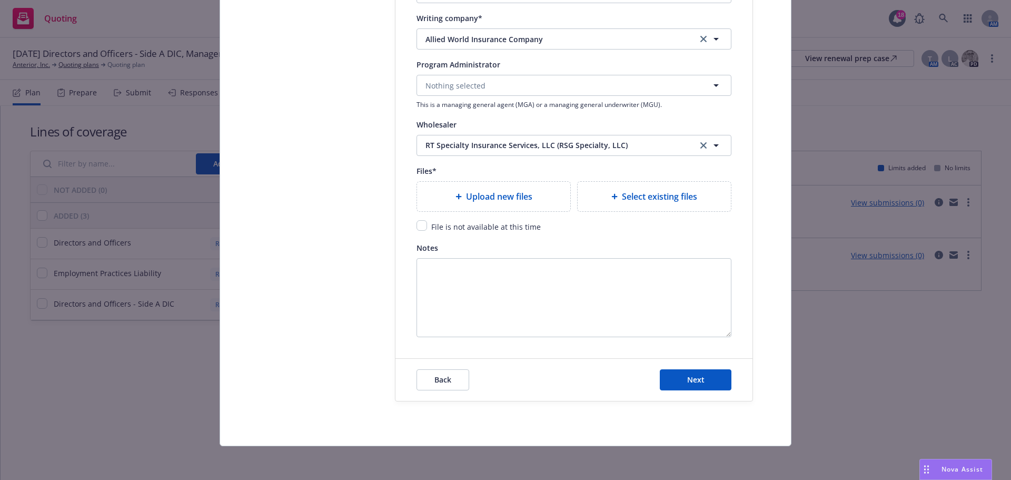
click at [427, 230] on div "File is not available at this time" at bounding box center [485, 226] width 116 height 13
click at [418, 228] on input "checkbox" at bounding box center [422, 225] width 11 height 11
click at [708, 396] on div "Back Next" at bounding box center [574, 380] width 357 height 42
click at [701, 383] on button "Next" at bounding box center [696, 379] width 72 height 21
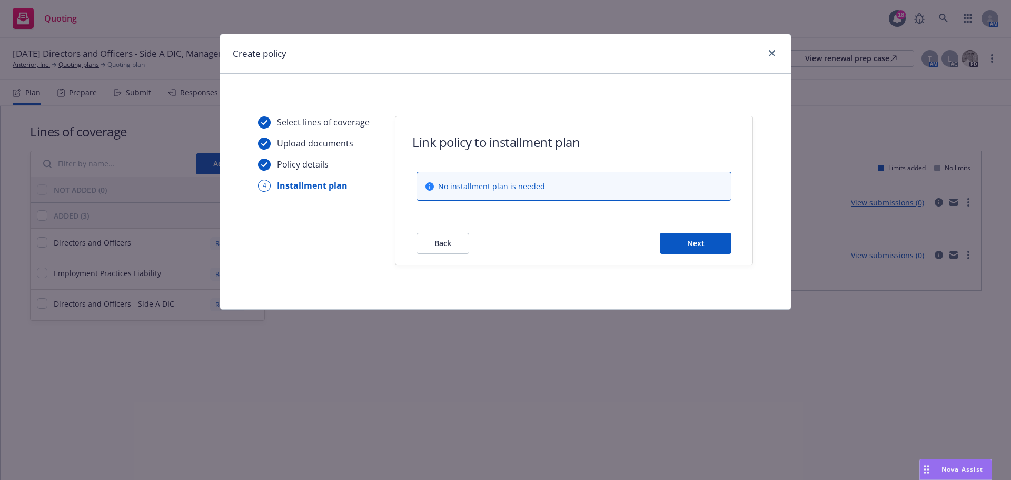
scroll to position [0, 0]
click at [711, 244] on button "Next" at bounding box center [696, 243] width 72 height 21
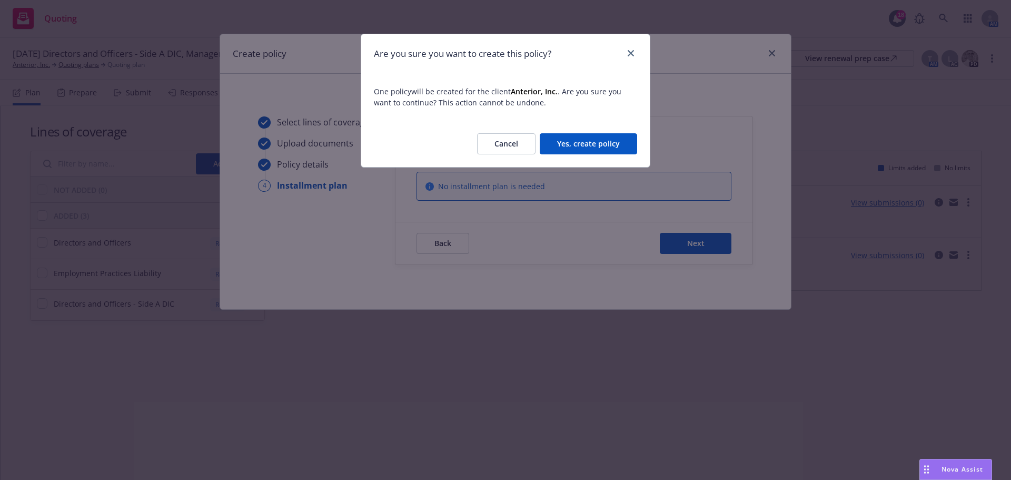
click at [621, 144] on button "Yes, create policy" at bounding box center [588, 143] width 97 height 21
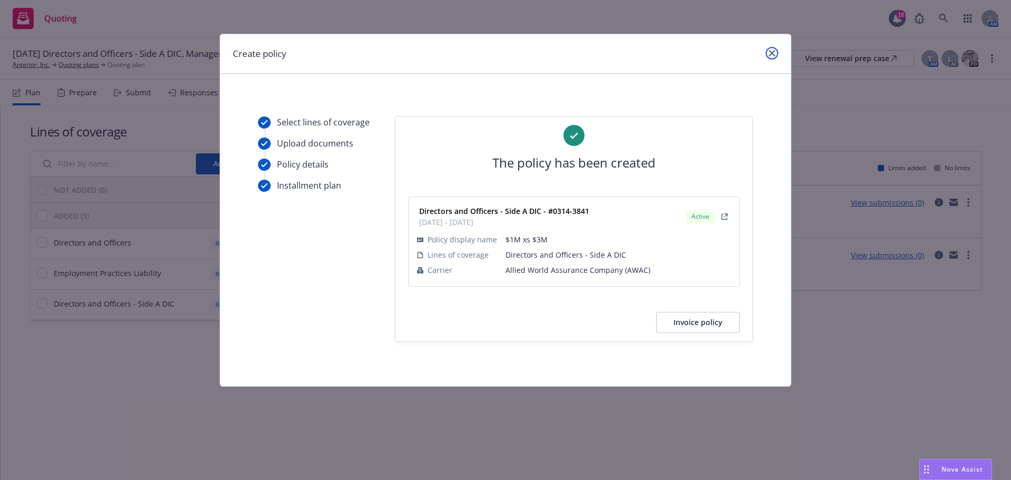
click at [772, 53] on icon "close" at bounding box center [772, 53] width 6 height 6
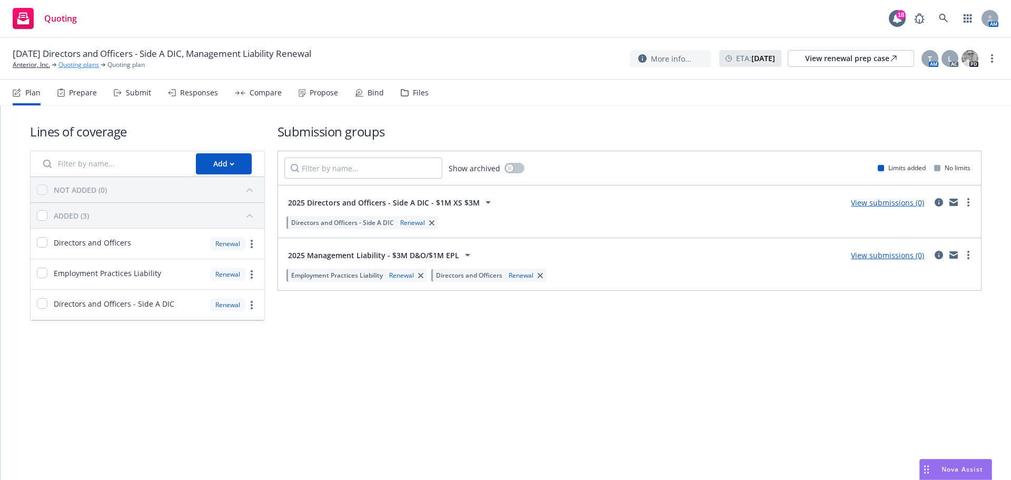
click at [72, 66] on link "Quoting plans" at bounding box center [78, 64] width 41 height 9
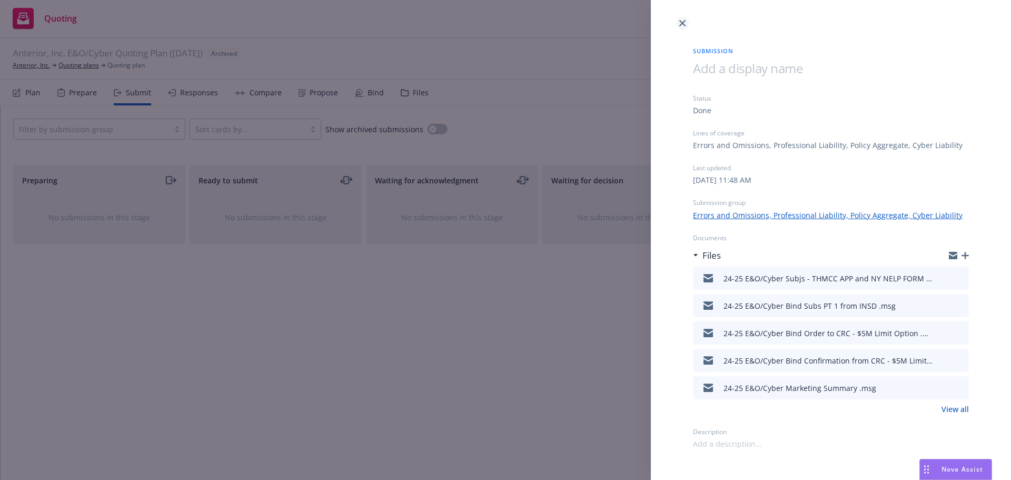
click at [681, 22] on icon "close" at bounding box center [683, 23] width 6 height 6
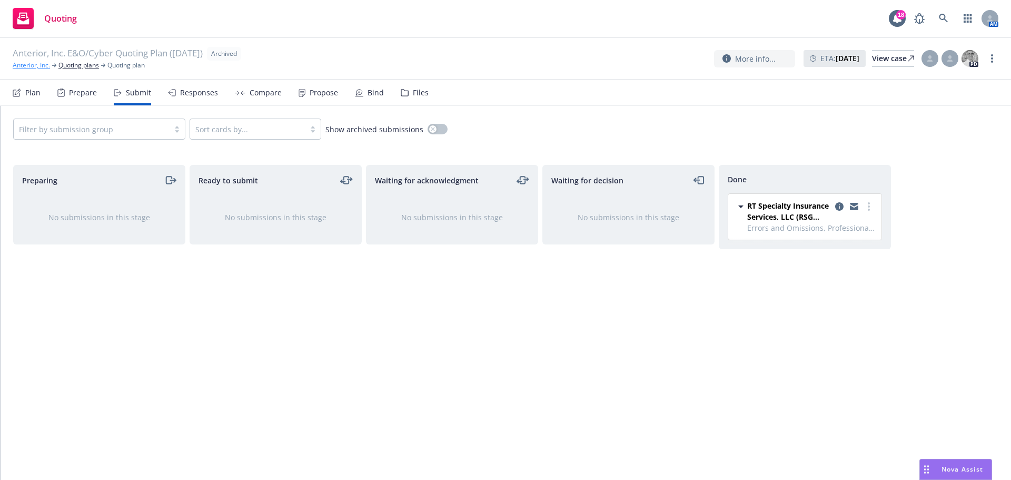
click at [34, 64] on link "Anterior, Inc." at bounding box center [31, 65] width 37 height 9
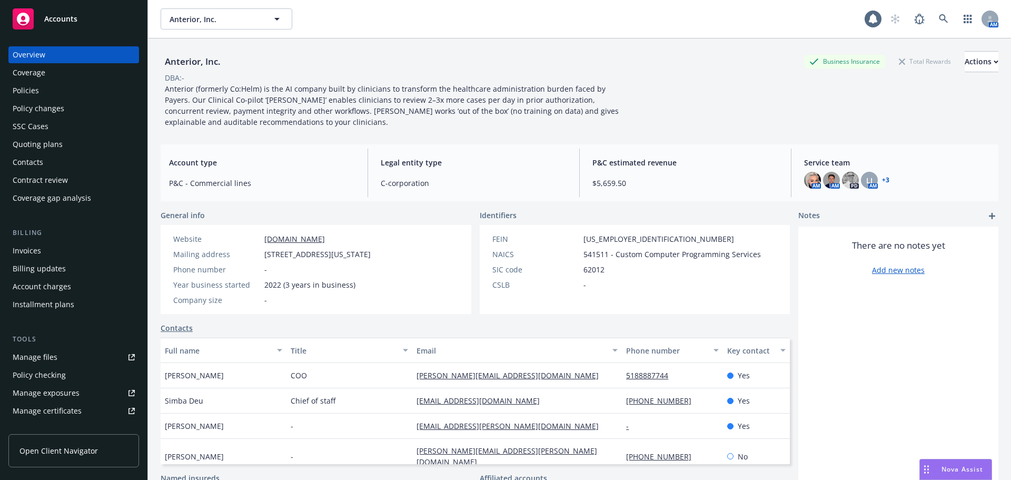
click at [46, 82] on div "Overview Coverage Policies Policy changes SSC Cases Quoting plans Contacts Cont…" at bounding box center [73, 126] width 131 height 160
click at [35, 92] on div "Policies" at bounding box center [26, 90] width 26 height 17
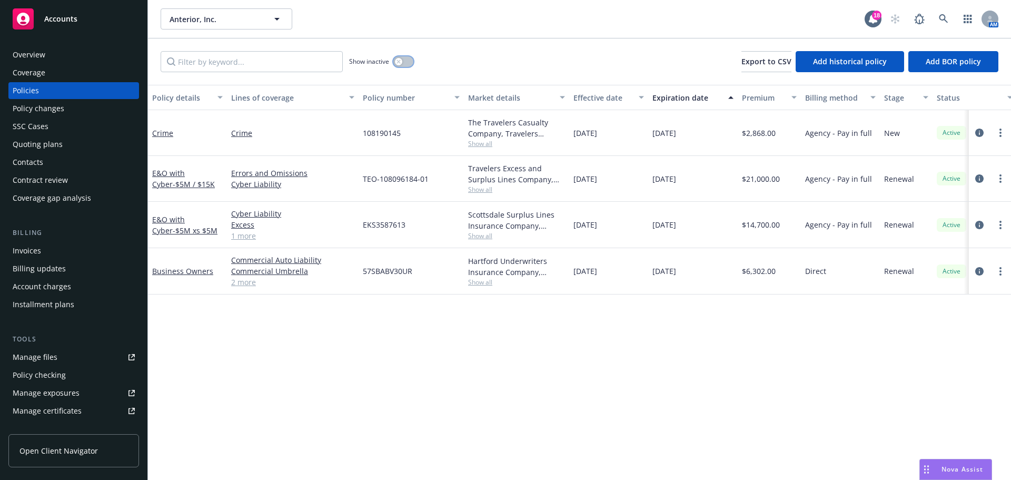
click at [406, 64] on button "button" at bounding box center [403, 61] width 20 height 11
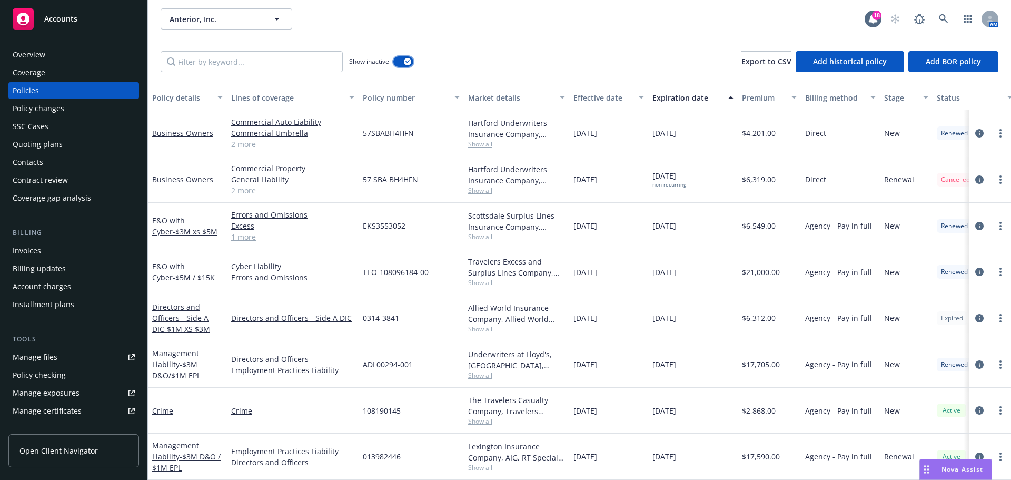
click at [405, 66] on button "button" at bounding box center [403, 61] width 20 height 11
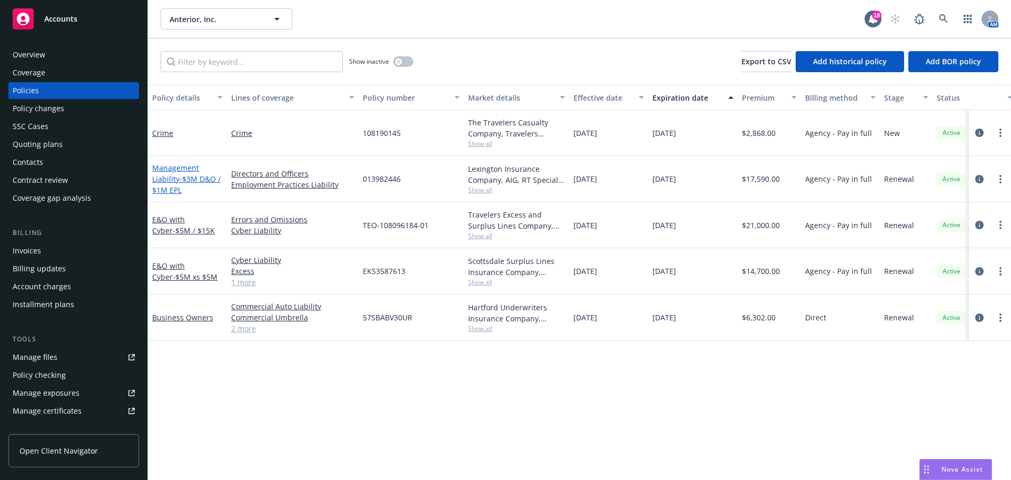
click at [189, 175] on span "- $3M D&O / $1M EPL" at bounding box center [186, 184] width 68 height 21
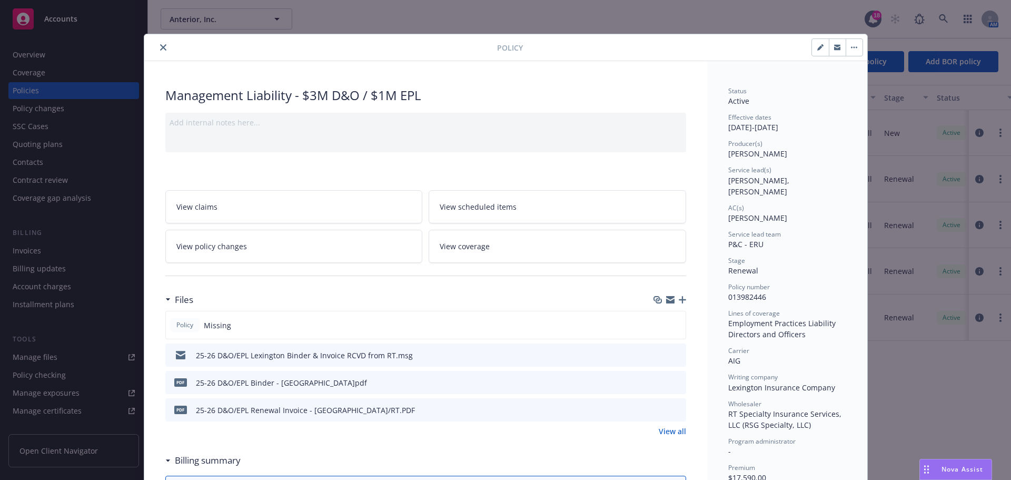
click at [160, 47] on icon "close" at bounding box center [163, 47] width 6 height 6
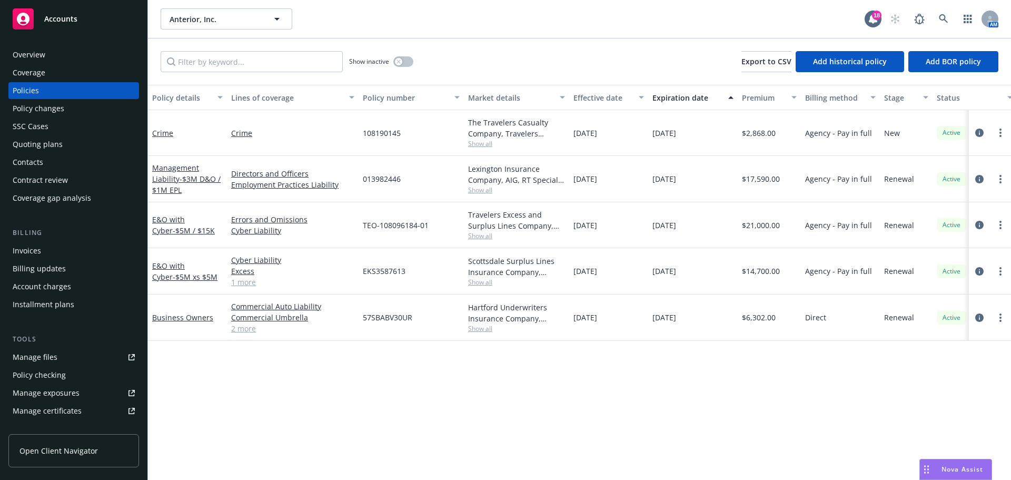
click at [401, 67] on div "Show inactive" at bounding box center [381, 61] width 64 height 21
click at [401, 65] on button "button" at bounding box center [403, 61] width 20 height 11
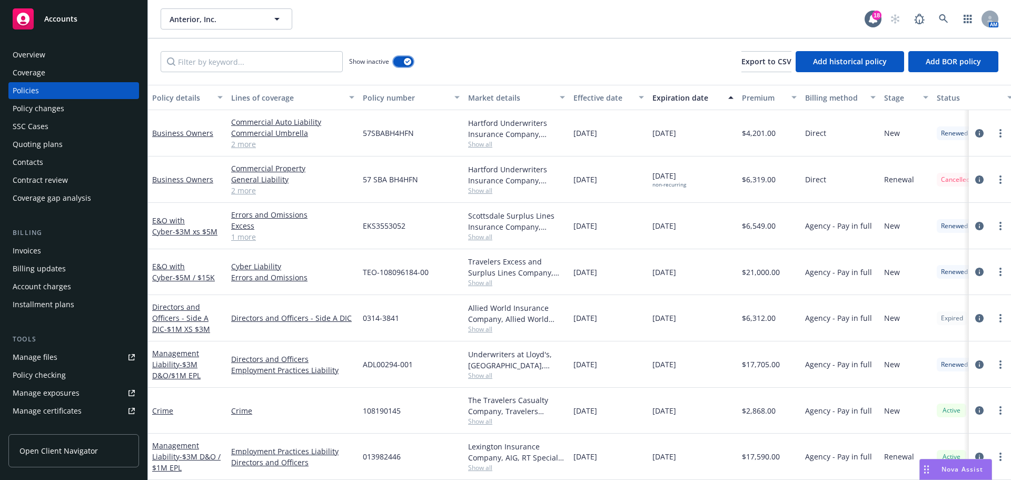
scroll to position [138, 0]
